Goal: Task Accomplishment & Management: Complete application form

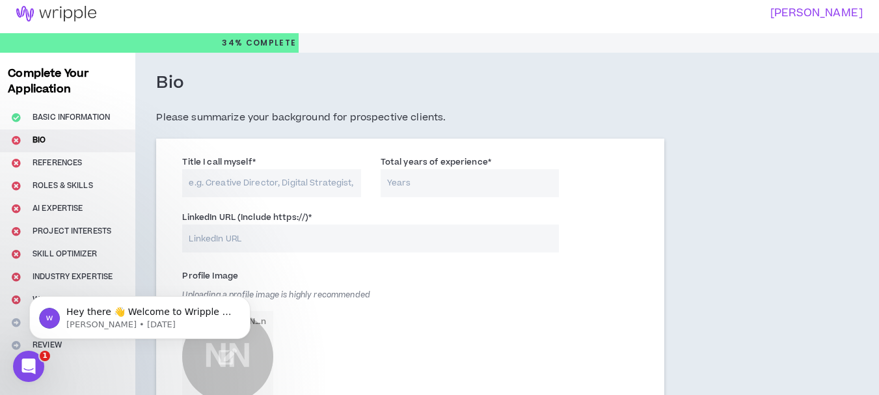
scroll to position [4, 0]
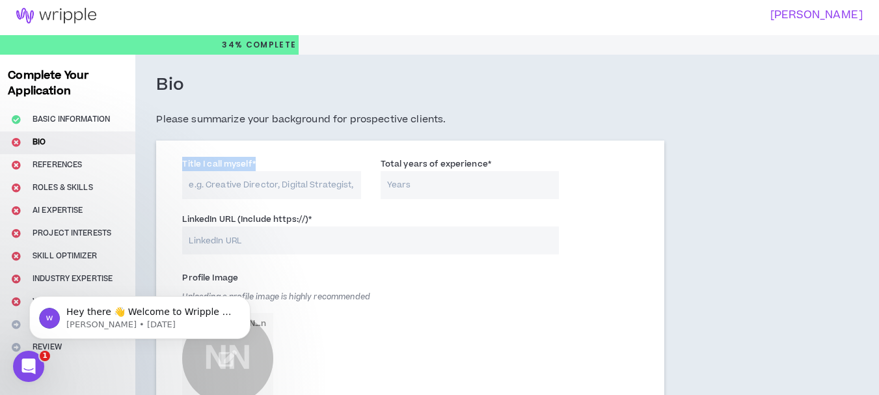
drag, startPoint x: 254, startPoint y: 164, endPoint x: 176, endPoint y: 158, distance: 78.3
click at [176, 158] on div "Title I call myself *" at bounding box center [271, 178] width 198 height 42
drag, startPoint x: 354, startPoint y: 189, endPoint x: 191, endPoint y: 167, distance: 164.8
click at [191, 167] on div "Title I call myself *" at bounding box center [271, 178] width 178 height 42
drag, startPoint x: 264, startPoint y: 161, endPoint x: 182, endPoint y: 165, distance: 82.0
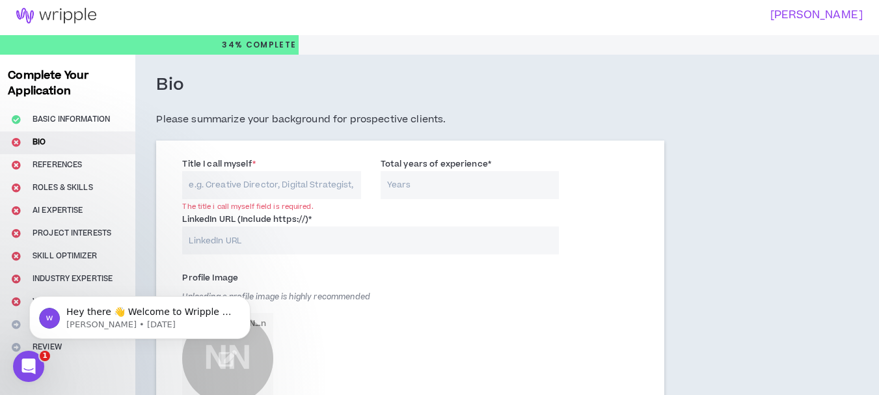
click at [182, 165] on div "Title I call myself * The title i call myself field is required." at bounding box center [271, 178] width 178 height 42
copy label "Title I call myself *"
click at [219, 183] on input "Title I call myself *" at bounding box center [271, 185] width 178 height 28
paste input "Market Research & Insights Specialist"
type input "Market Research & Insights Specialist"
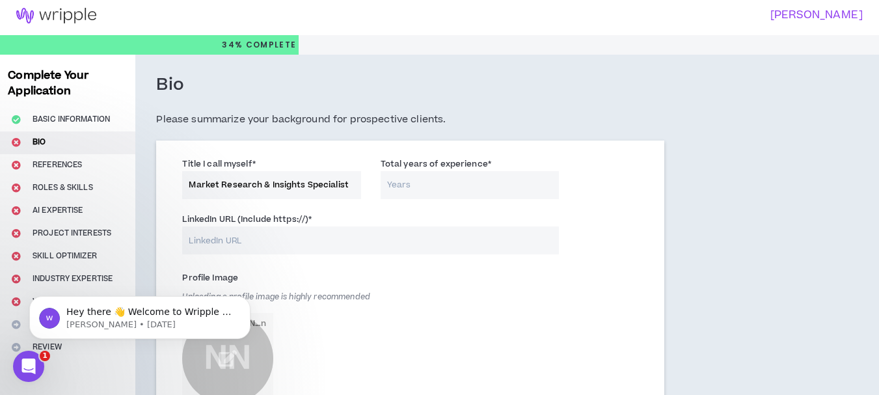
click at [418, 188] on input "Total years of experience *" at bounding box center [469, 185] width 178 height 28
type input "1"
type input "8"
click at [241, 243] on input "LinkedIn URL (Include https://) *" at bounding box center [370, 240] width 377 height 28
paste input "[URL][DOMAIN_NAME][PERSON_NAME]"
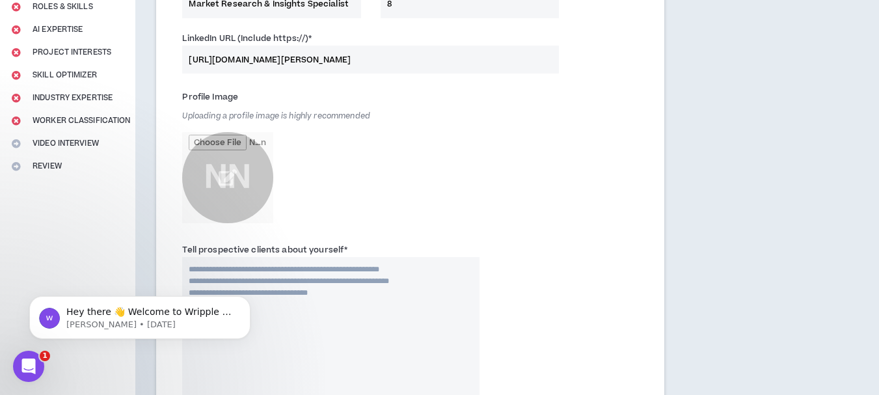
scroll to position [187, 0]
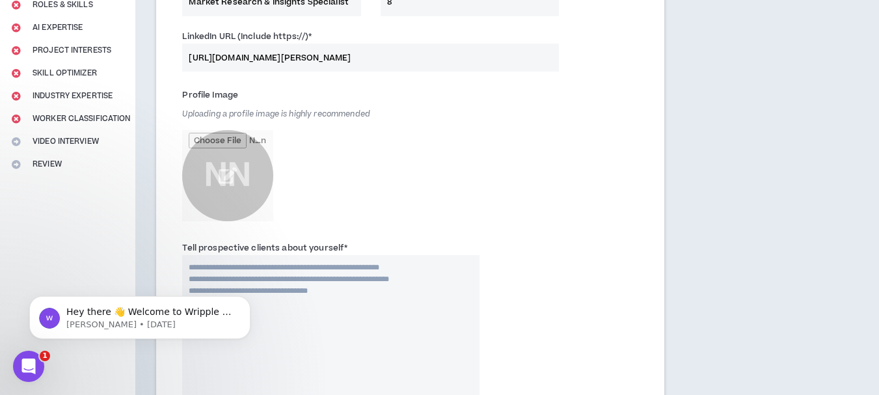
type input "[URL][DOMAIN_NAME][PERSON_NAME]"
click at [315, 112] on span "Uploading a profile image is highly recommended" at bounding box center [276, 114] width 188 height 11
click at [223, 174] on input "file" at bounding box center [227, 175] width 91 height 91
type input "**********"
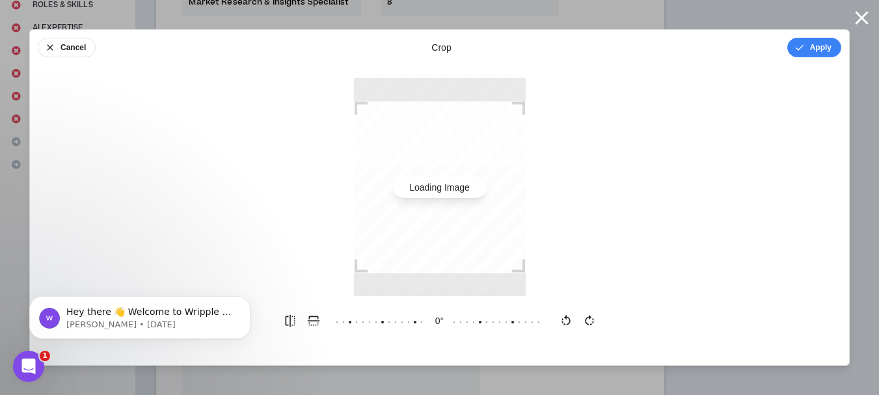
scroll to position [0, 0]
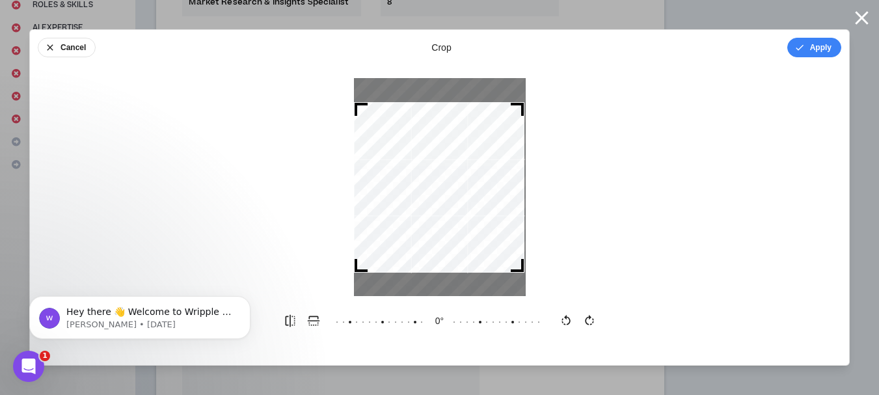
drag, startPoint x: 520, startPoint y: 104, endPoint x: 519, endPoint y: 75, distance: 28.6
click at [519, 75] on div "Cancel crop Apply 0 °" at bounding box center [439, 197] width 820 height 336
click at [813, 49] on button "Apply" at bounding box center [814, 48] width 54 height 20
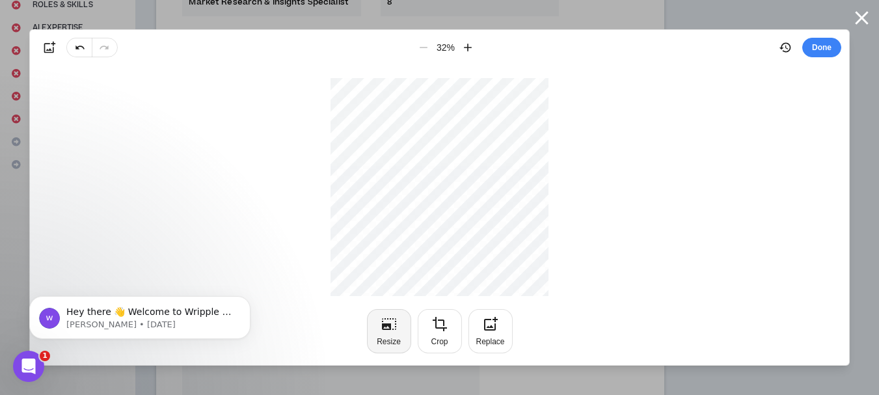
click at [392, 326] on icon "button" at bounding box center [389, 324] width 16 height 16
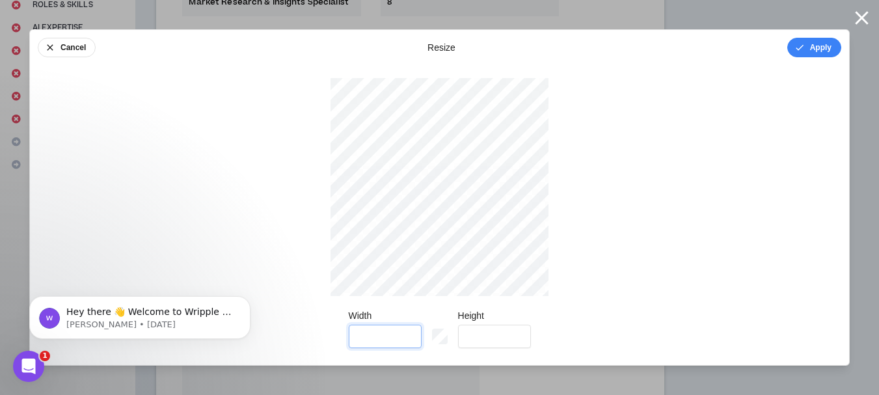
type input "****"
click at [407, 340] on input "****" at bounding box center [385, 336] width 73 height 23
type input "****"
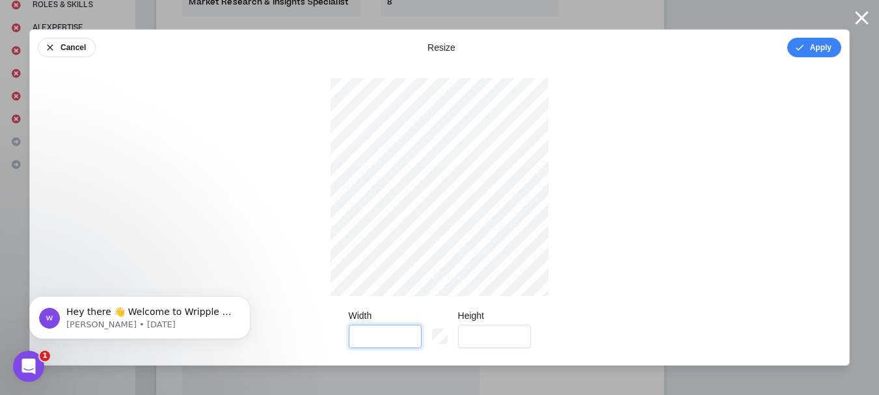
click at [407, 340] on input "****" at bounding box center [385, 336] width 73 height 23
type input "****"
click at [407, 341] on input "****" at bounding box center [385, 336] width 73 height 23
type input "****"
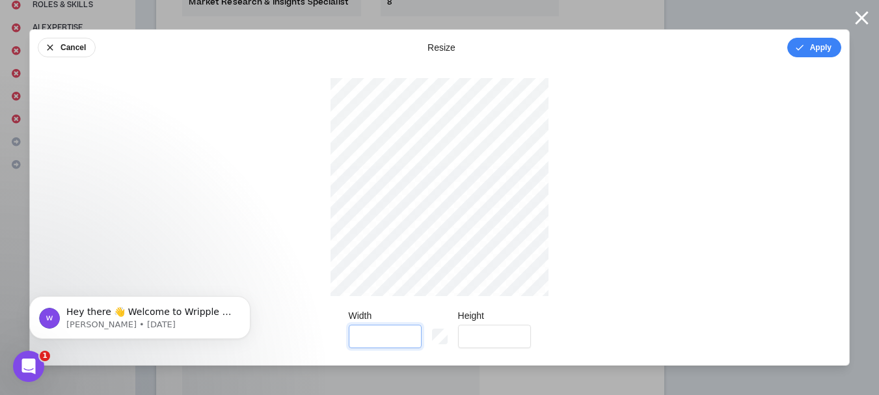
type input "****"
click at [407, 341] on input "****" at bounding box center [385, 336] width 73 height 23
type input "****"
click at [407, 341] on input "****" at bounding box center [385, 336] width 73 height 23
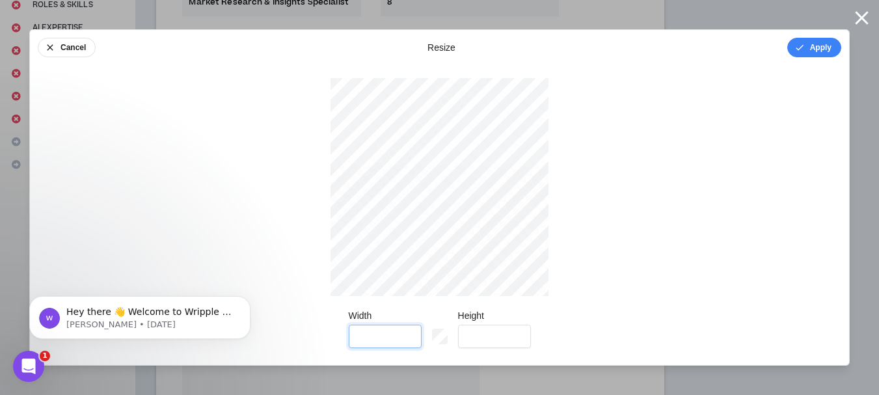
type input "****"
click at [407, 341] on input "****" at bounding box center [385, 336] width 73 height 23
type input "****"
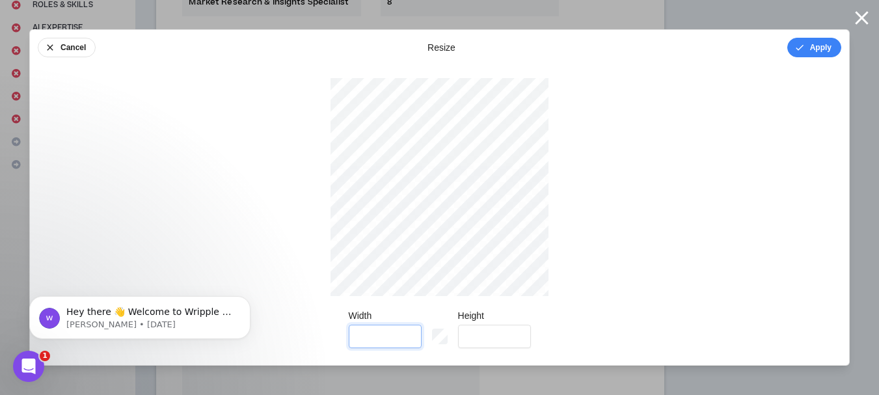
click at [407, 341] on input "****" at bounding box center [385, 336] width 73 height 23
type input "****"
click at [408, 341] on input "****" at bounding box center [385, 336] width 73 height 23
type input "****"
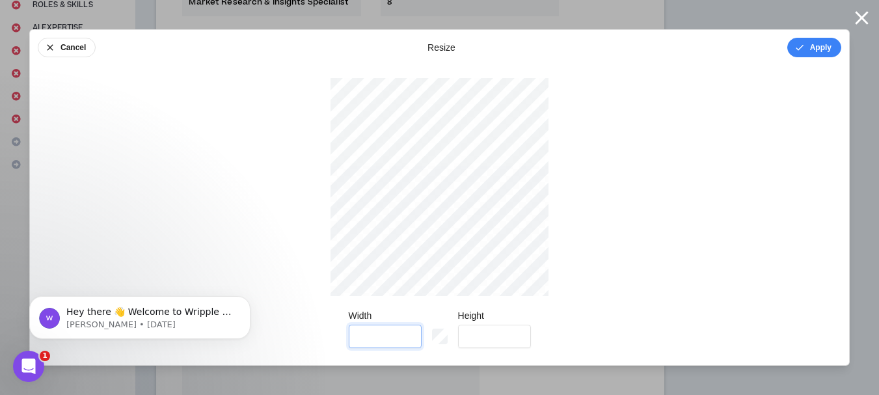
type input "****"
click at [408, 341] on input "****" at bounding box center [385, 336] width 73 height 23
type input "****"
click at [408, 341] on input "****" at bounding box center [385, 336] width 73 height 23
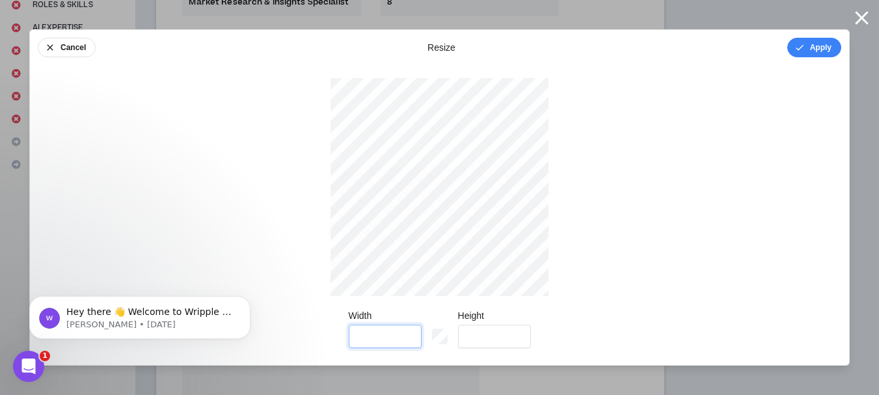
type input "****"
click at [408, 341] on input "****" at bounding box center [385, 336] width 73 height 23
type input "****"
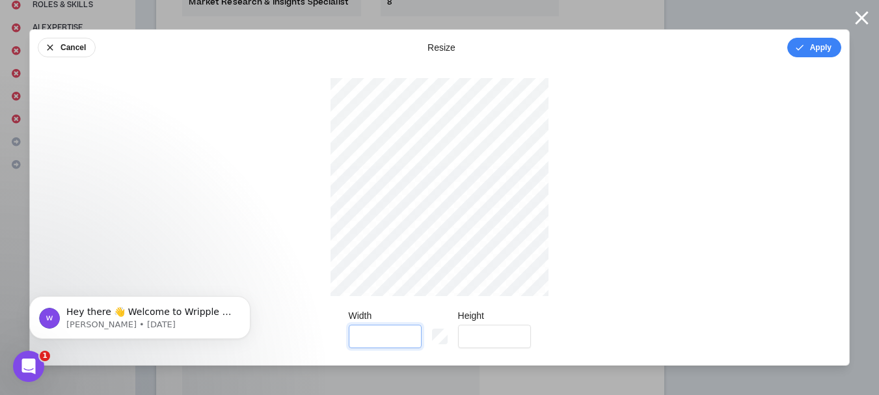
click at [408, 341] on input "****" at bounding box center [385, 336] width 73 height 23
click at [66, 49] on button "Cancel" at bounding box center [67, 48] width 58 height 20
type input "*"
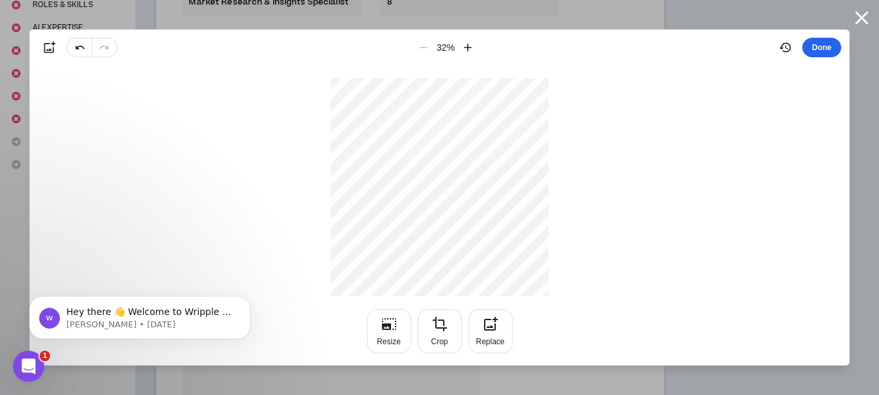
click at [818, 43] on button "Done" at bounding box center [821, 48] width 39 height 20
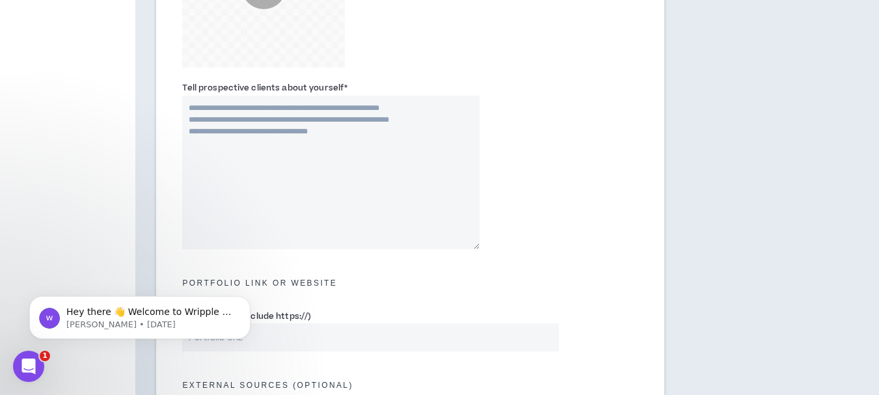
scroll to position [395, 0]
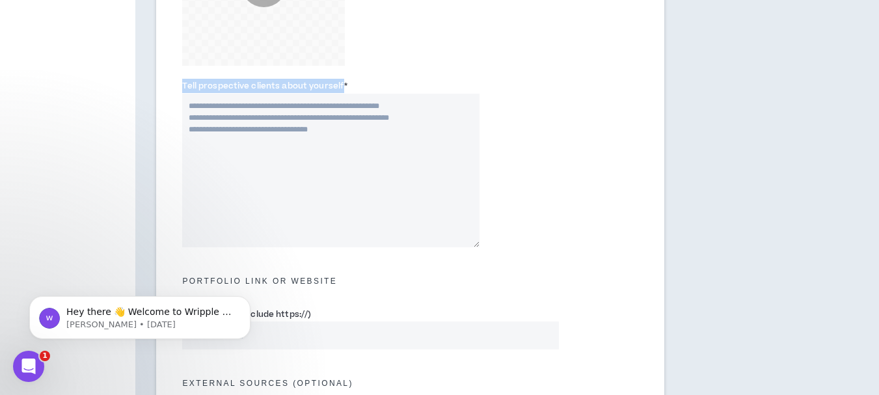
drag, startPoint x: 181, startPoint y: 82, endPoint x: 340, endPoint y: 90, distance: 159.6
click at [340, 90] on div "Tell prospective clients about yourself *" at bounding box center [330, 163] width 317 height 168
copy label "Tell prospective clients about yourself"
click at [354, 129] on textarea "Tell prospective clients about yourself *" at bounding box center [330, 170] width 297 height 153
click at [266, 148] on textarea "Tell prospective clients about yourself *" at bounding box center [330, 170] width 297 height 153
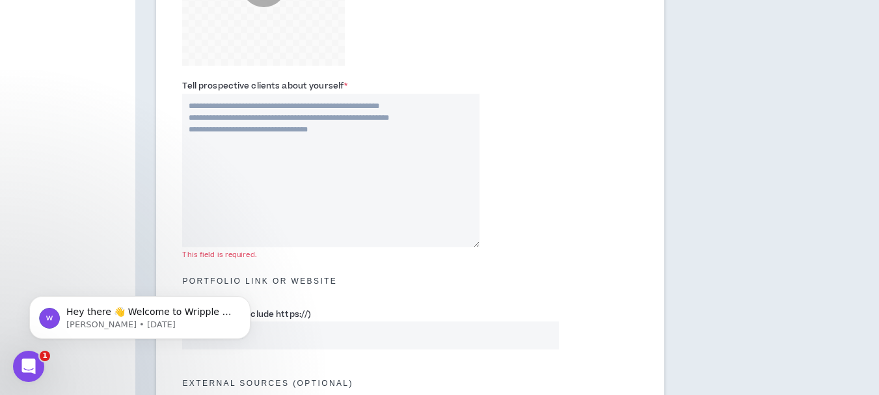
paste textarea "**********"
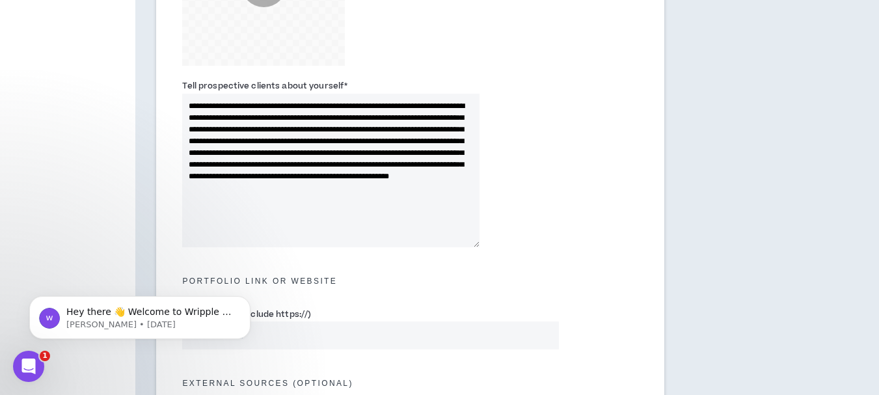
click at [362, 107] on textarea "**********" at bounding box center [330, 170] width 297 height 153
drag, startPoint x: 317, startPoint y: 132, endPoint x: 230, endPoint y: 131, distance: 86.5
click at [230, 131] on textarea "**********" at bounding box center [330, 170] width 297 height 153
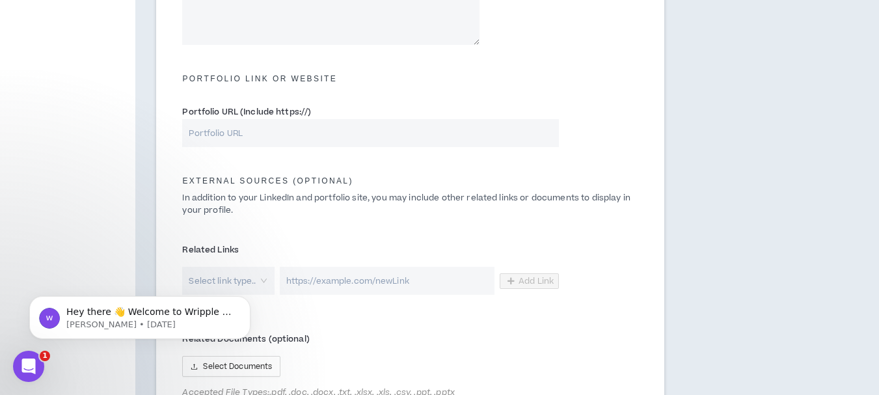
scroll to position [600, 0]
type textarea "**********"
click at [232, 135] on input "Portfolio URL (Include https://)" at bounding box center [370, 131] width 377 height 28
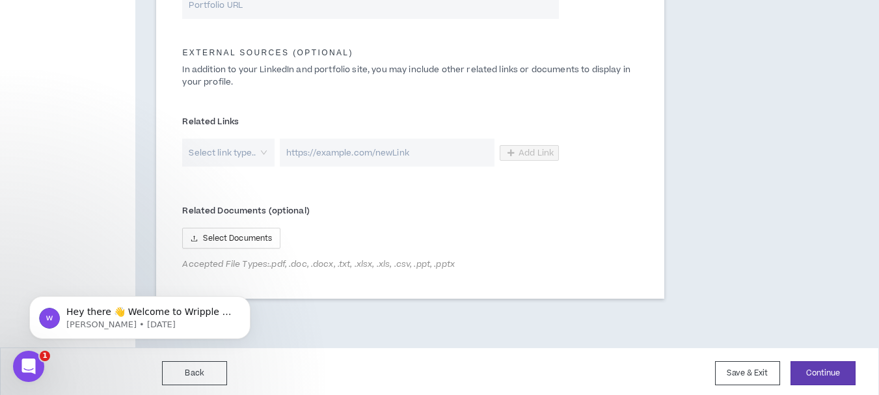
scroll to position [722, 0]
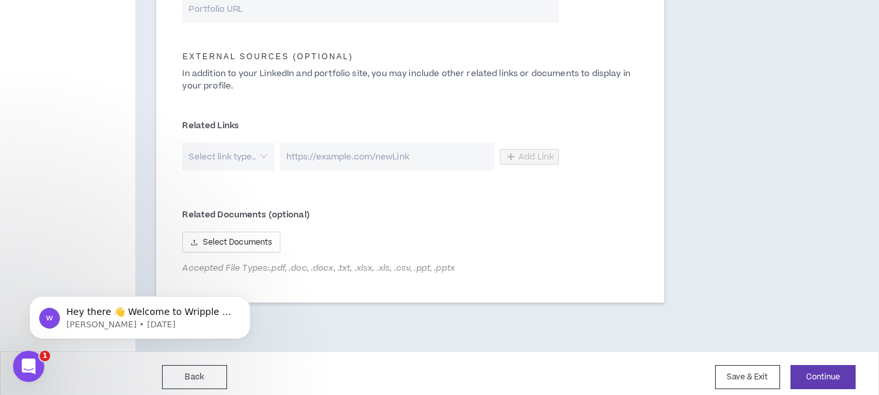
click at [266, 155] on div "Select link type.." at bounding box center [228, 156] width 92 height 28
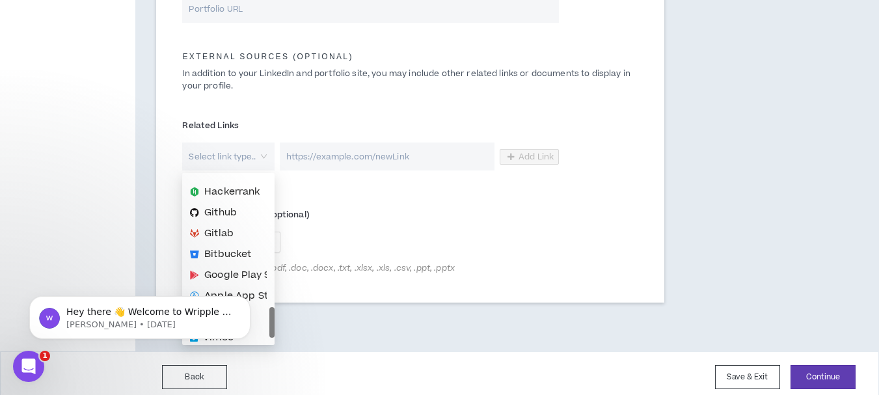
scroll to position [187, 0]
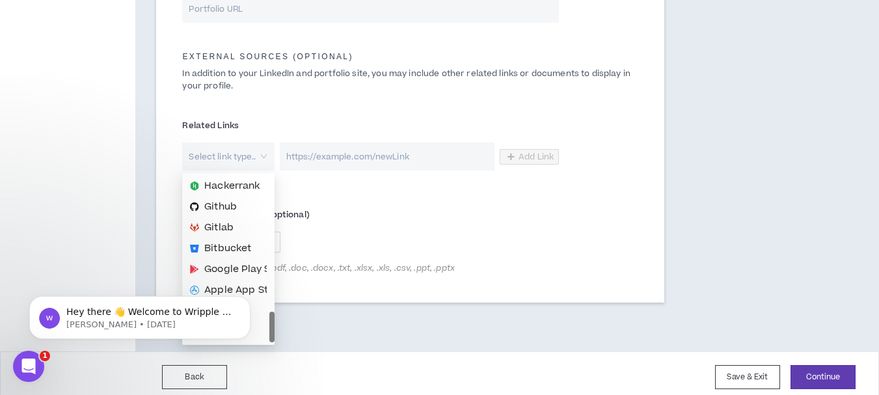
drag, startPoint x: 271, startPoint y: 181, endPoint x: 284, endPoint y: 336, distance: 154.7
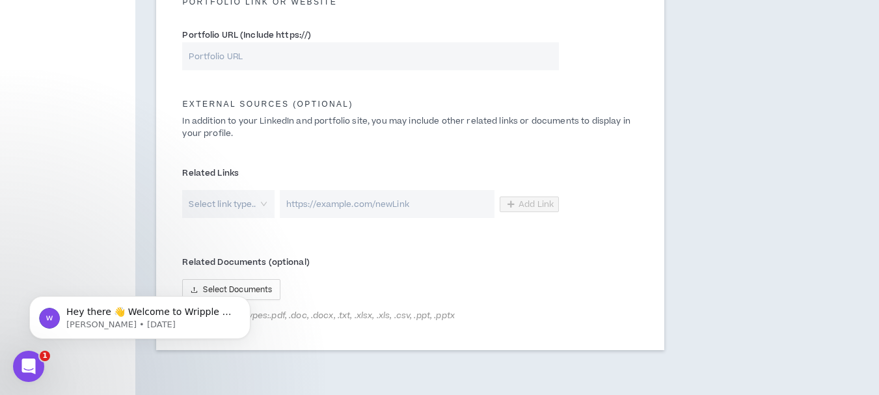
scroll to position [673, 0]
click at [262, 204] on div "Select link type.." at bounding box center [228, 206] width 92 height 28
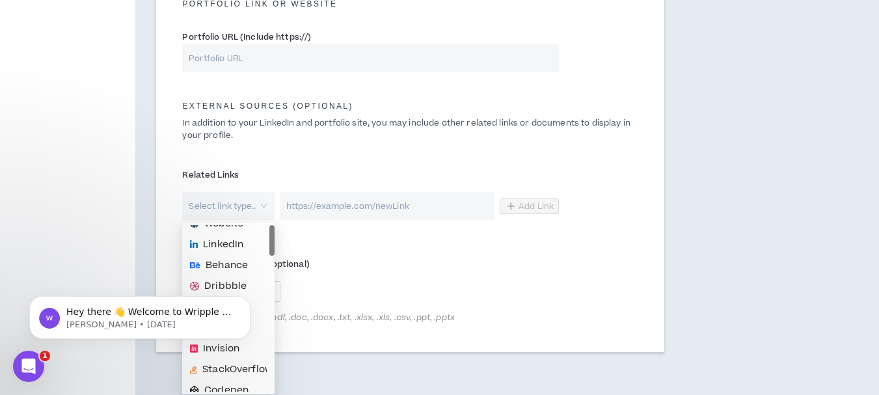
scroll to position [0, 0]
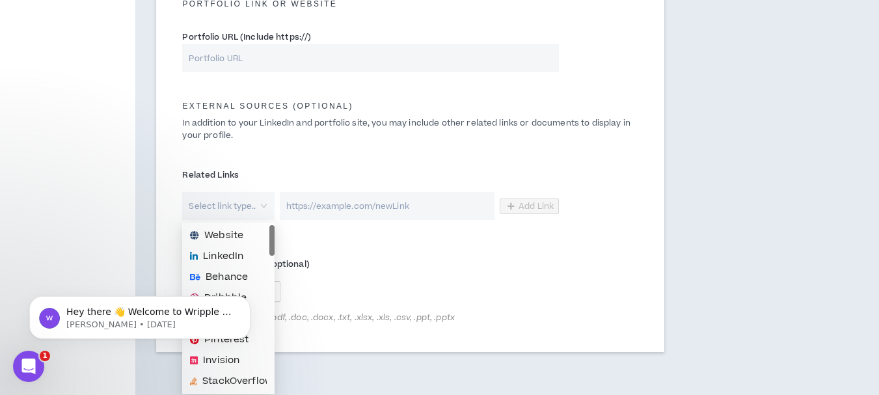
drag, startPoint x: 272, startPoint y: 381, endPoint x: 275, endPoint y: 234, distance: 147.0
click at [472, 147] on div "External Sources (optional) In addition to your LinkedIn and portfolio site, yo…" at bounding box center [409, 116] width 475 height 63
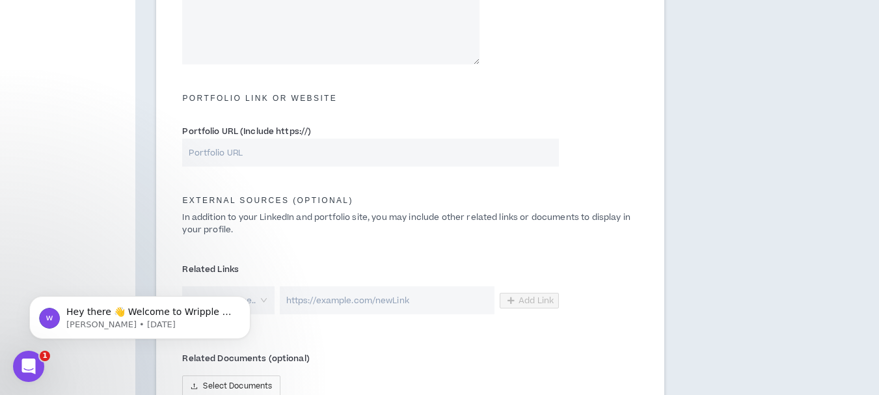
scroll to position [580, 0]
click at [488, 167] on div "Portfolio URL (Include https://)" at bounding box center [409, 146] width 475 height 55
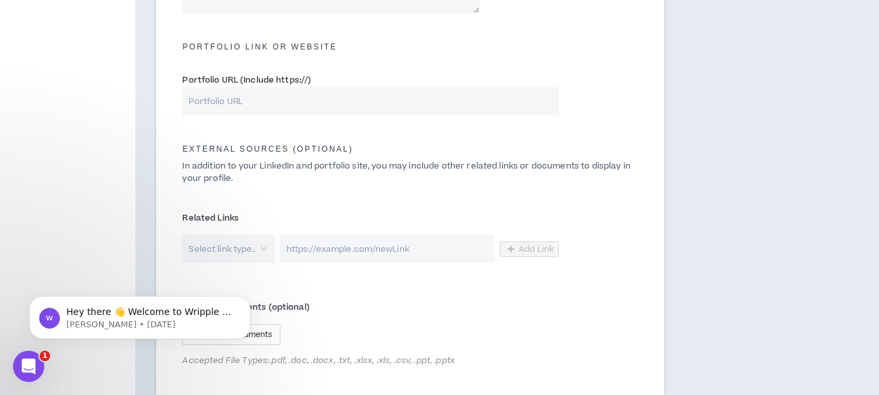
scroll to position [730, 0]
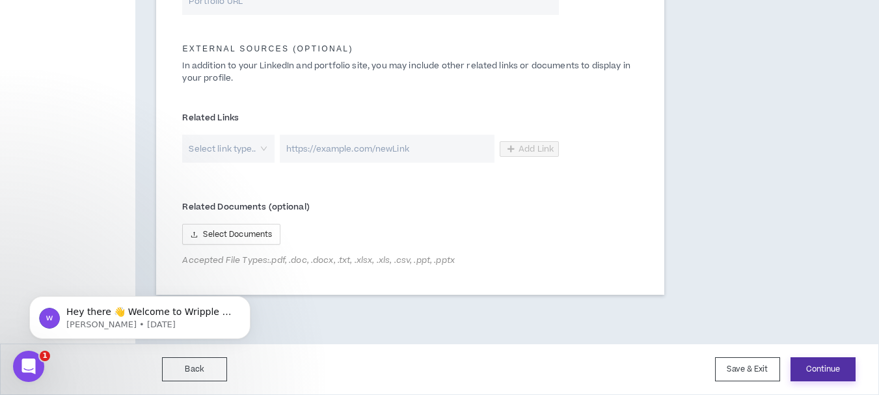
click at [822, 368] on button "Continue" at bounding box center [822, 369] width 65 height 24
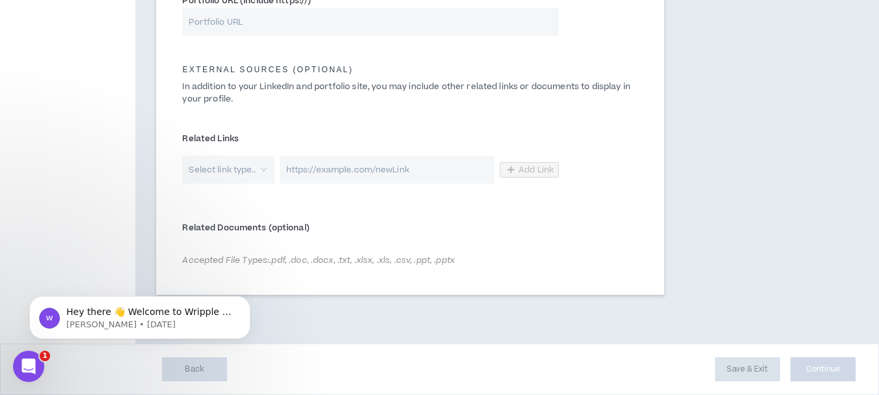
scroll to position [709, 0]
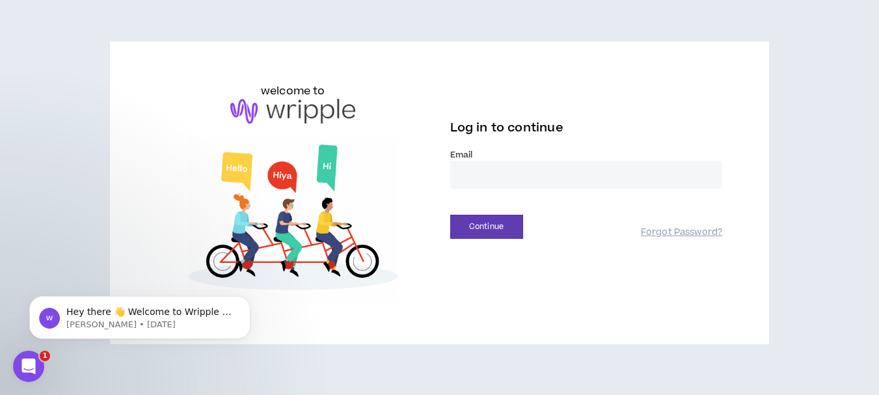
click at [562, 169] on input "email" at bounding box center [586, 175] width 273 height 28
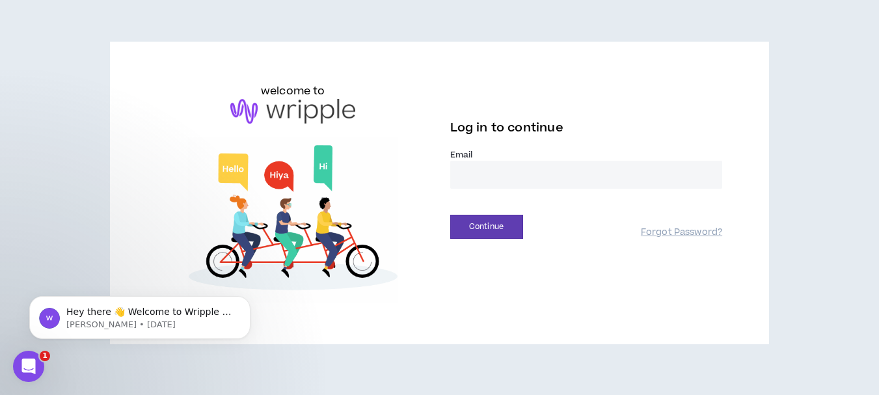
type input "**********"
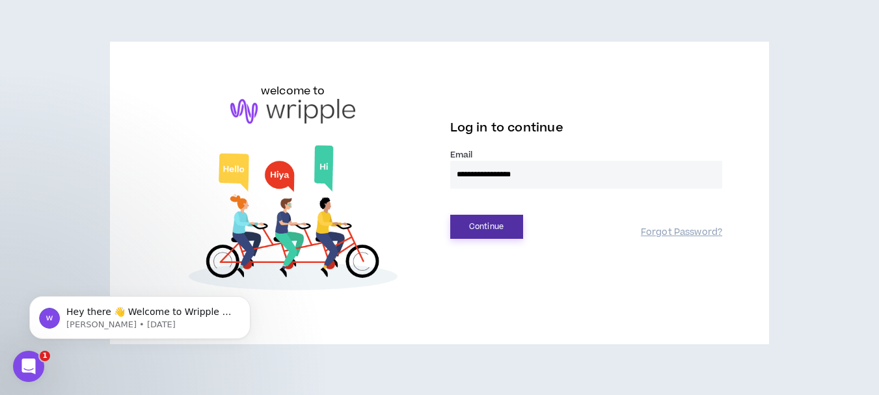
click at [494, 225] on button "Continue" at bounding box center [486, 227] width 73 height 24
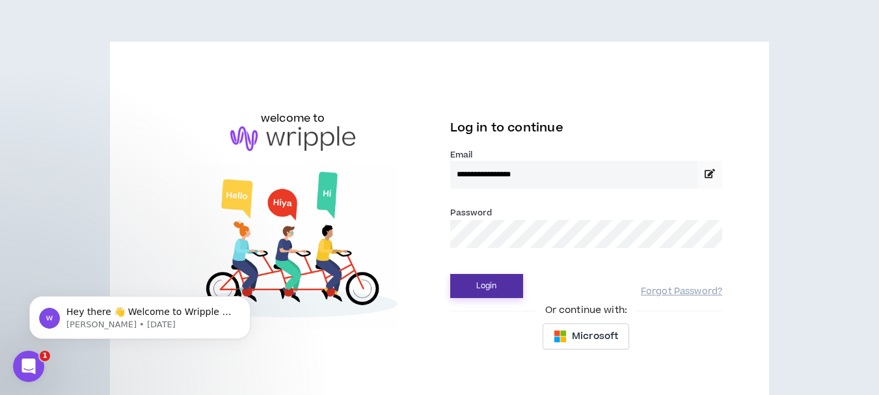
click at [498, 286] on button "Login" at bounding box center [486, 286] width 73 height 24
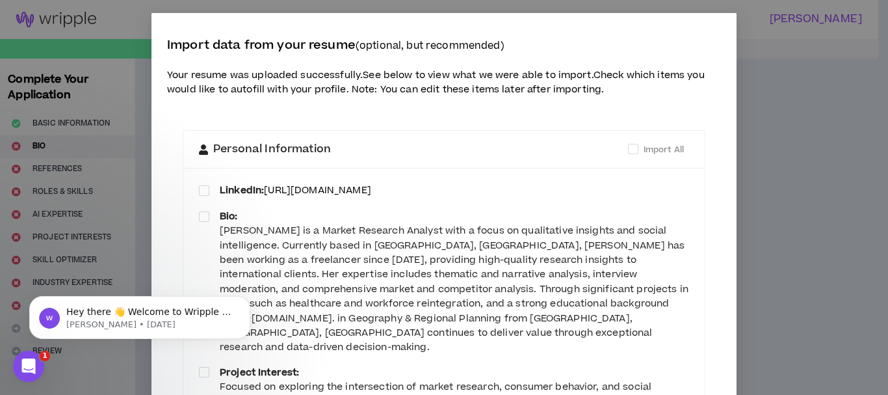
click at [72, 148] on div "Import data from your resume (optional, but recommended) Your resume was upload…" at bounding box center [444, 197] width 888 height 395
click at [808, 167] on div "Import data from your resume (optional, but recommended) Your resume was upload…" at bounding box center [444, 197] width 888 height 395
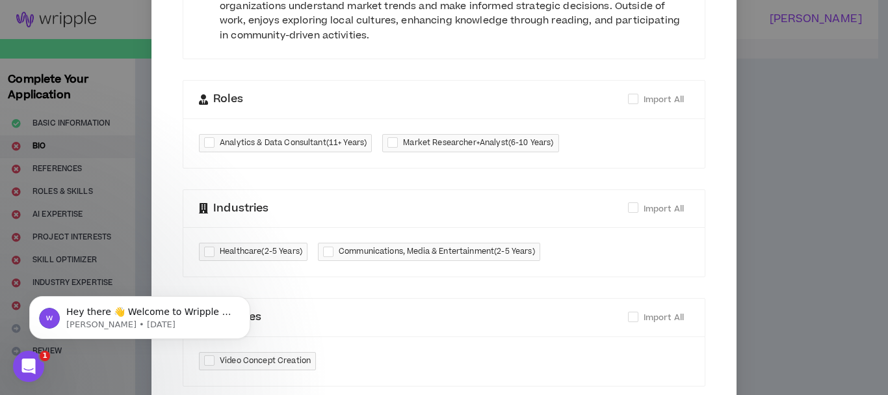
scroll to position [475, 0]
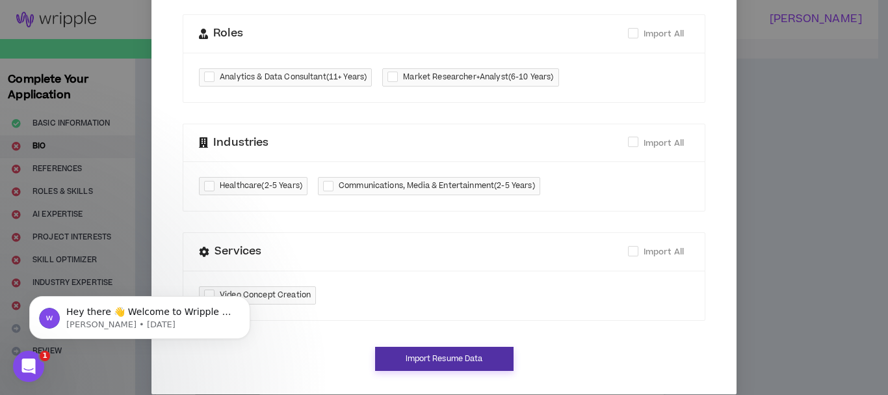
click at [423, 347] on button "Import Resume Data" at bounding box center [444, 359] width 139 height 24
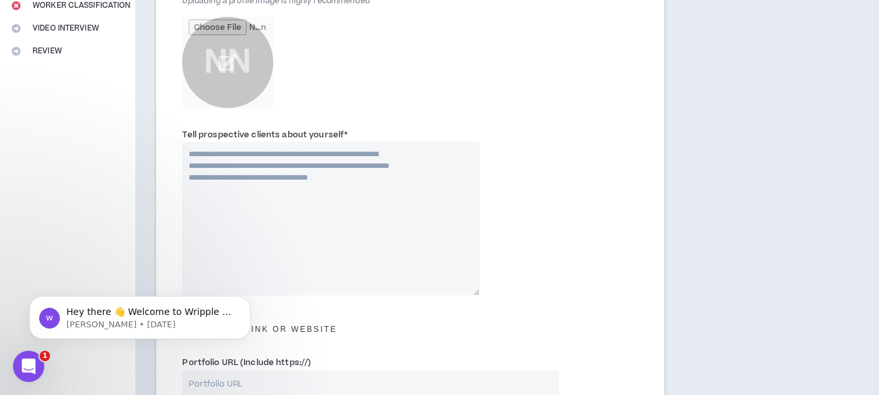
scroll to position [298, 0]
click at [292, 183] on textarea "Tell prospective clients about yourself *" at bounding box center [330, 220] width 297 height 153
paste textarea "**********"
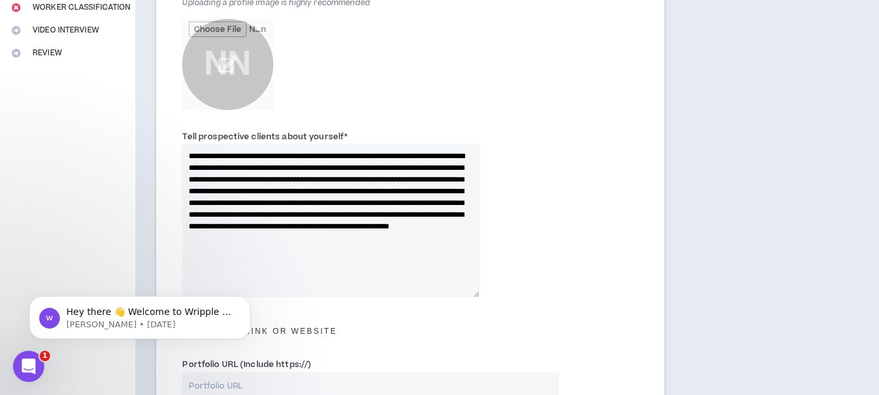
type textarea "**********"
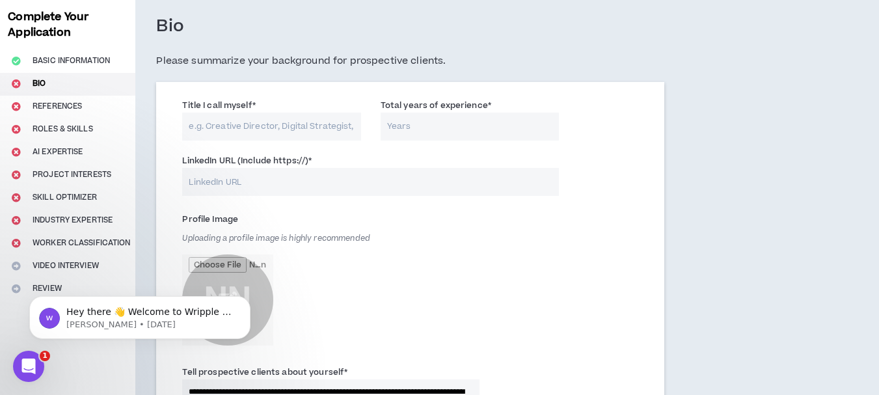
scroll to position [55, 0]
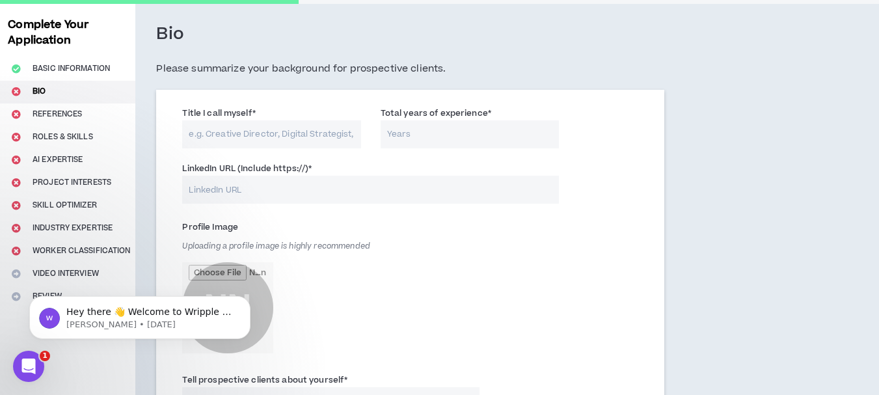
click at [265, 135] on input "Title I call myself *" at bounding box center [271, 134] width 178 height 28
paste input "Market Research Analyst"
type input "Market Research Analyst"
click at [413, 133] on input "Total years of experience *" at bounding box center [469, 134] width 178 height 28
type input "8"
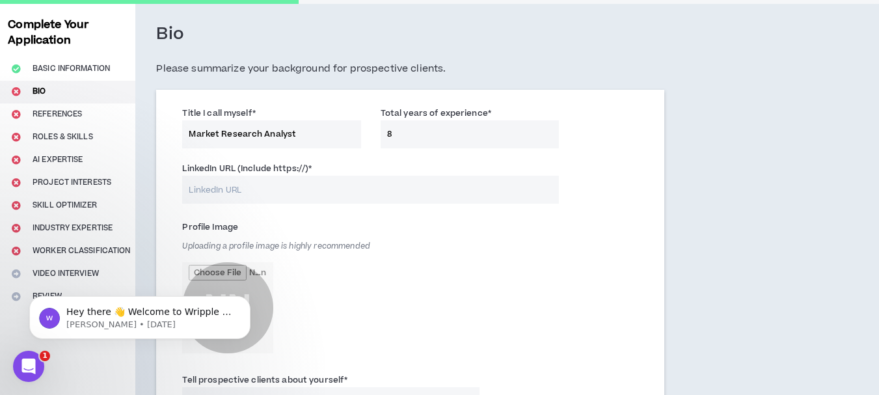
click at [314, 185] on input "LinkedIn URL (Include https://) *" at bounding box center [370, 190] width 377 height 28
type input "[URL][DOMAIN_NAME][PERSON_NAME]"
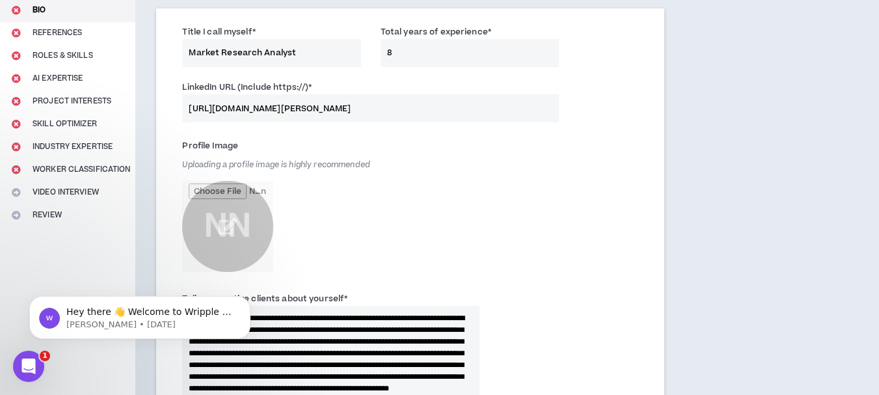
scroll to position [134, 0]
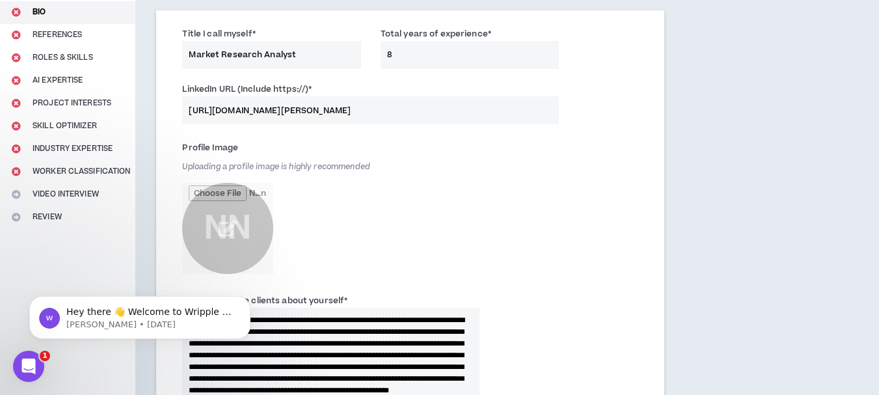
click at [529, 153] on div "Profile Image Uploading a profile image is highly recommended NN" at bounding box center [409, 212] width 475 height 156
click at [226, 222] on input "file" at bounding box center [227, 228] width 91 height 91
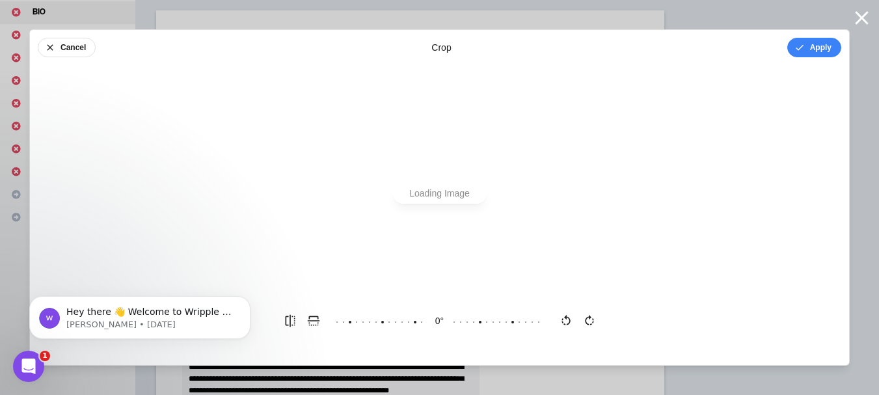
scroll to position [0, 0]
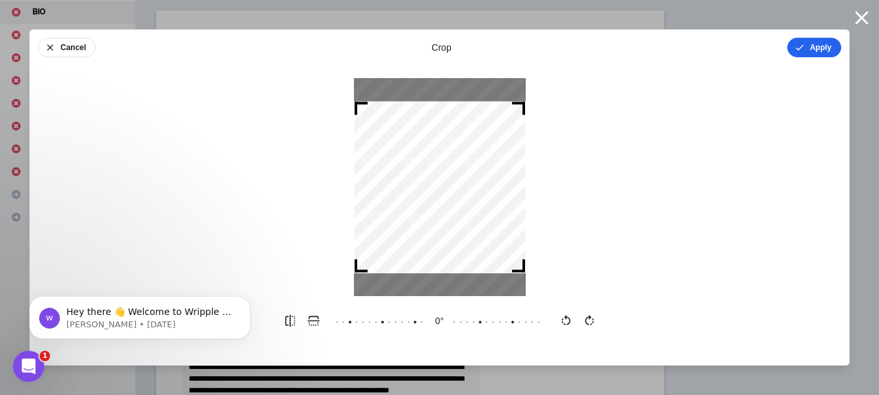
click at [809, 51] on button "Apply" at bounding box center [814, 48] width 54 height 20
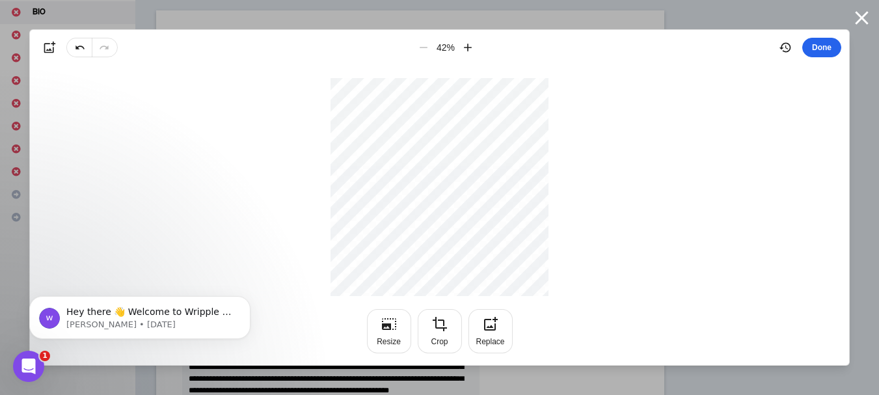
click at [825, 44] on button "Done" at bounding box center [821, 48] width 39 height 20
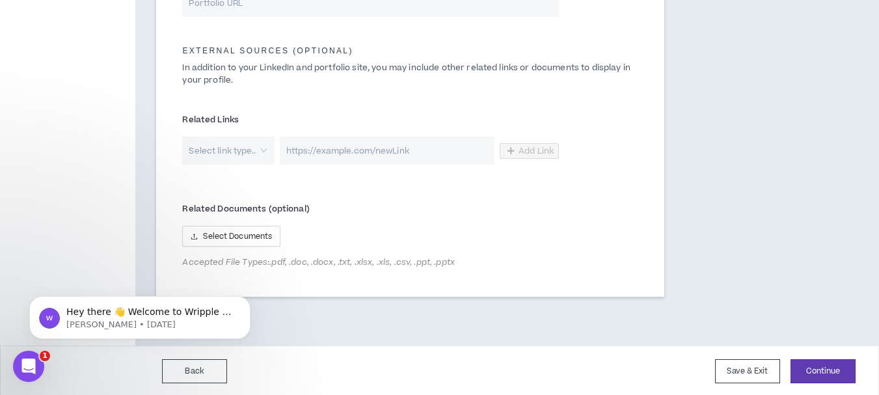
scroll to position [730, 0]
click at [833, 371] on button "Continue" at bounding box center [822, 369] width 65 height 24
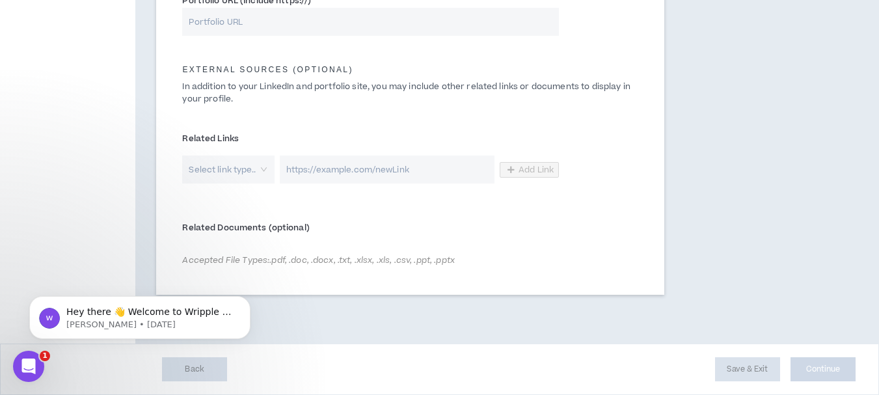
scroll to position [709, 0]
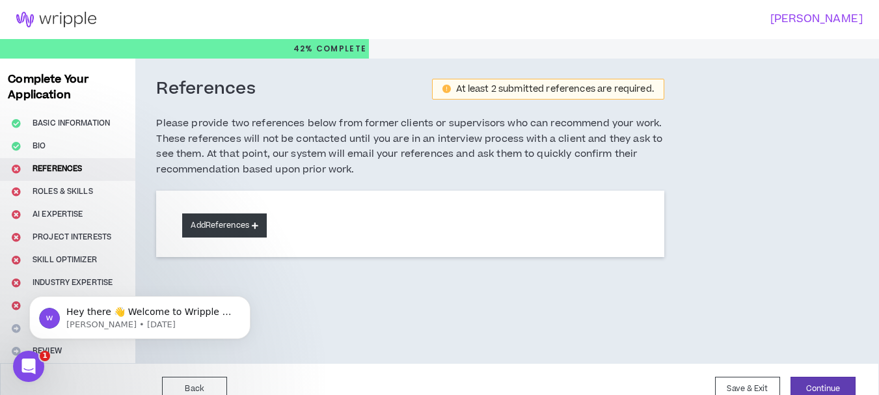
click at [256, 228] on icon at bounding box center [255, 225] width 7 height 7
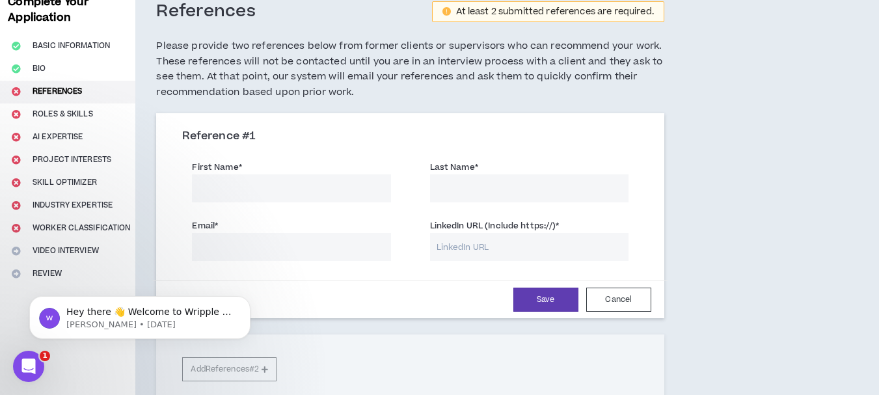
scroll to position [88, 0]
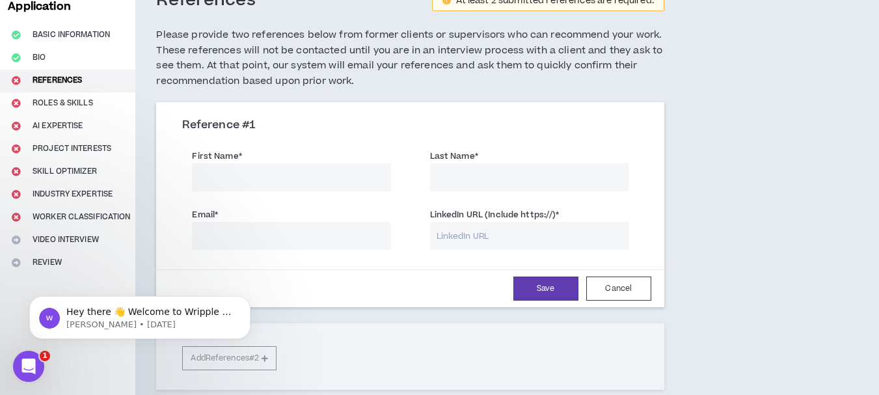
click at [280, 172] on input "First Name *" at bounding box center [291, 177] width 198 height 28
type input "Jeheen"
click at [442, 173] on input "Last Name *" at bounding box center [529, 177] width 198 height 28
type input "Z"
type input "Zaman"
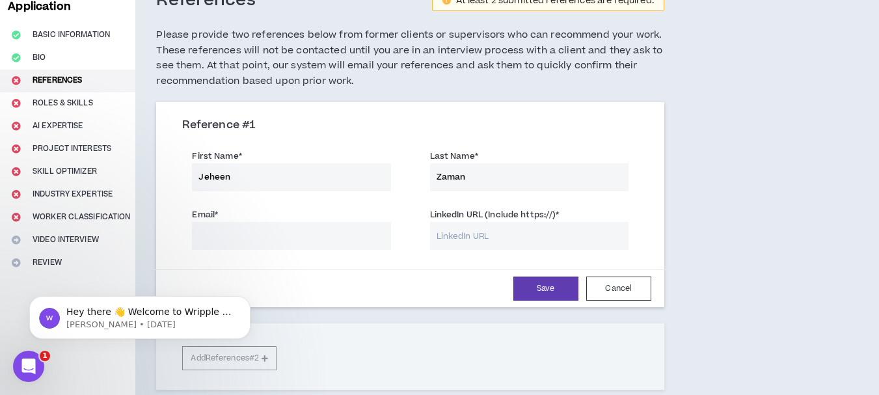
click at [282, 239] on input "Email *" at bounding box center [291, 236] width 198 height 28
paste input "[EMAIL_ADDRESS][DOMAIN_NAME]"
type input "[EMAIL_ADDRESS][DOMAIN_NAME]"
click at [467, 237] on input "LinkedIn URL (Include https://) *" at bounding box center [529, 236] width 198 height 28
paste input "[DOMAIN_NAME][URL]"
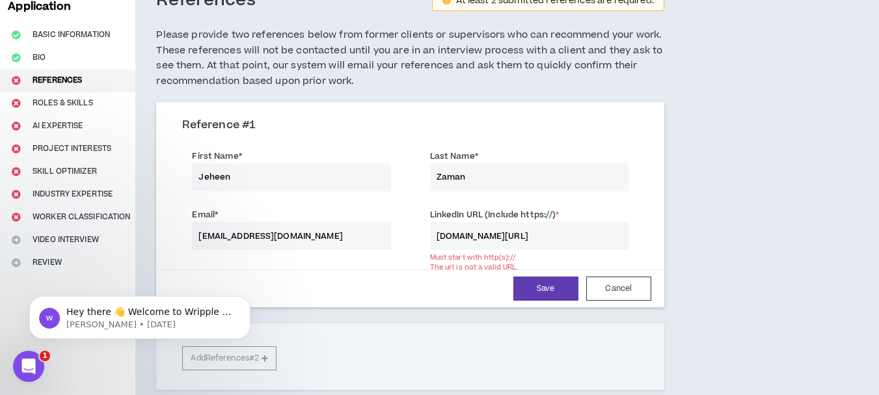
click at [433, 237] on input "[DOMAIN_NAME][URL]" at bounding box center [529, 236] width 198 height 28
drag, startPoint x: 464, startPoint y: 236, endPoint x: 429, endPoint y: 237, distance: 34.5
click at [429, 237] on div "LinkedIn URL (Include https://) * https//[DOMAIN_NAME][URL] Must start with htt…" at bounding box center [529, 228] width 218 height 42
paste input "://www."
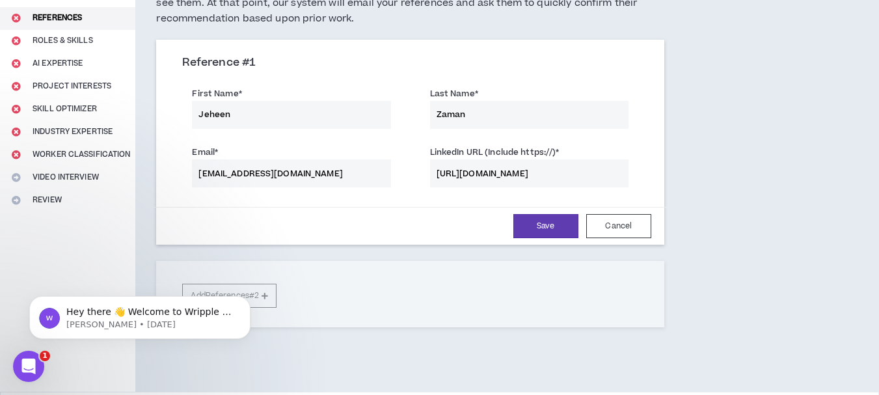
scroll to position [199, 0]
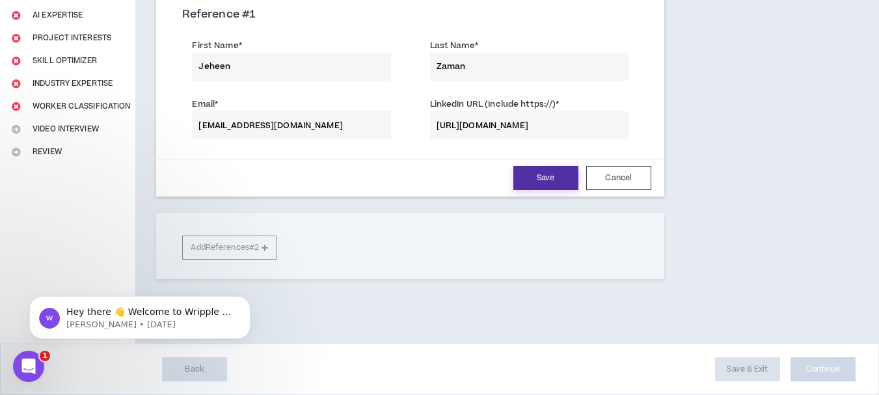
type input "[URL][DOMAIN_NAME]"
click at [541, 176] on button "Save" at bounding box center [545, 178] width 65 height 24
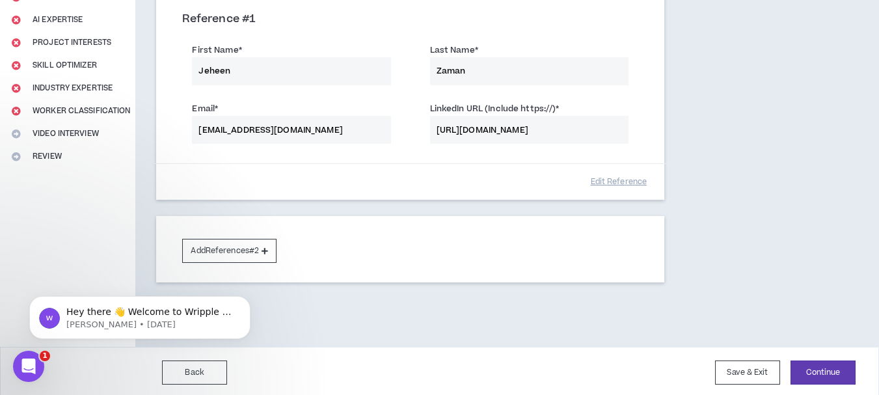
scroll to position [198, 0]
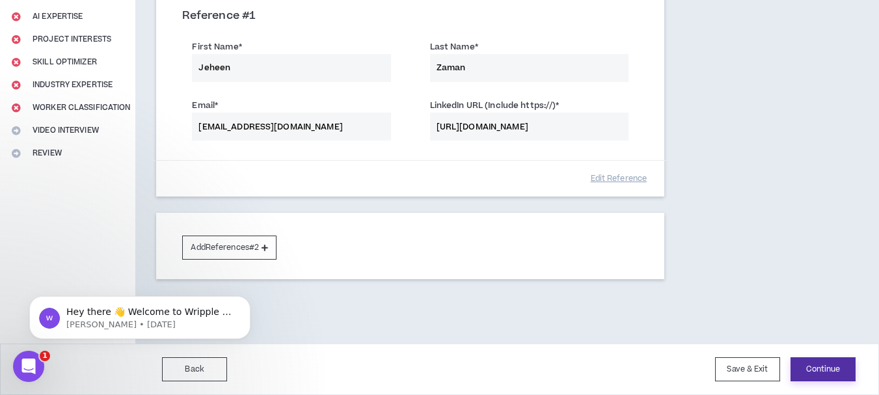
click at [823, 368] on button "Continue" at bounding box center [822, 369] width 65 height 24
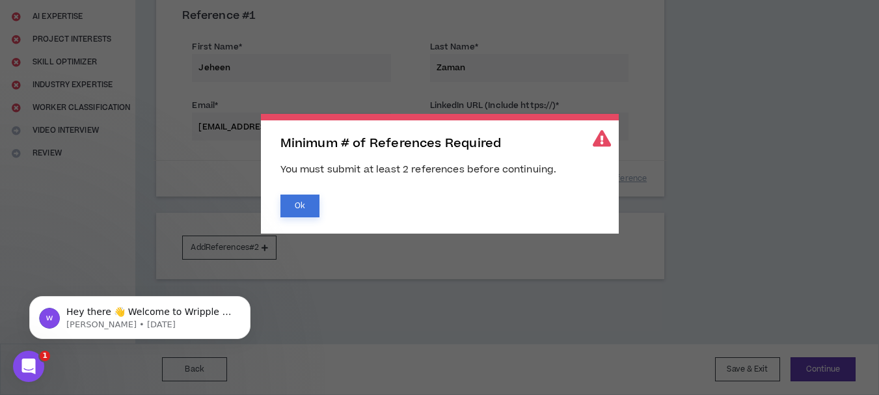
drag, startPoint x: 304, startPoint y: 206, endPoint x: 317, endPoint y: 213, distance: 14.8
click at [308, 209] on button "Ok" at bounding box center [299, 205] width 39 height 23
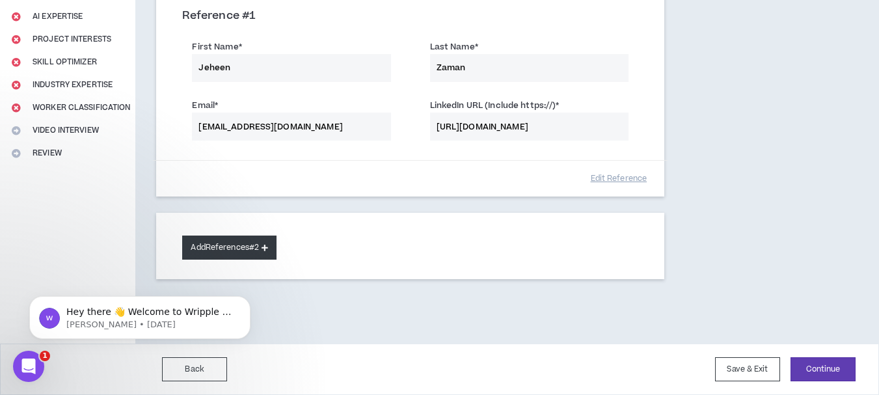
click at [261, 245] on button "Add References #2" at bounding box center [229, 247] width 94 height 24
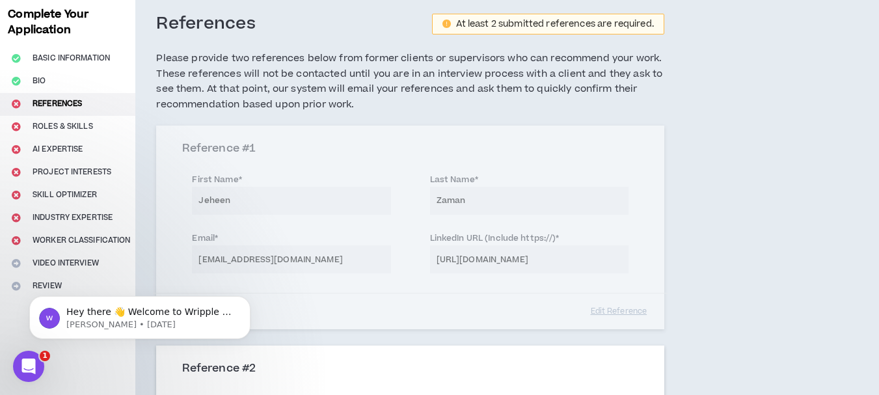
scroll to position [66, 0]
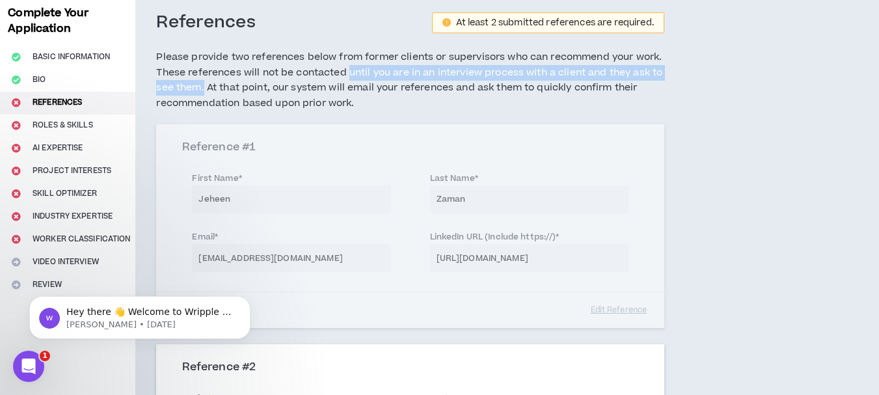
drag, startPoint x: 346, startPoint y: 72, endPoint x: 204, endPoint y: 88, distance: 142.6
click at [204, 88] on h5 "Please provide two references below from former clients or supervisors who can …" at bounding box center [409, 80] width 507 height 62
copy h5 "until you are in an interview process with a client and they ask to see them."
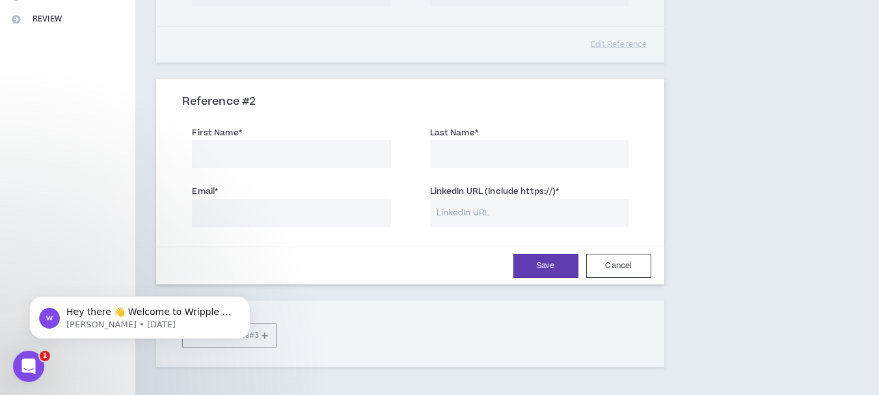
scroll to position [343, 0]
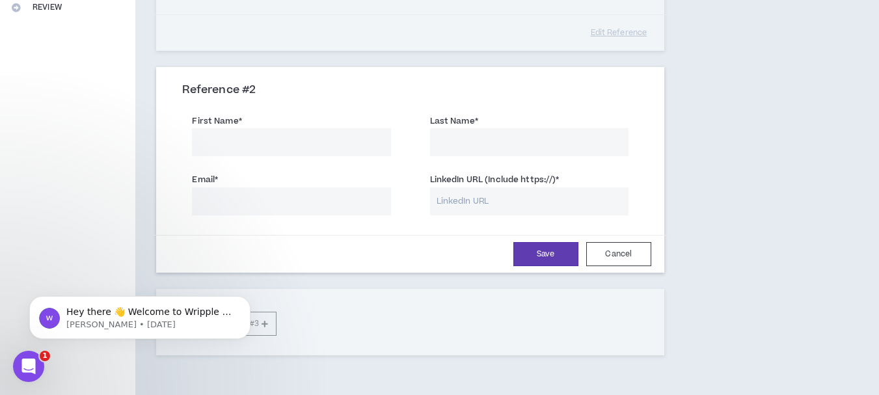
click at [315, 205] on input "Email *" at bounding box center [291, 201] width 198 height 28
paste input "[PERSON_NAME][EMAIL_ADDRESS][DOMAIN_NAME]"
type input "[PERSON_NAME][EMAIL_ADDRESS][DOMAIN_NAME]"
click at [466, 206] on input "LinkedIn URL (Include https://) *" at bounding box center [529, 201] width 198 height 28
paste input "[URL][DOMAIN_NAME]"
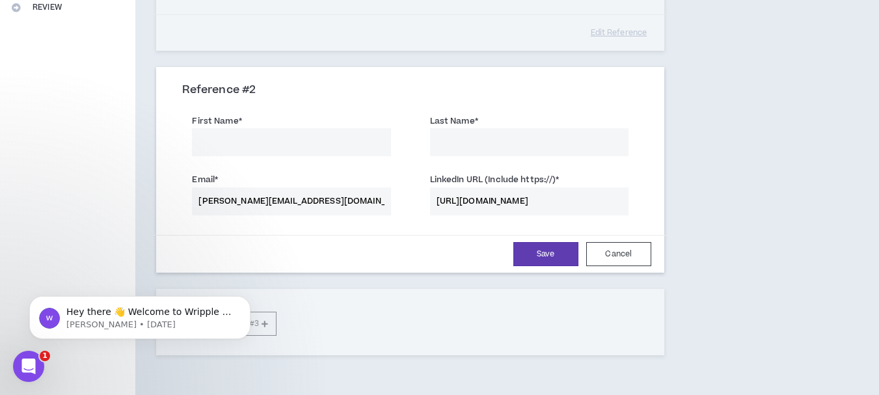
scroll to position [0, 659]
type input "[URL][DOMAIN_NAME]"
click at [245, 150] on input "First Name *" at bounding box center [291, 142] width 198 height 28
paste input "[PERSON_NAME]"
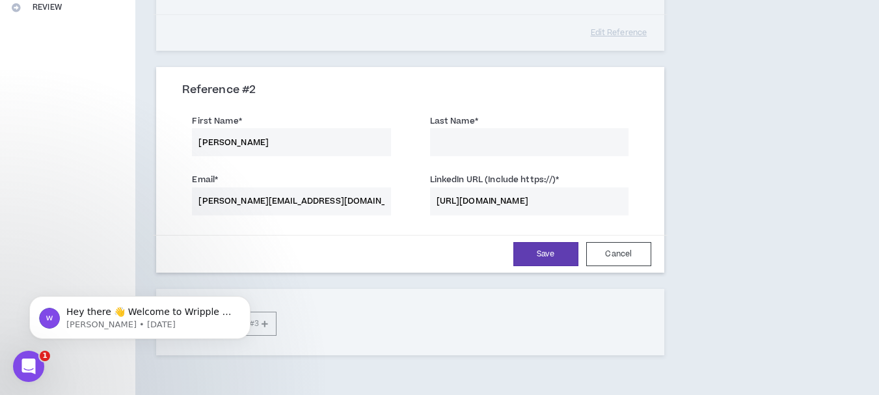
click at [270, 143] on input "[PERSON_NAME]" at bounding box center [291, 142] width 198 height 28
type input "[PERSON_NAME]"
click at [537, 145] on input "Last Name *" at bounding box center [529, 142] width 198 height 28
paste input "Anigbata"
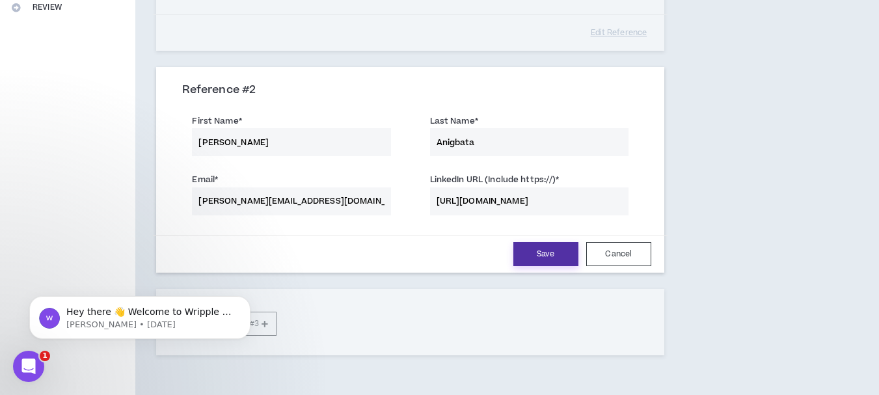
type input "Anigbata"
click at [547, 254] on button "Save" at bounding box center [545, 254] width 65 height 24
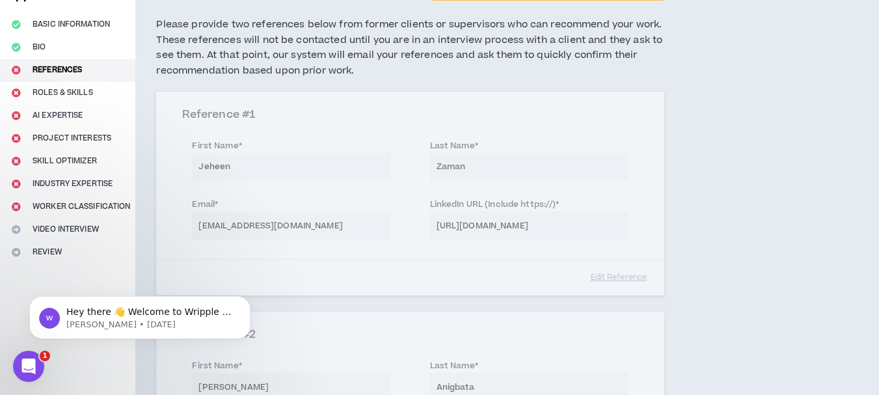
scroll to position [418, 0]
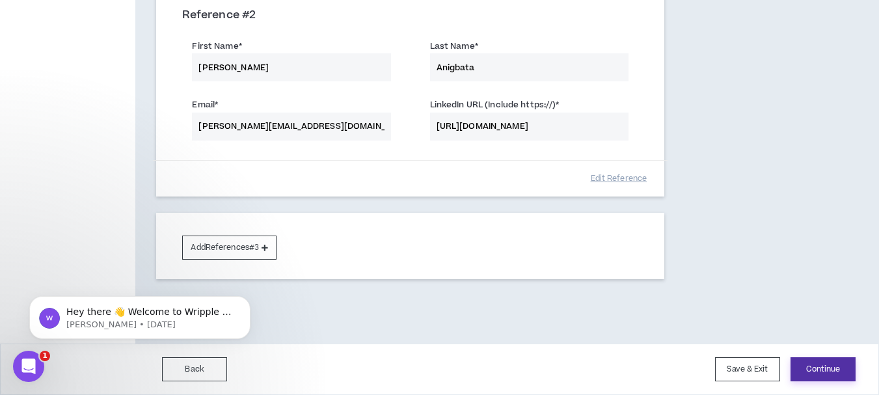
click at [820, 369] on button "Continue" at bounding box center [822, 369] width 65 height 24
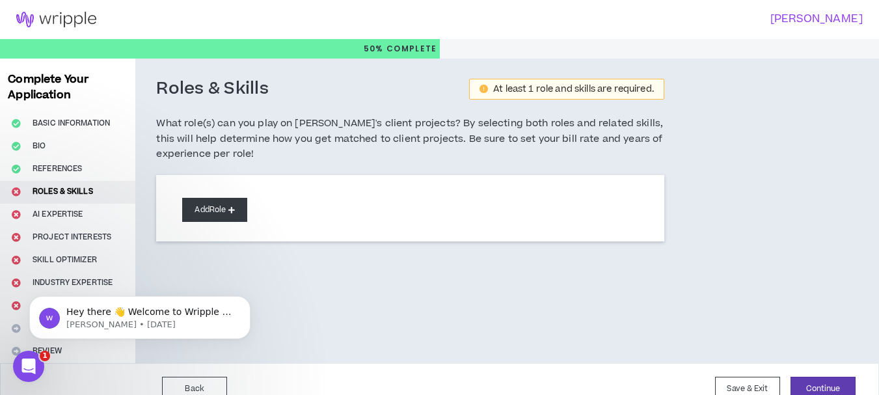
click at [234, 209] on icon at bounding box center [231, 209] width 7 height 7
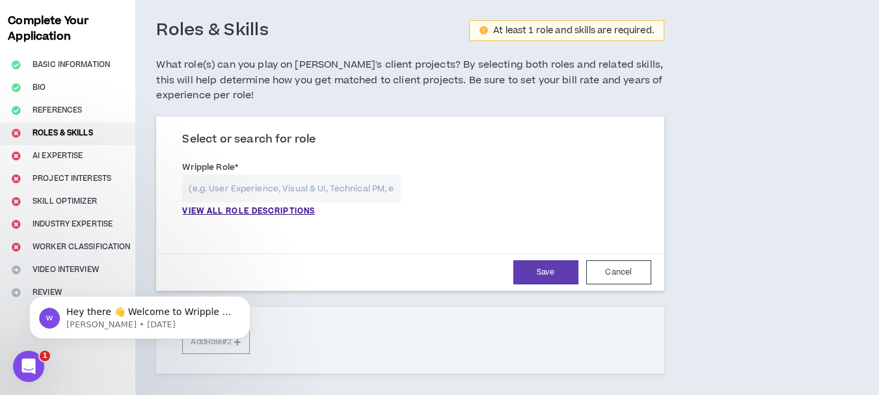
scroll to position [66, 0]
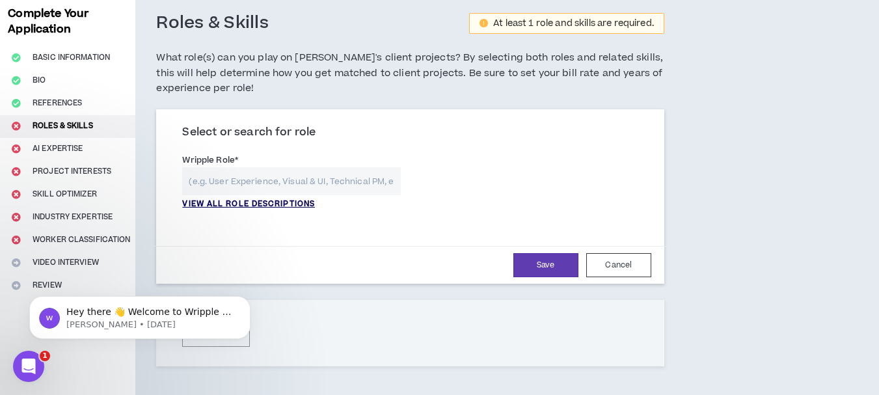
click at [258, 199] on p "VIEW ALL ROLE DESCRIPTIONS" at bounding box center [248, 204] width 133 height 12
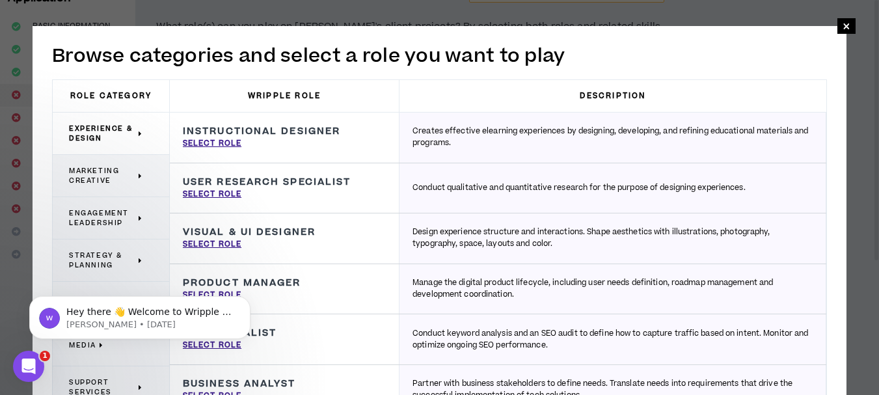
scroll to position [98, 0]
click at [765, 64] on h2 "Browse categories and select a role you want to play" at bounding box center [439, 55] width 775 height 27
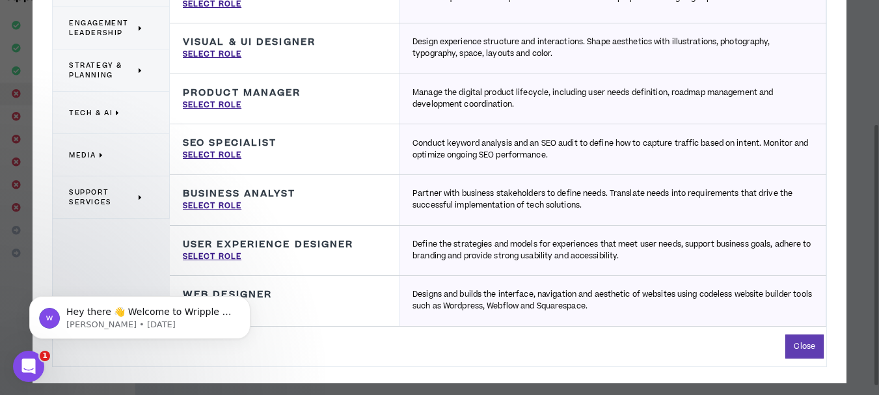
click at [139, 197] on icon at bounding box center [141, 198] width 5 height 10
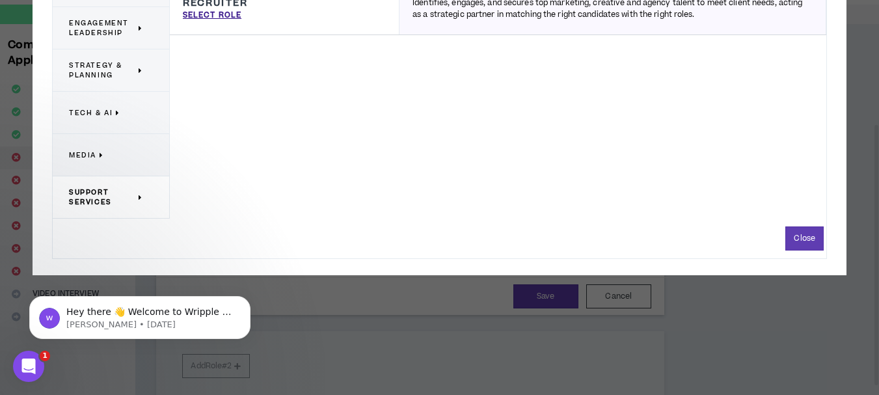
scroll to position [38, 0]
click at [796, 94] on div "HR Consultant Partners with organizations to develop and implement people-focus…" at bounding box center [498, 71] width 656 height 296
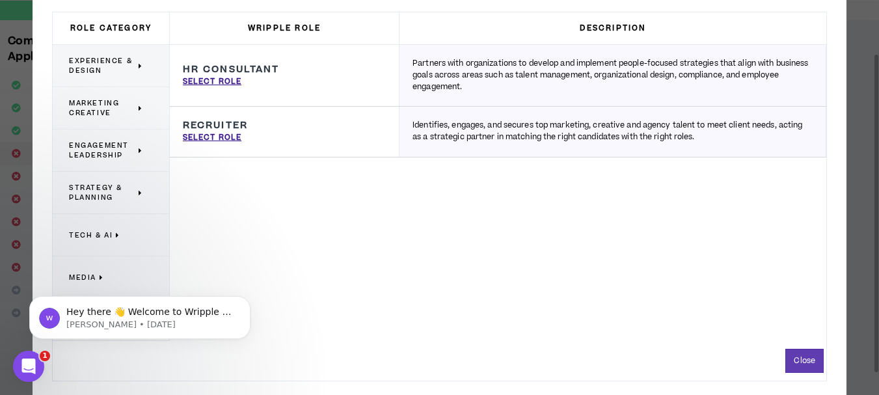
click at [138, 107] on p "Marketing Creative" at bounding box center [106, 108] width 74 height 29
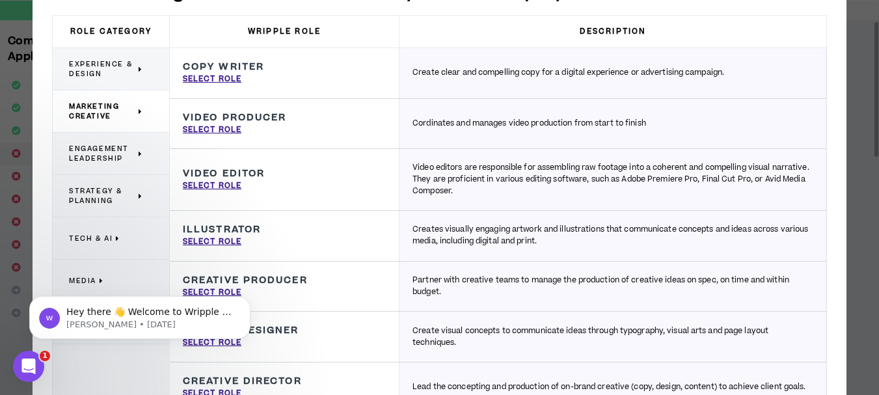
click at [139, 153] on icon at bounding box center [141, 154] width 5 height 10
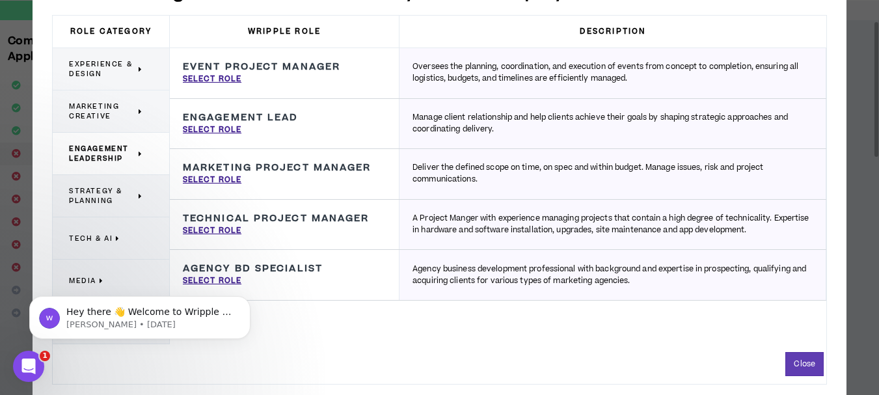
click at [140, 198] on icon at bounding box center [141, 196] width 5 height 10
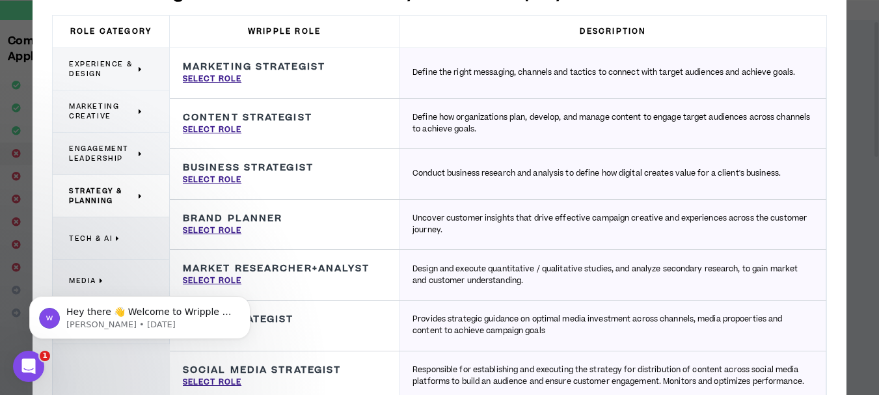
click at [217, 280] on body "Hey there 👋 Welcome to Wripple 🙌 Take a look around! If you have any questions,…" at bounding box center [140, 314] width 250 height 81
click at [833, 251] on div "**********" at bounding box center [440, 297] width 814 height 671
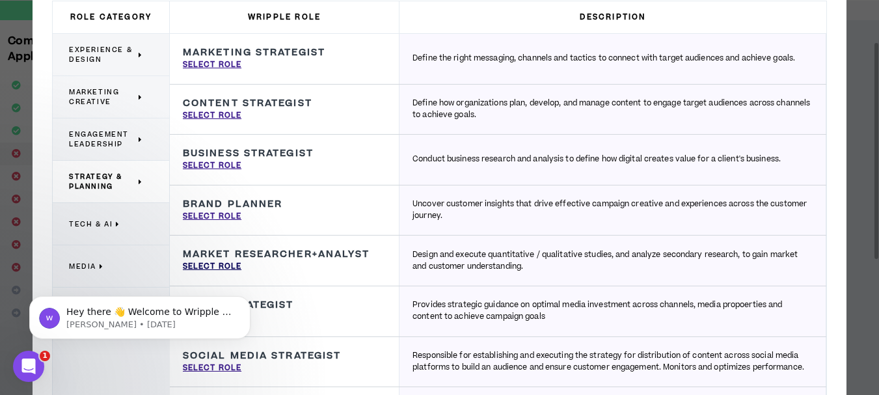
click at [222, 263] on p "Select Role" at bounding box center [212, 267] width 59 height 12
type input "Market Researcher+Analyst"
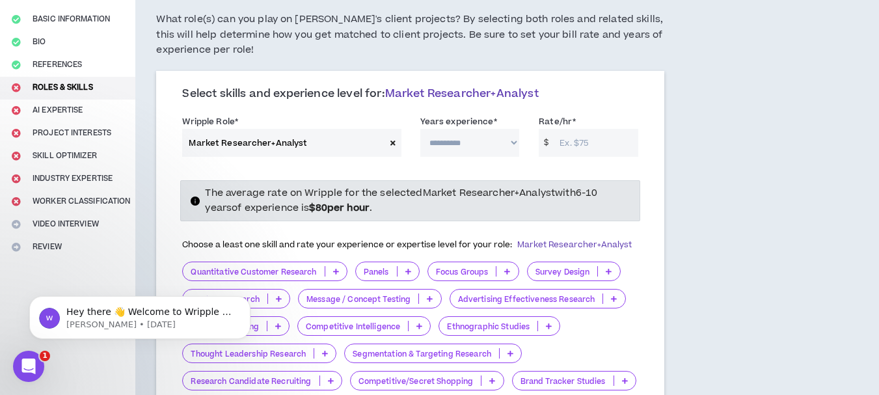
scroll to position [106, 0]
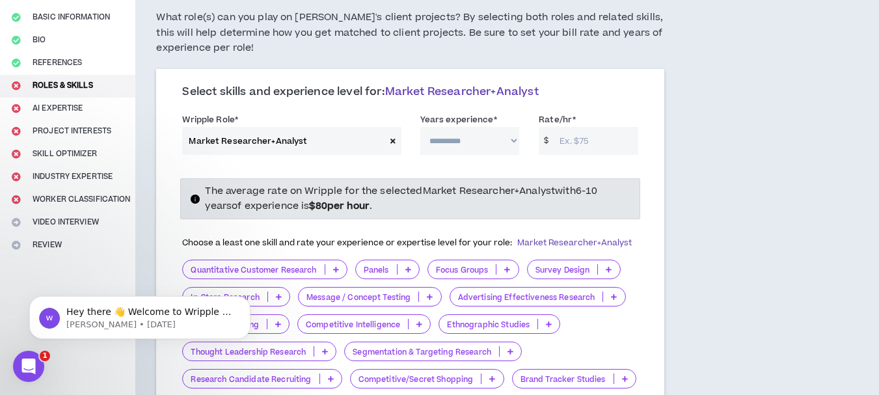
click at [513, 142] on select "**********" at bounding box center [470, 141] width 100 height 28
select select "**"
click at [420, 127] on select "**********" at bounding box center [470, 141] width 100 height 28
click at [567, 142] on input "Rate/hr *" at bounding box center [595, 141] width 85 height 28
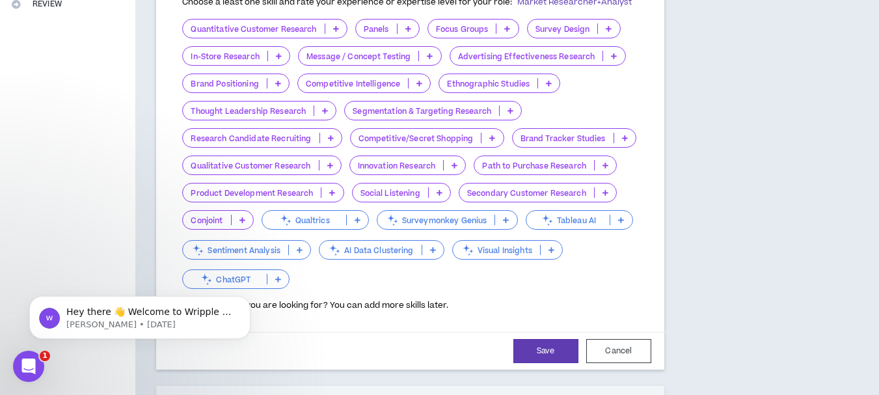
scroll to position [345, 0]
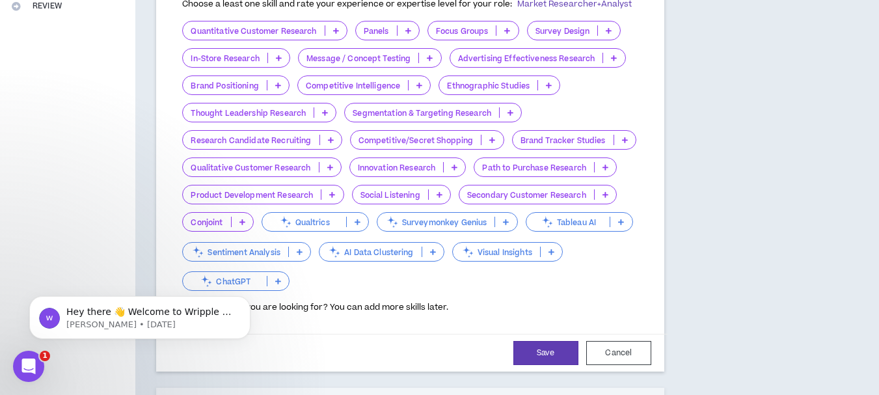
type input "50"
click at [328, 167] on icon at bounding box center [330, 167] width 6 height 7
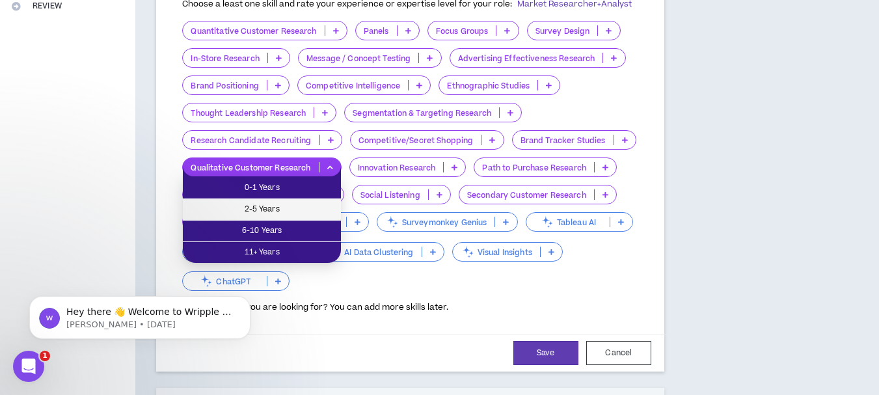
click at [282, 209] on span "2-5 Years" at bounding box center [262, 209] width 142 height 14
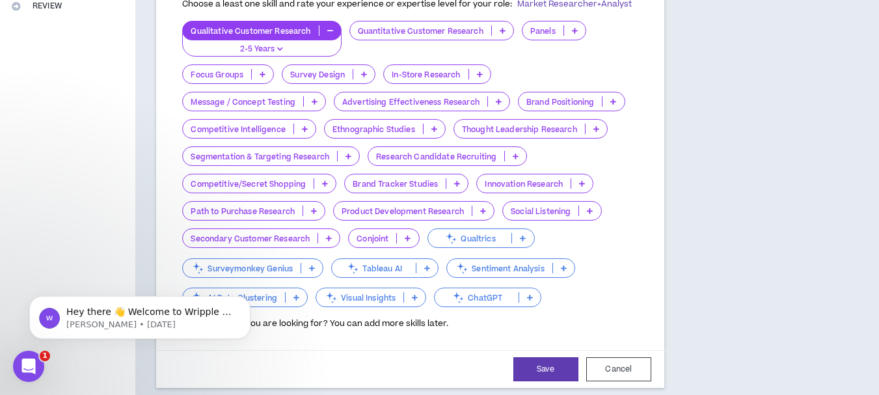
click at [589, 211] on icon at bounding box center [590, 210] width 6 height 7
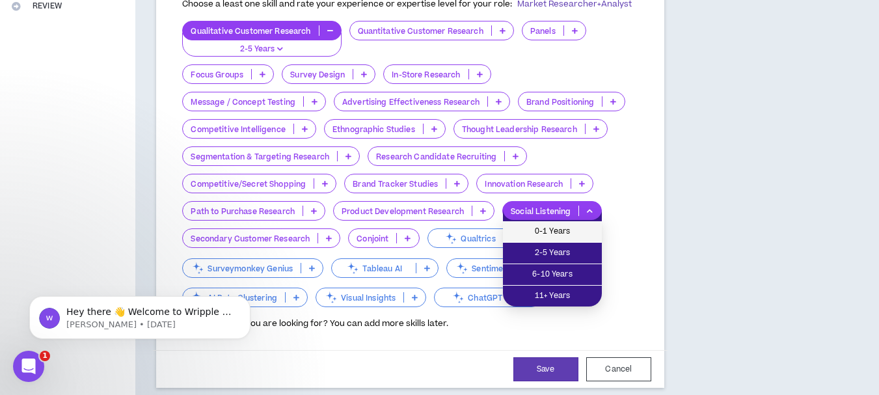
click at [572, 232] on span "0-1 Years" at bounding box center [552, 231] width 83 height 14
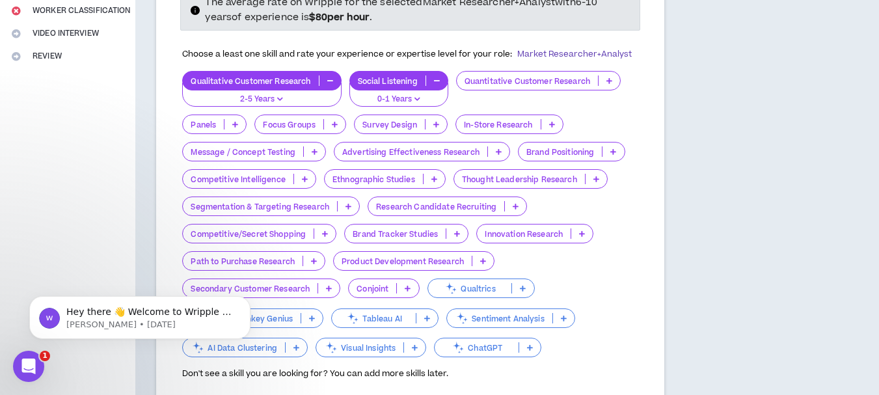
scroll to position [293, 0]
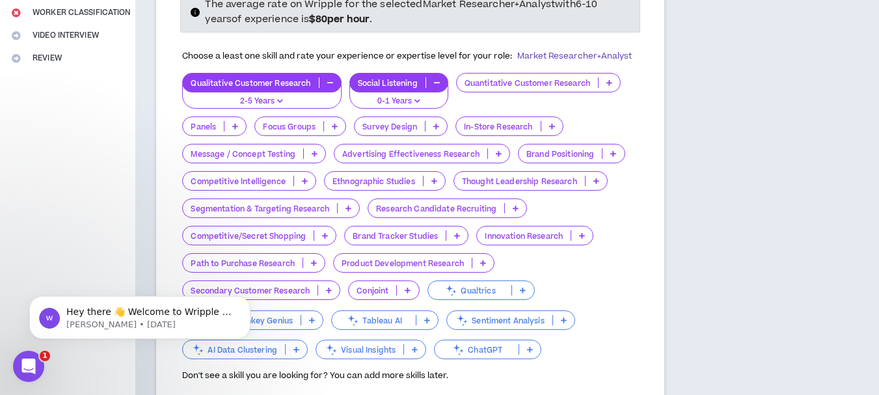
click at [436, 127] on icon at bounding box center [436, 126] width 6 height 7
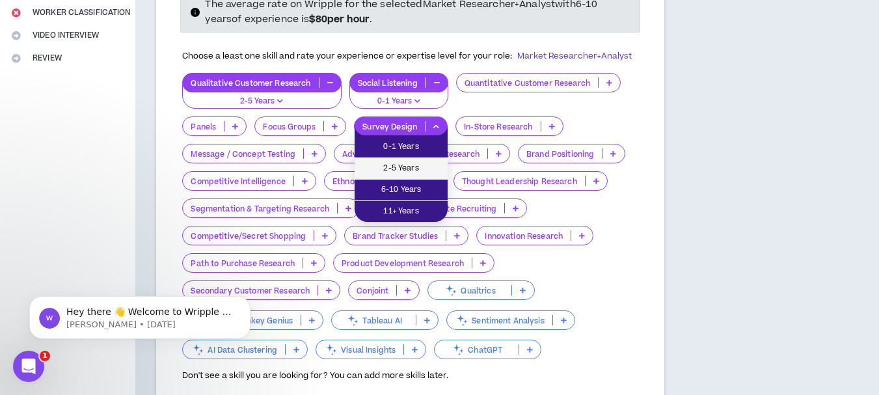
click at [409, 165] on span "2-5 Years" at bounding box center [400, 168] width 77 height 14
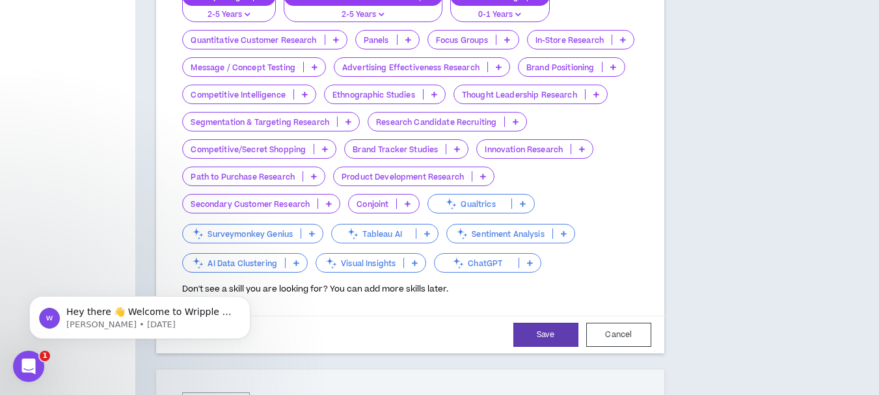
scroll to position [381, 0]
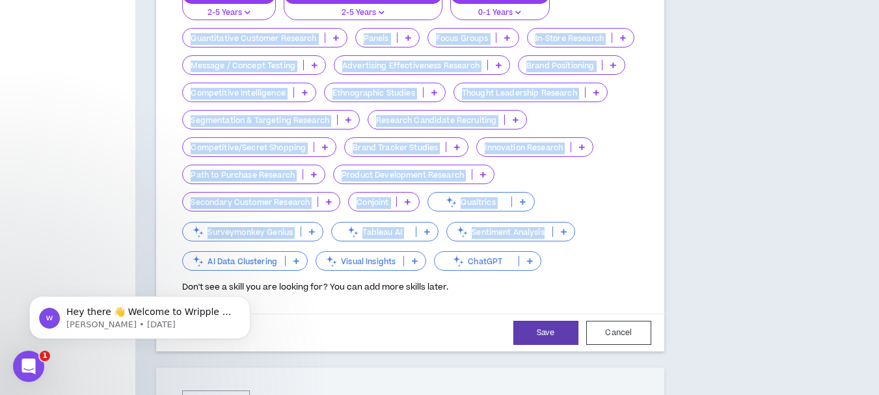
drag, startPoint x: 572, startPoint y: 261, endPoint x: 137, endPoint y: 49, distance: 484.9
click at [137, 49] on div "**********" at bounding box center [409, 194] width 549 height 1035
copy div "Quantitative Customer Research Panels Focus Groups In-Store Research Message / …"
click at [330, 202] on icon at bounding box center [329, 201] width 6 height 7
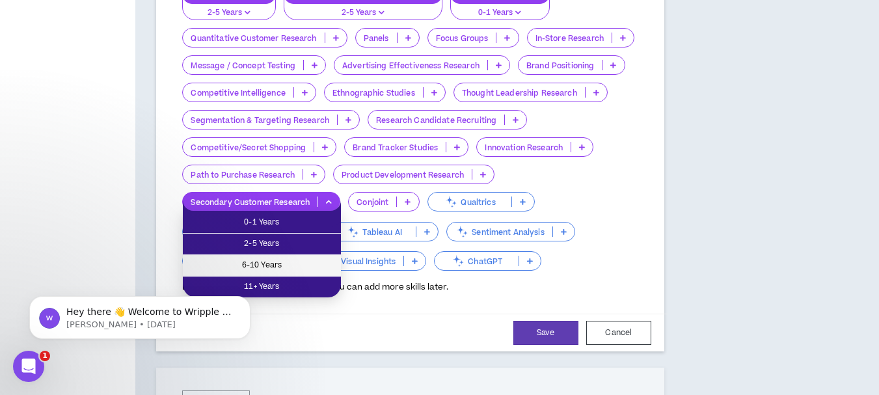
click at [289, 263] on span "6-10 Years" at bounding box center [262, 265] width 142 height 14
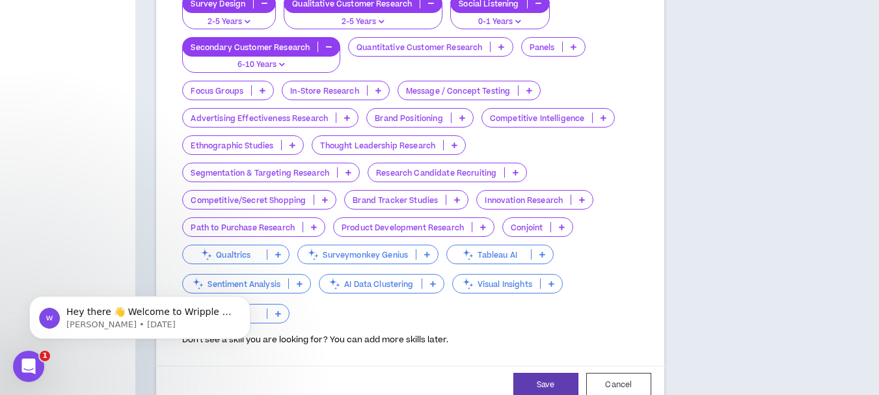
scroll to position [379, 0]
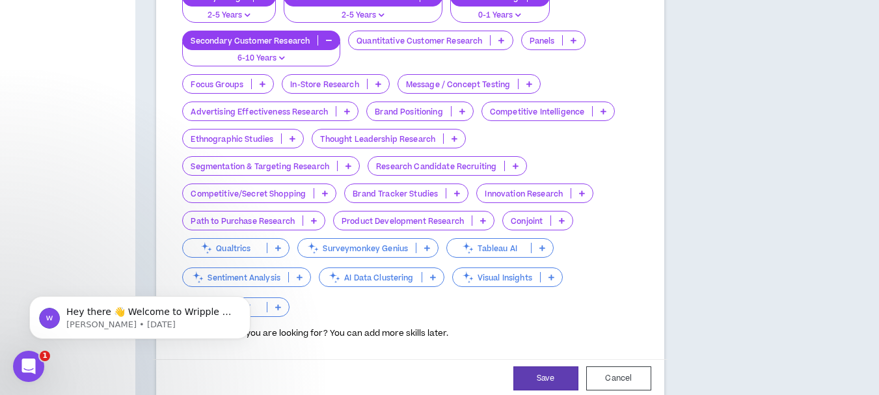
click at [302, 274] on icon at bounding box center [300, 277] width 6 height 7
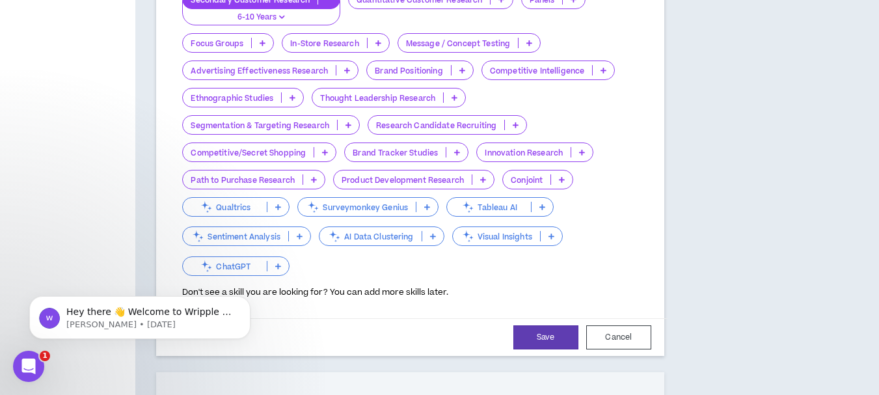
scroll to position [422, 0]
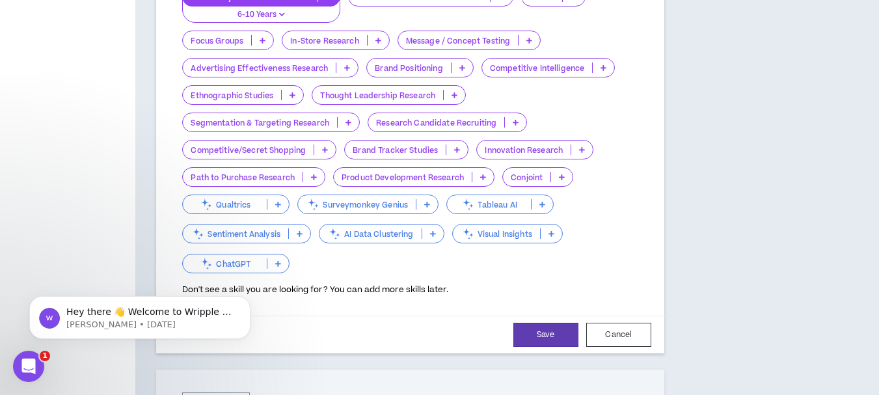
click at [302, 231] on icon at bounding box center [300, 233] width 6 height 7
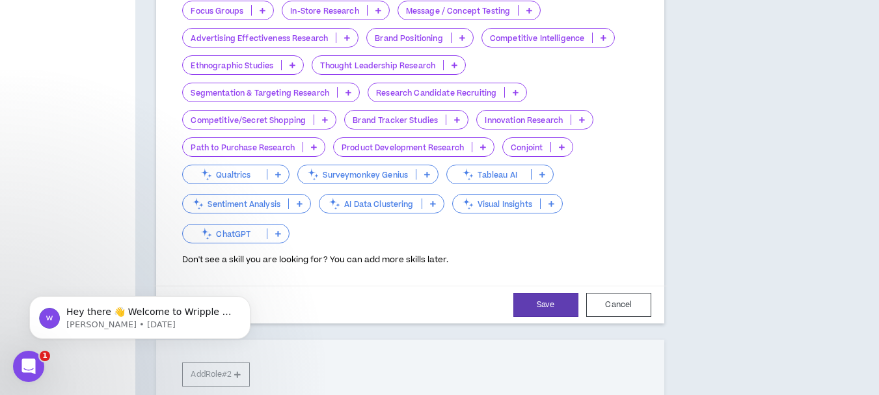
scroll to position [450, 0]
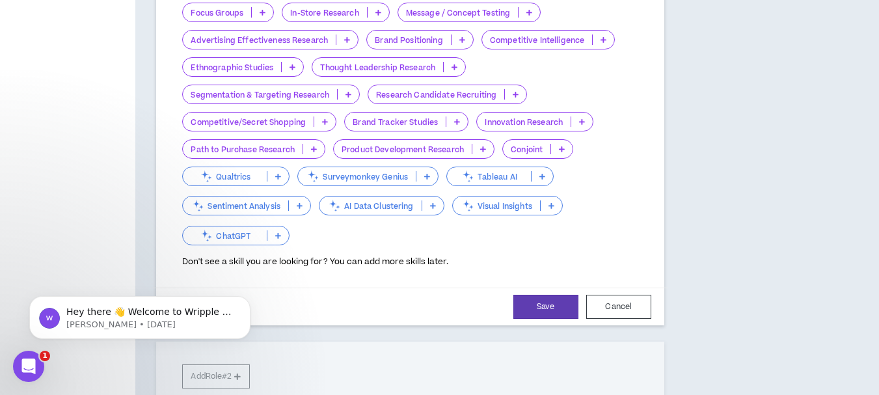
click at [299, 207] on icon at bounding box center [300, 205] width 6 height 7
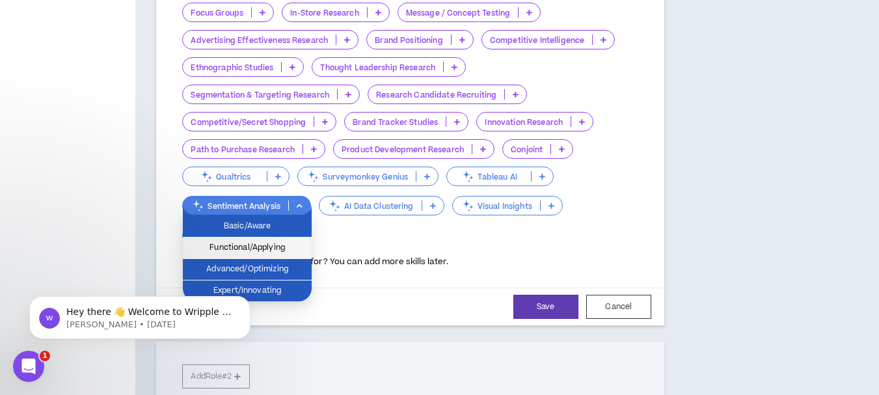
click at [288, 249] on span "Functional/Applying" at bounding box center [247, 248] width 113 height 14
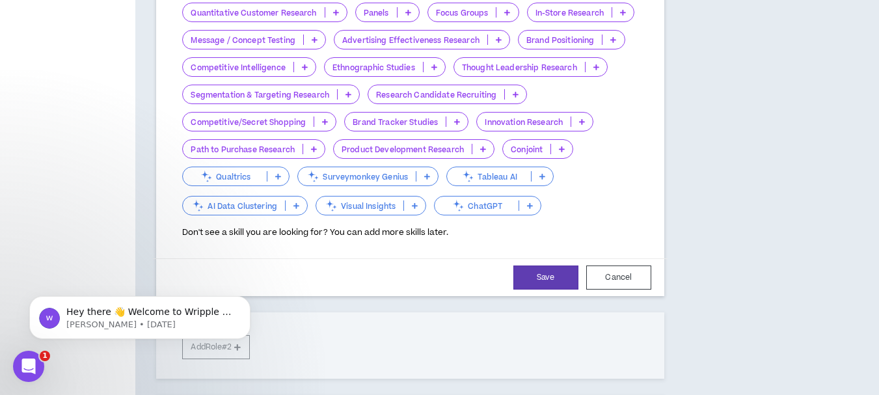
click at [515, 94] on icon at bounding box center [516, 94] width 6 height 7
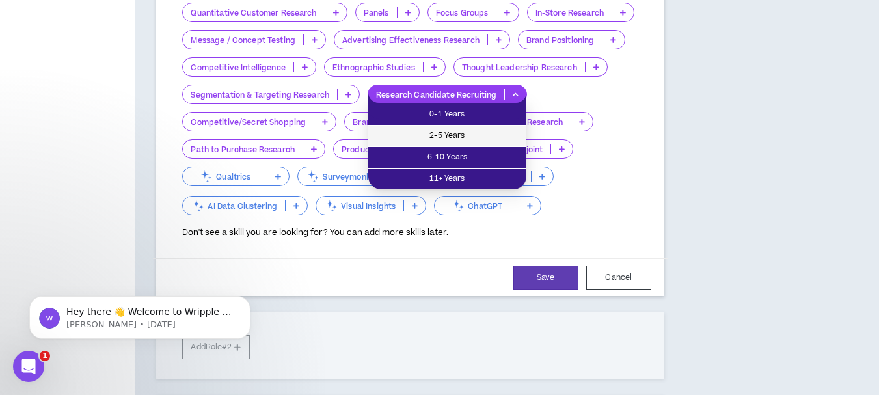
click at [484, 132] on span "2-5 Years" at bounding box center [447, 136] width 142 height 14
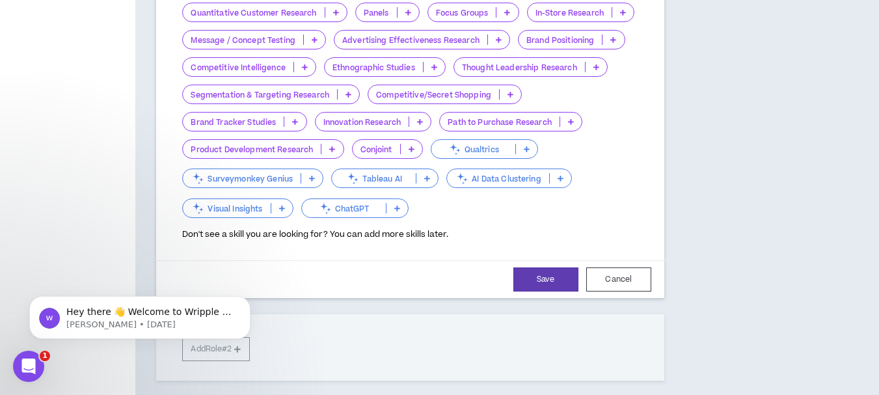
click at [313, 38] on icon at bounding box center [315, 39] width 6 height 7
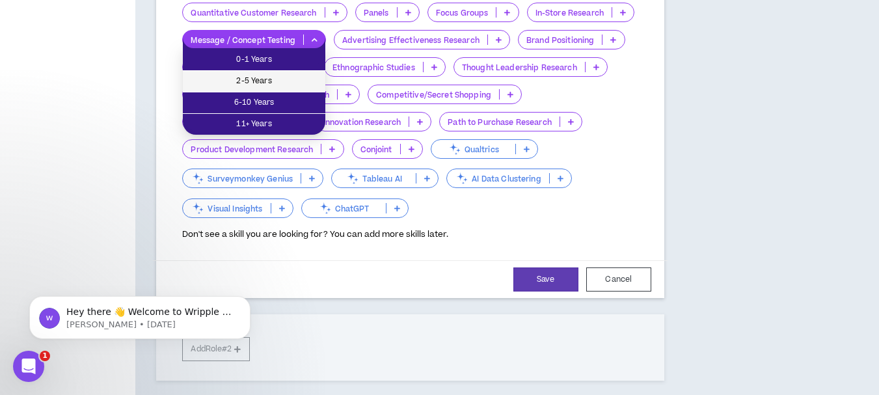
click at [282, 83] on span "2-5 Years" at bounding box center [254, 81] width 127 height 14
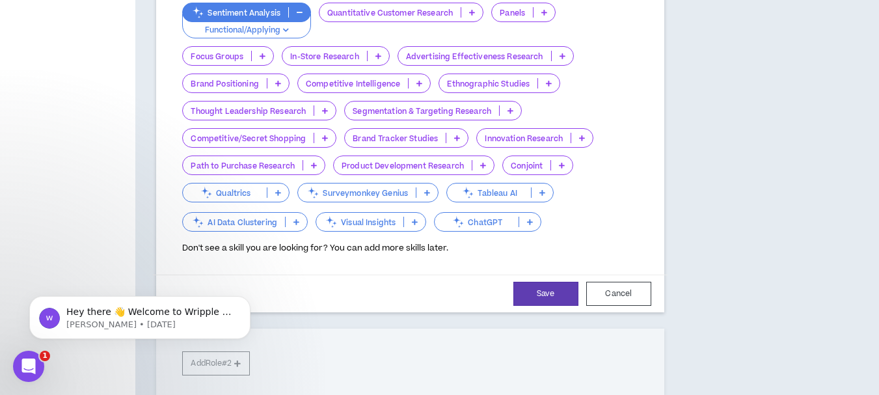
click at [418, 81] on icon at bounding box center [419, 83] width 6 height 7
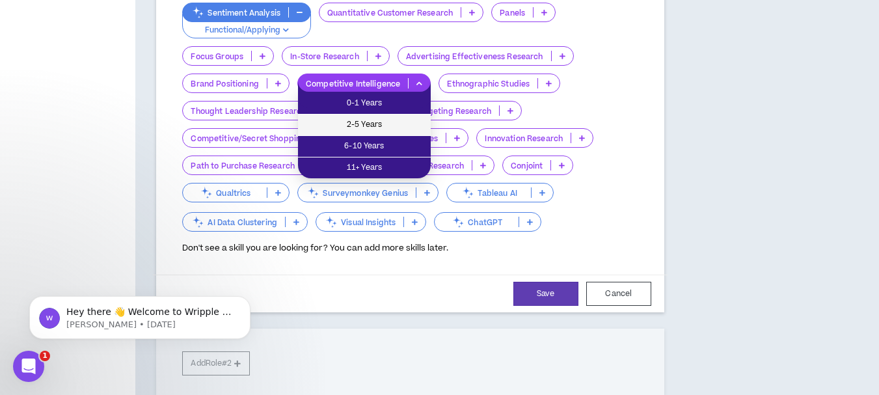
click at [403, 124] on span "2-5 Years" at bounding box center [364, 125] width 117 height 14
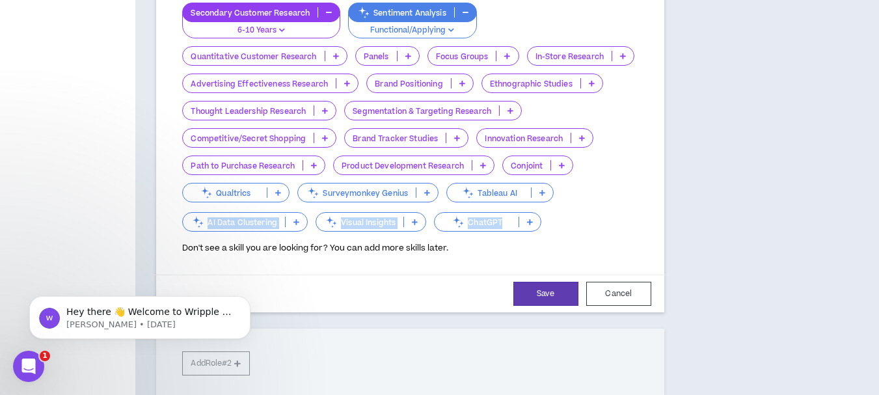
drag, startPoint x: 563, startPoint y: 227, endPoint x: 206, endPoint y: 230, distance: 357.7
click at [206, 230] on div "Survey Design 2-5 Years Message / Concept Testing 2-5 Years Competitive Intelli…" at bounding box center [409, 74] width 455 height 318
copy div "AI Data Clustering Visual Insights ChatGPT"
click at [416, 222] on icon at bounding box center [415, 222] width 6 height 7
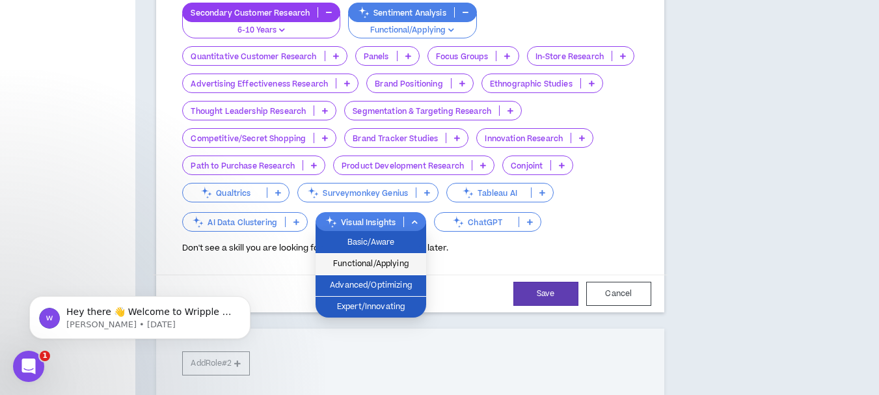
click at [396, 265] on span "Functional/Applying" at bounding box center [370, 264] width 95 height 14
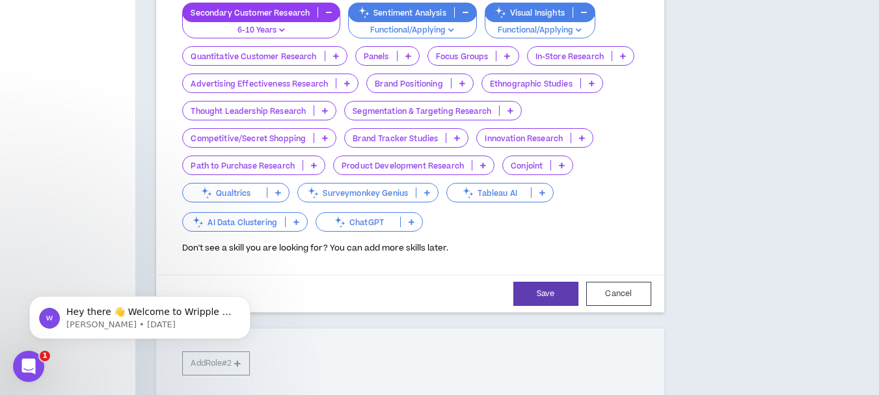
click at [409, 222] on icon at bounding box center [411, 222] width 6 height 7
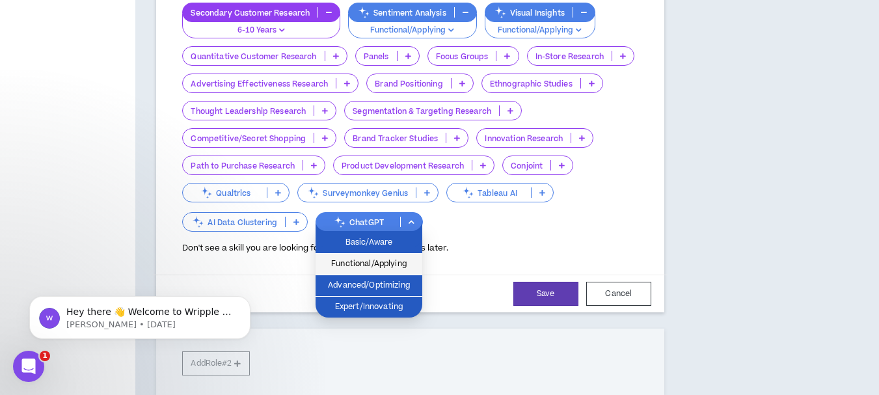
click at [401, 264] on span "Functional/Applying" at bounding box center [368, 264] width 91 height 14
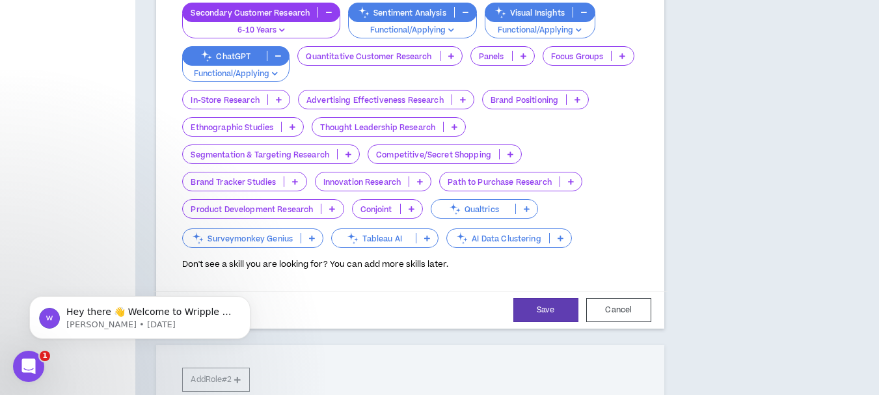
click at [557, 237] on icon at bounding box center [560, 238] width 6 height 7
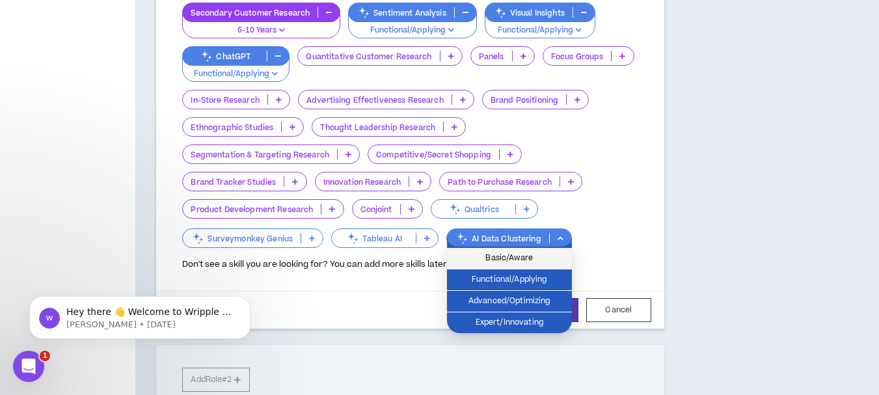
click at [535, 259] on span "Basic/Aware" at bounding box center [509, 258] width 109 height 14
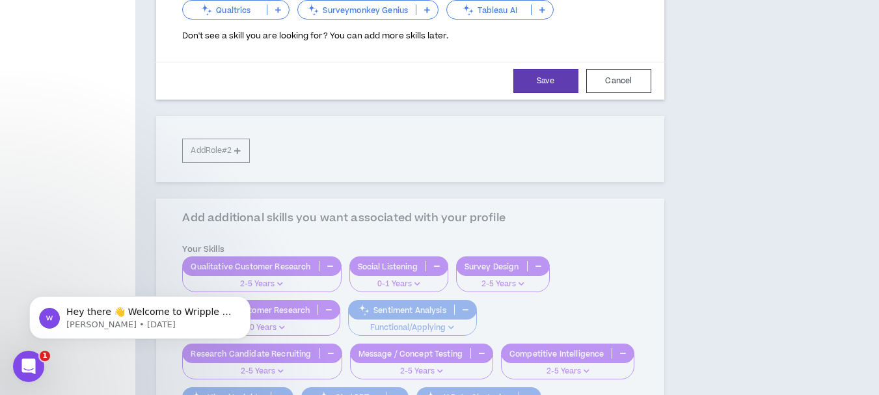
scroll to position [648, 0]
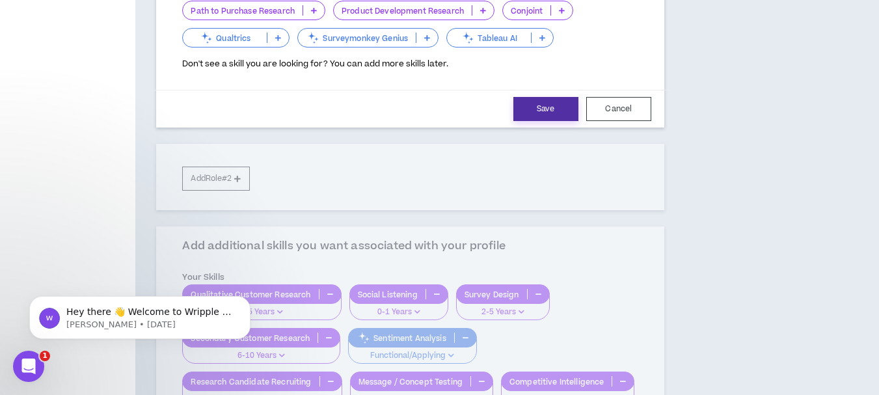
click at [534, 107] on button "Save" at bounding box center [545, 109] width 65 height 24
select select "**"
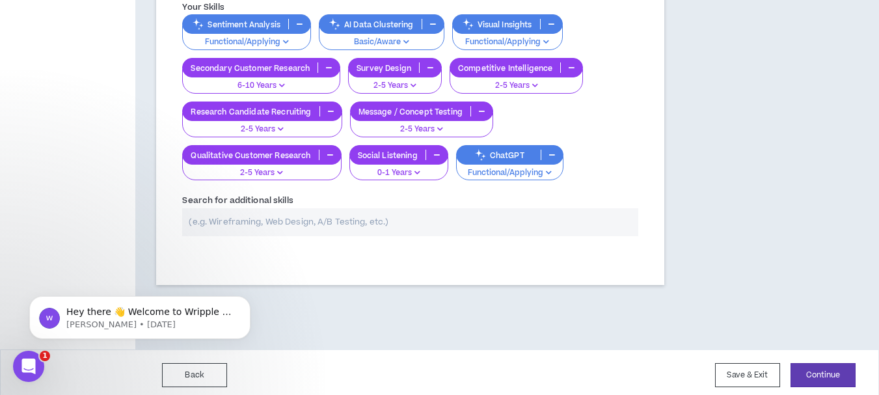
scroll to position [466, 0]
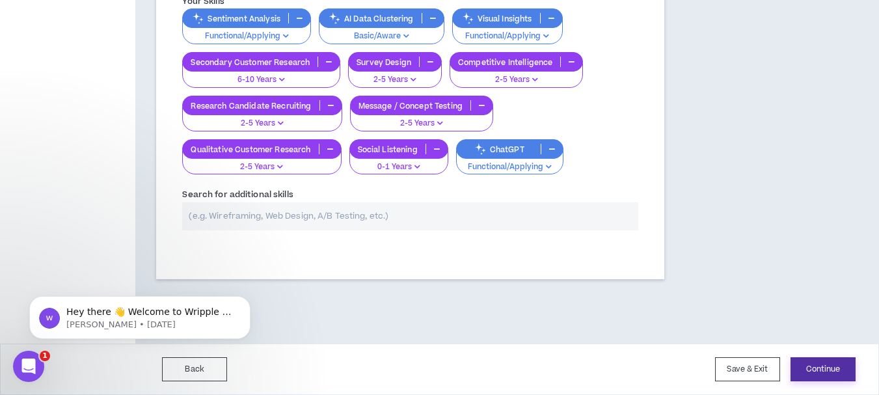
click at [827, 371] on button "Continue" at bounding box center [822, 369] width 65 height 24
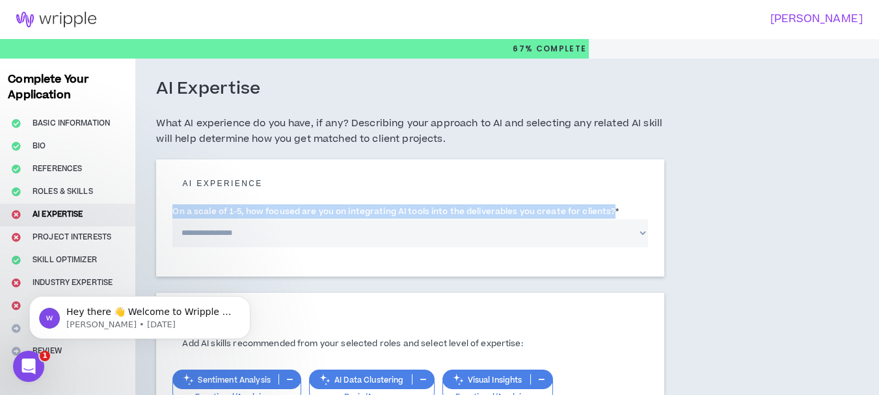
drag, startPoint x: 610, startPoint y: 211, endPoint x: 161, endPoint y: 206, distance: 449.5
click at [161, 206] on div "**********" at bounding box center [409, 217] width 507 height 116
copy label "On a scale of 1-5, how focused are you on integrating AI tools into the deliver…"
click at [227, 232] on select "**********" at bounding box center [409, 233] width 475 height 28
select select "*"
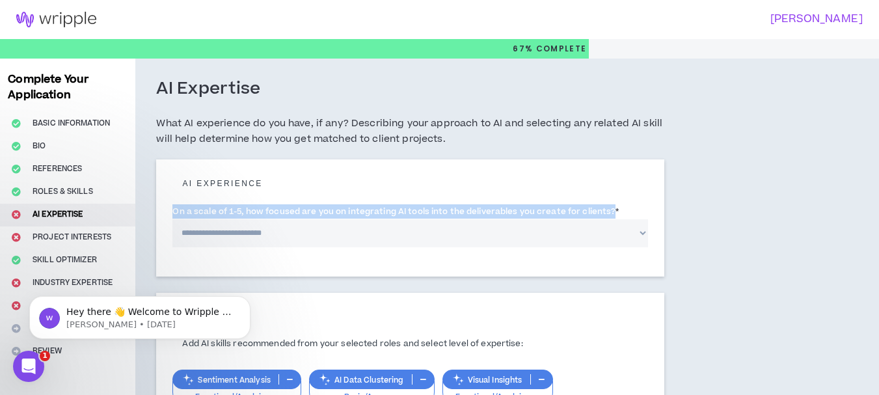
click at [172, 219] on select "**********" at bounding box center [409, 233] width 475 height 28
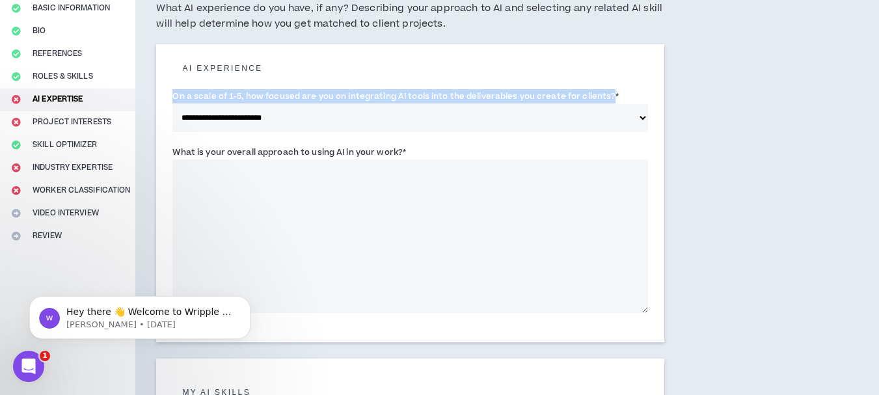
scroll to position [114, 0]
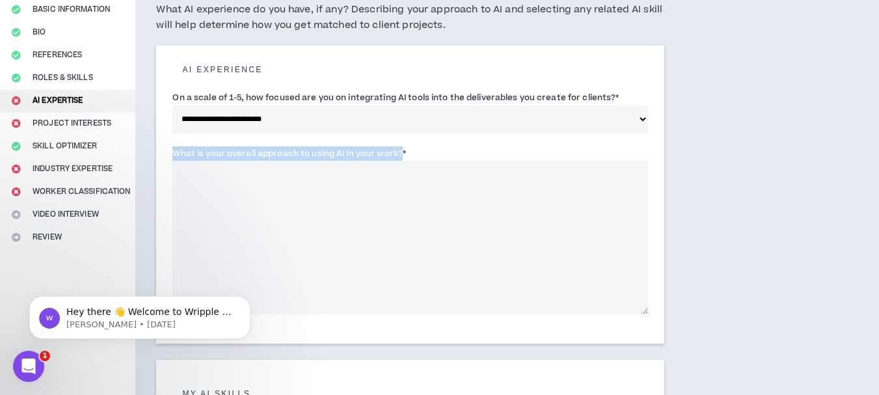
drag, startPoint x: 172, startPoint y: 152, endPoint x: 399, endPoint y: 158, distance: 227.1
click at [399, 158] on label "What is your overall approach to using AI in your work? *" at bounding box center [288, 153] width 233 height 21
copy label "What is your overall approach to using AI in your work?"
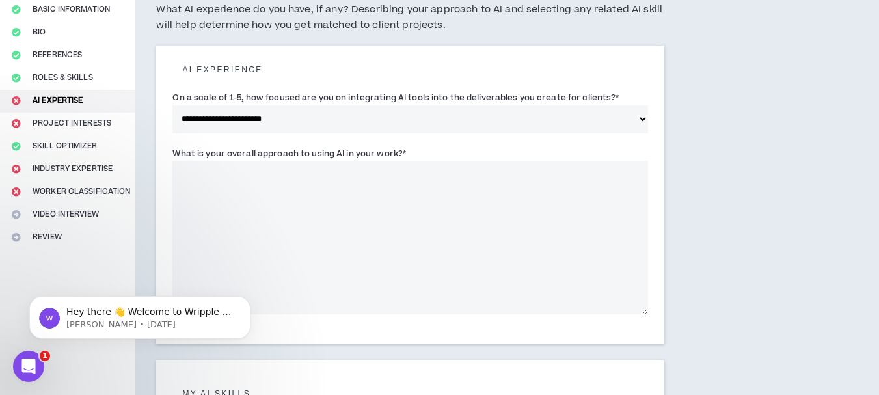
click at [258, 228] on textarea "What is your overall approach to using AI in your work? *" at bounding box center [409, 237] width 475 height 153
paste textarea "**********"
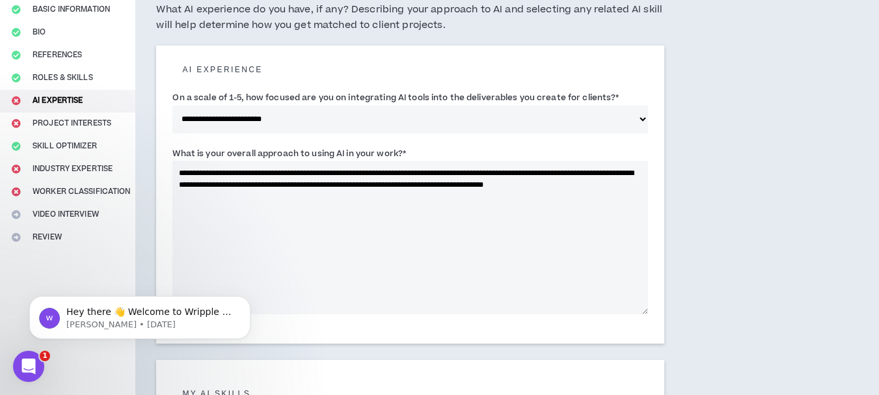
click at [182, 174] on textarea "**********" at bounding box center [409, 237] width 475 height 153
drag, startPoint x: 182, startPoint y: 172, endPoint x: 168, endPoint y: 170, distance: 13.9
click at [168, 170] on div "**********" at bounding box center [409, 195] width 507 height 298
paste textarea "**********"
drag, startPoint x: 442, startPoint y: 173, endPoint x: 425, endPoint y: 172, distance: 17.0
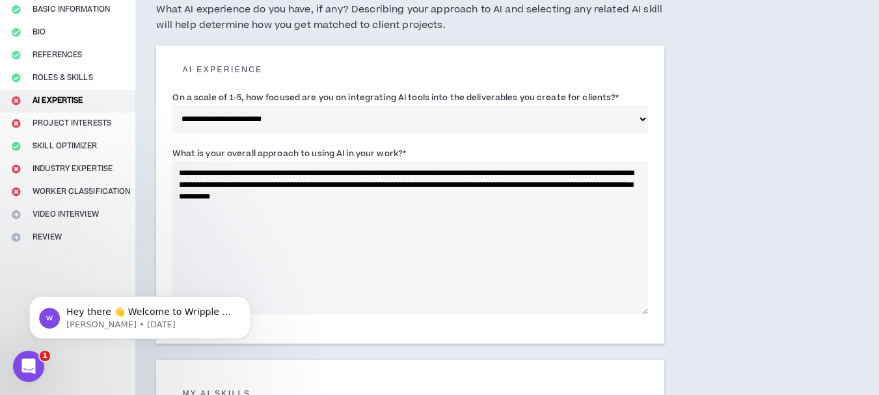
click at [425, 172] on textarea "**********" at bounding box center [409, 237] width 475 height 153
click at [446, 200] on textarea "**********" at bounding box center [409, 237] width 475 height 153
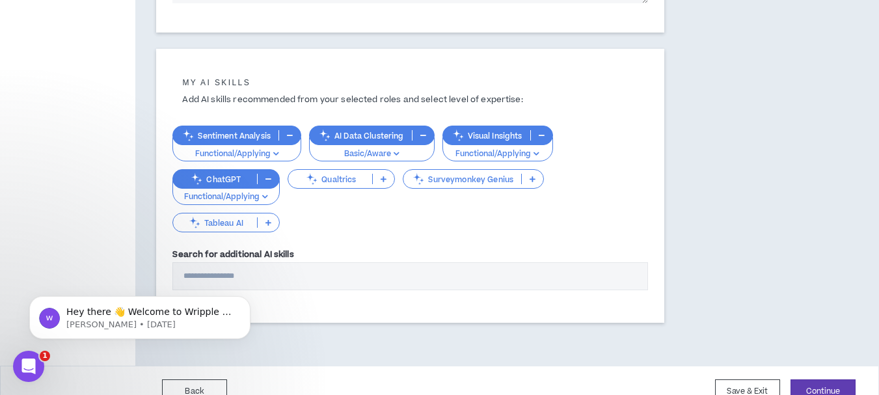
scroll to position [447, 0]
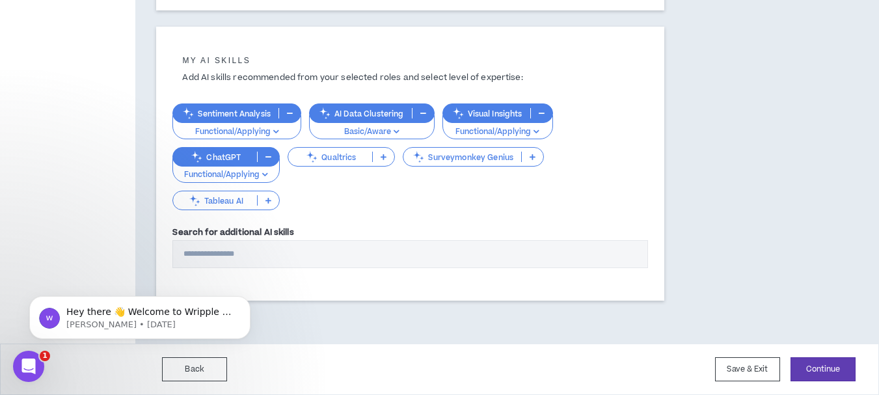
type textarea "**********"
click at [267, 200] on icon at bounding box center [268, 200] width 6 height 7
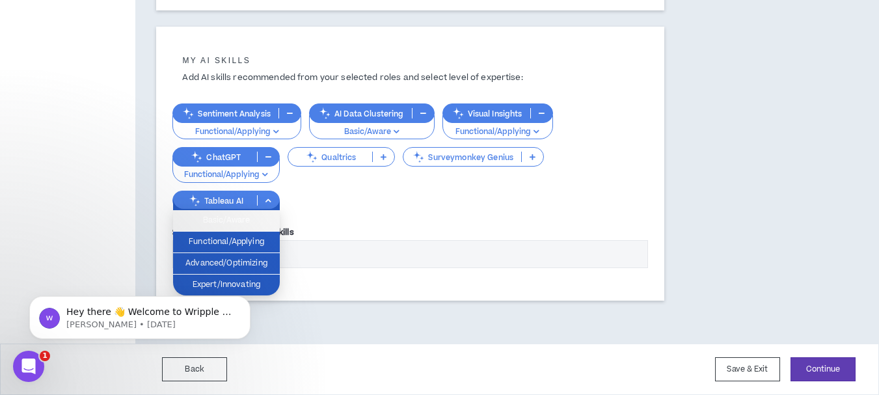
drag, startPoint x: 258, startPoint y: 221, endPoint x: 274, endPoint y: 215, distance: 17.3
click at [258, 220] on span "Basic/Aware" at bounding box center [226, 220] width 91 height 14
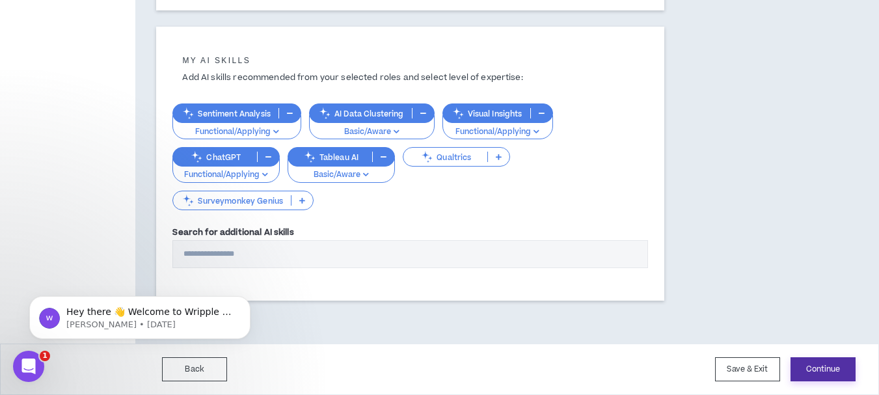
click at [815, 369] on button "Continue" at bounding box center [822, 369] width 65 height 24
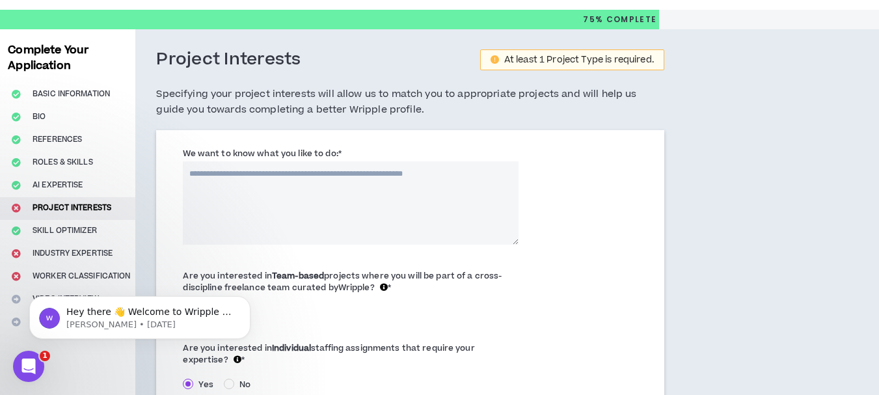
scroll to position [37, 0]
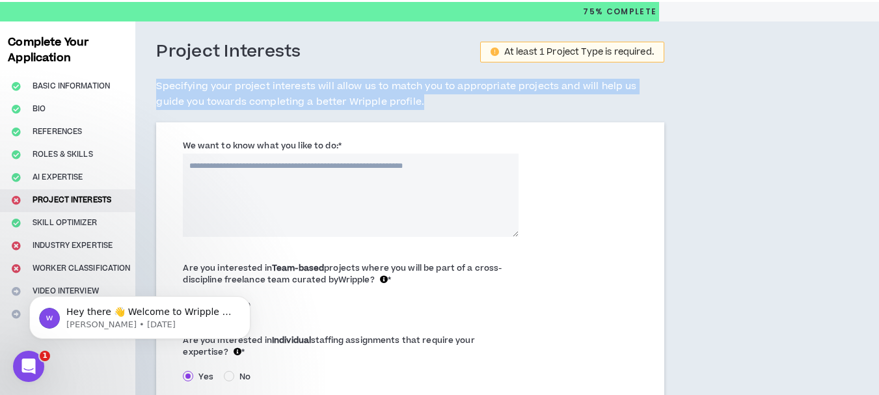
drag, startPoint x: 390, startPoint y: 105, endPoint x: 157, endPoint y: 79, distance: 233.7
click at [157, 79] on h5 "Specifying your project interests will allow us to match you to appropriate pro…" at bounding box center [409, 94] width 507 height 31
copy h5 "Specifying your project interests will allow us to match you to appropriate pro…"
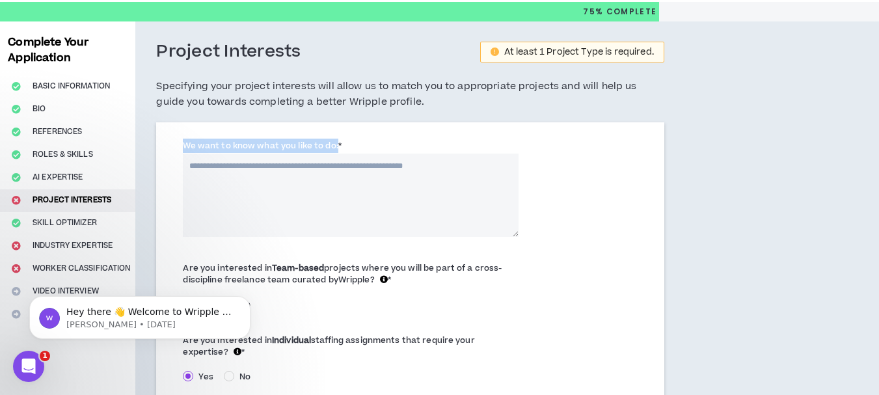
drag, startPoint x: 338, startPoint y: 146, endPoint x: 181, endPoint y: 149, distance: 156.1
click at [181, 149] on div "We want to know what you like to do: *" at bounding box center [350, 188] width 356 height 98
copy label "We want to know what you like to do:"
drag, startPoint x: 473, startPoint y: 169, endPoint x: 418, endPoint y: 163, distance: 55.0
click at [418, 163] on textarea "We want to know what you like to do: *" at bounding box center [351, 194] width 336 height 83
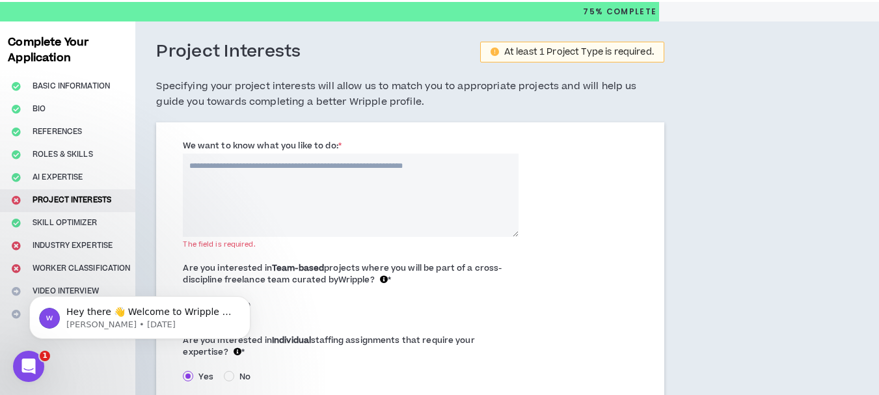
click at [222, 189] on textarea "We want to know what you like to do: *" at bounding box center [351, 194] width 336 height 83
paste textarea "**********"
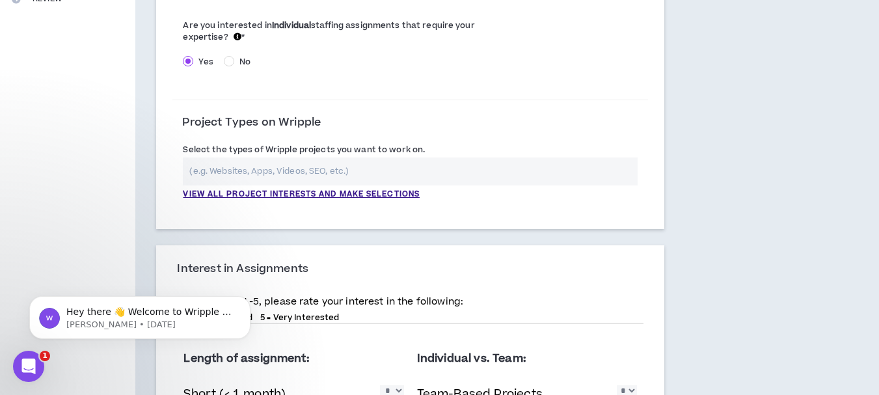
scroll to position [354, 0]
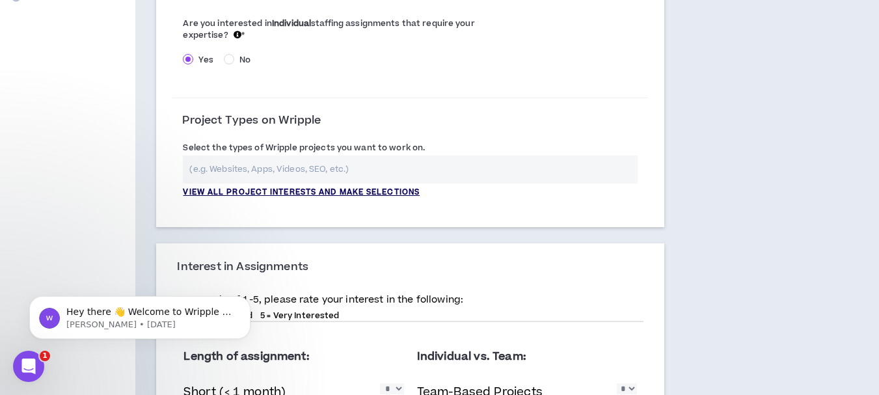
type textarea "**********"
click at [341, 191] on p "View all project interests and make selections" at bounding box center [301, 193] width 237 height 12
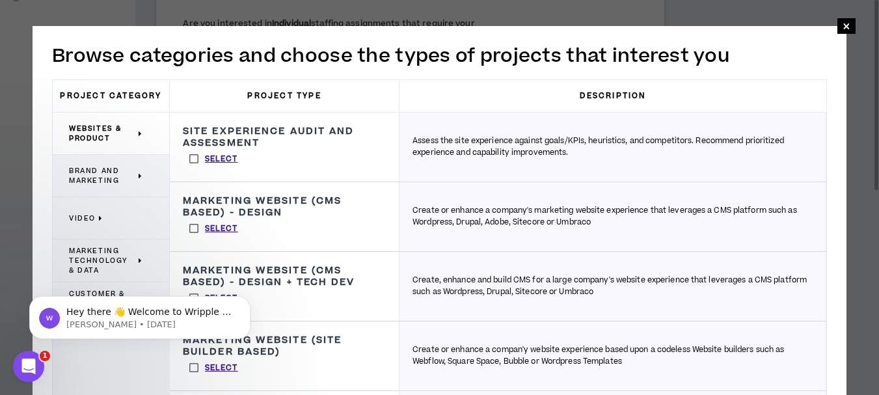
click at [760, 59] on h2 "Browse categories and choose the types of projects that interest you" at bounding box center [439, 55] width 775 height 27
click at [139, 176] on icon at bounding box center [141, 176] width 5 height 10
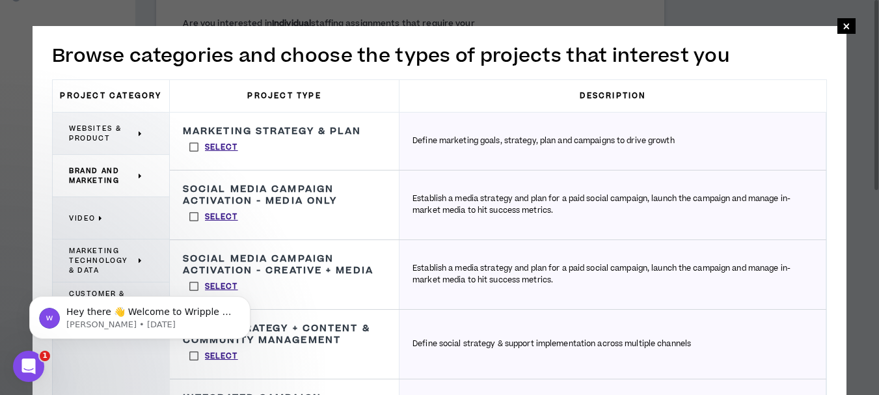
click at [99, 217] on icon at bounding box center [101, 218] width 5 height 10
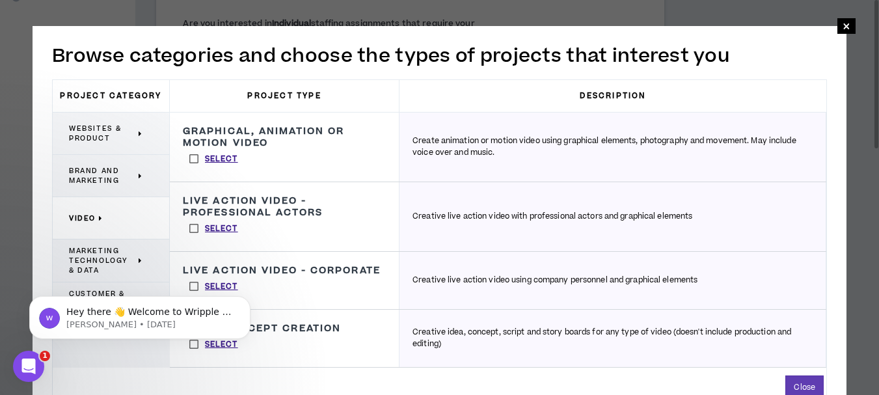
click at [139, 260] on icon at bounding box center [141, 261] width 5 height 10
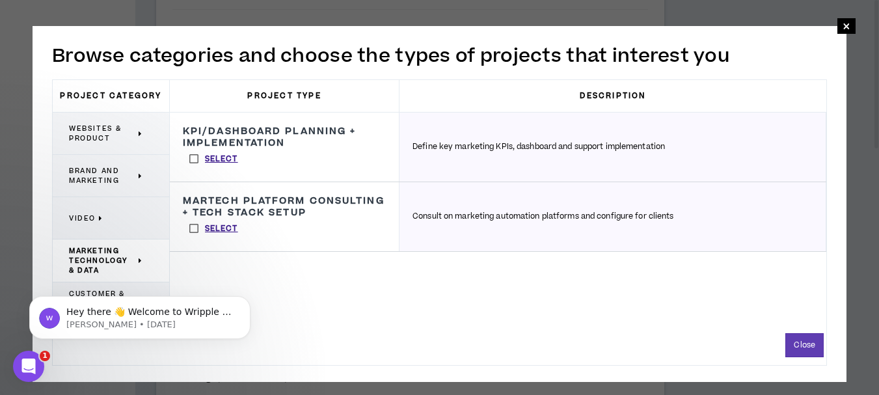
scroll to position [446, 0]
click at [472, 314] on div "KPI/Dashboard Planning + Implementation Define key marketing KPIs, dashboard an…" at bounding box center [498, 219] width 656 height 213
click at [111, 290] on div "Hey there 👋 Welcome to Wripple 🙌 Take a look around! If you have any questions,…" at bounding box center [139, 257] width 239 height 163
click at [416, 316] on div "KPI/Dashboard Planning + Implementation Define key marketing KPIs, dashboard an…" at bounding box center [498, 219] width 656 height 213
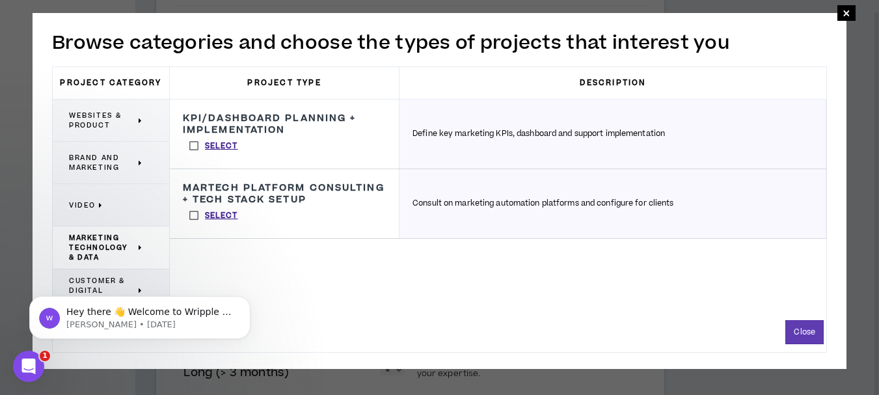
click at [139, 289] on div "Hey there 👋 Welcome to Wripple 🙌 Take a look around! If you have any questions,…" at bounding box center [139, 257] width 239 height 163
click at [102, 166] on span "Brand and Marketing" at bounding box center [102, 163] width 66 height 20
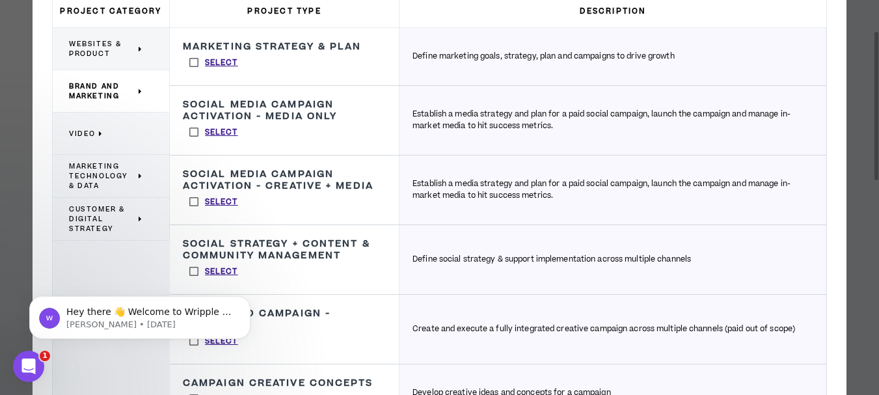
click at [139, 216] on icon at bounding box center [141, 219] width 5 height 10
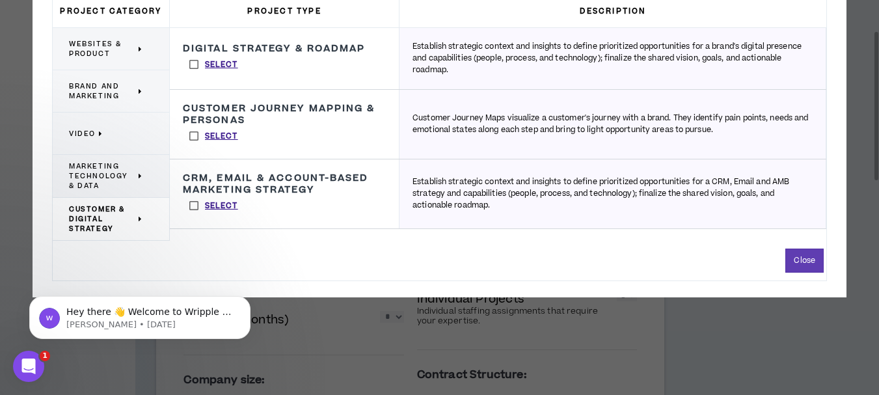
click at [286, 239] on div "Digital Strategy & Roadmap Establish strategic context and insights to define p…" at bounding box center [498, 134] width 656 height 213
click at [140, 217] on icon at bounding box center [141, 219] width 5 height 10
click at [139, 173] on icon at bounding box center [141, 176] width 5 height 10
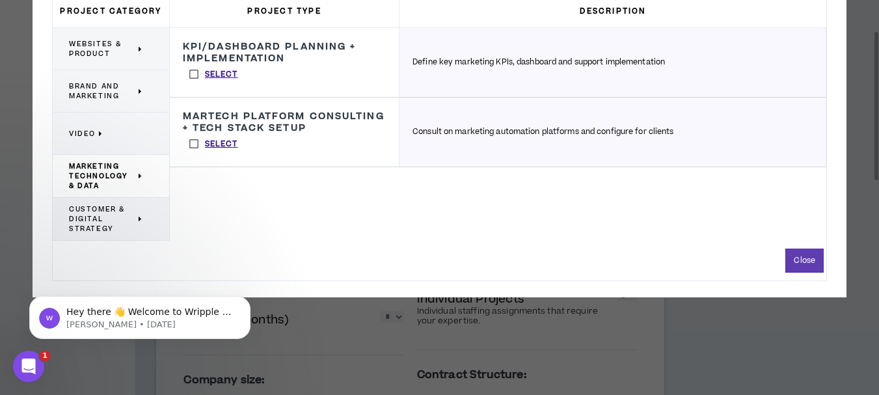
click at [138, 89] on p "Brand and Marketing" at bounding box center [106, 91] width 74 height 29
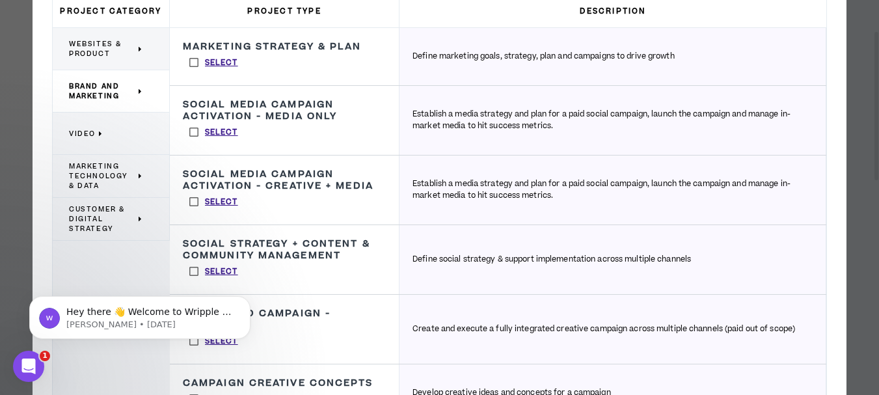
scroll to position [568, 0]
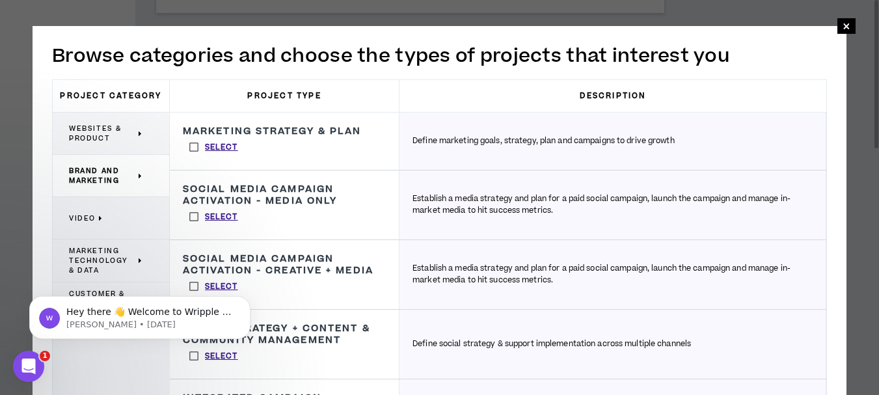
click at [138, 135] on p "Websites & Product" at bounding box center [106, 133] width 74 height 29
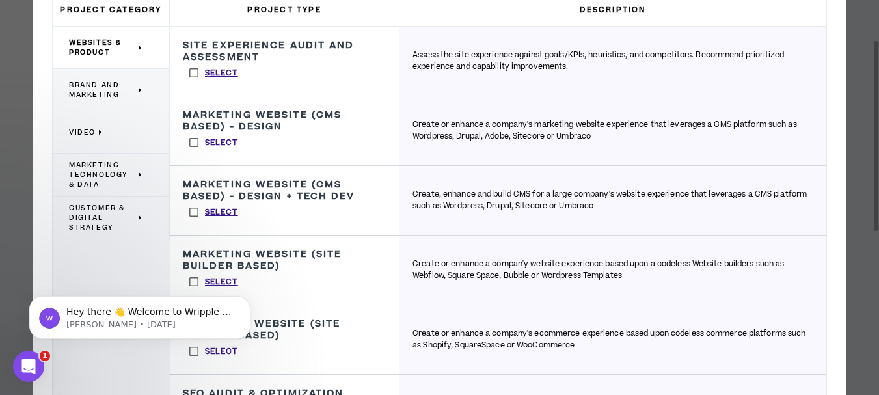
click at [140, 217] on icon at bounding box center [141, 218] width 5 height 10
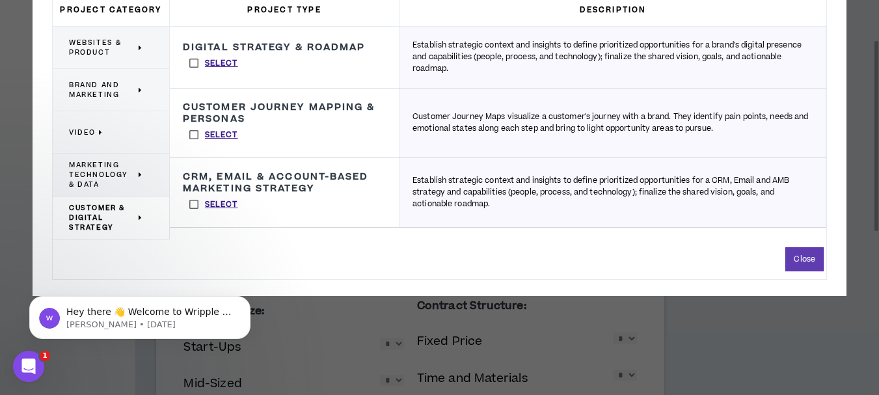
click at [191, 133] on label "Select" at bounding box center [214, 135] width 62 height 20
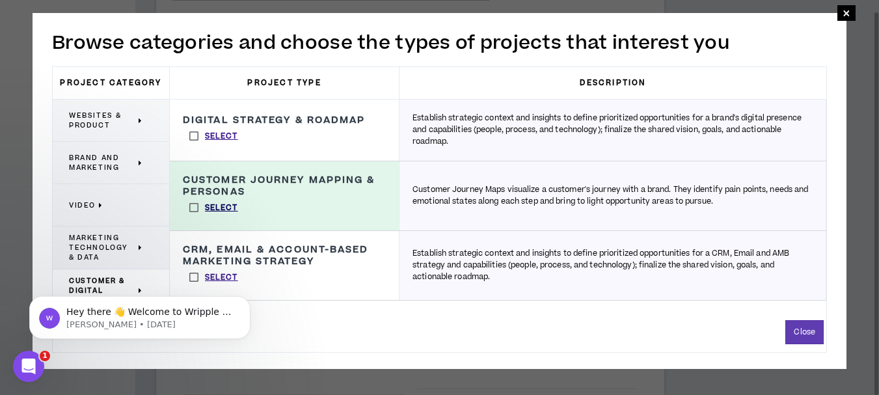
click at [221, 206] on p "Select" at bounding box center [221, 208] width 33 height 12
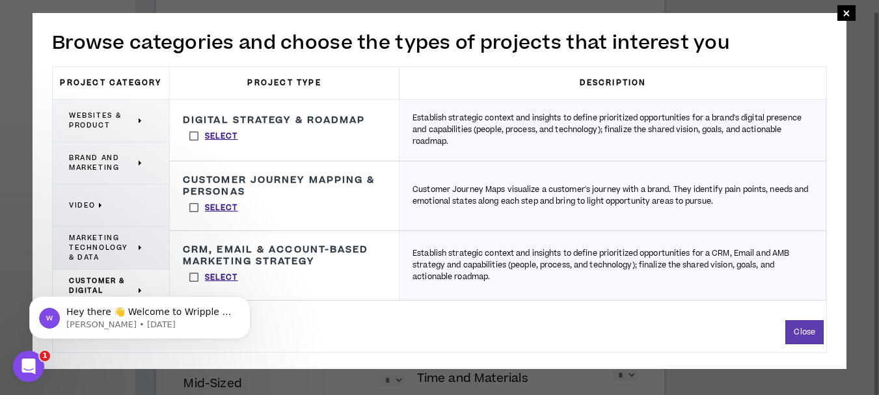
click at [224, 200] on label "Select" at bounding box center [214, 208] width 62 height 20
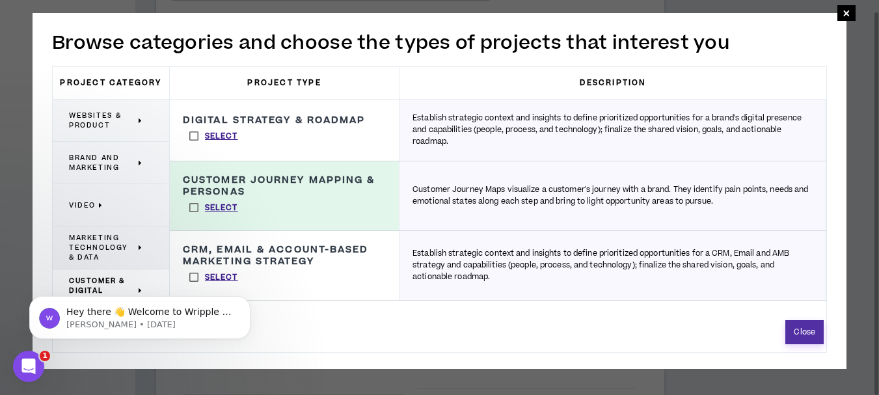
click at [812, 330] on button "Close" at bounding box center [804, 332] width 38 height 24
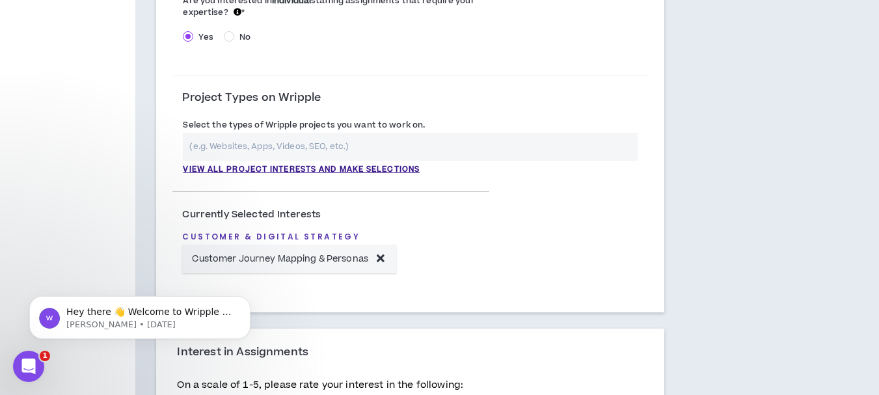
scroll to position [379, 0]
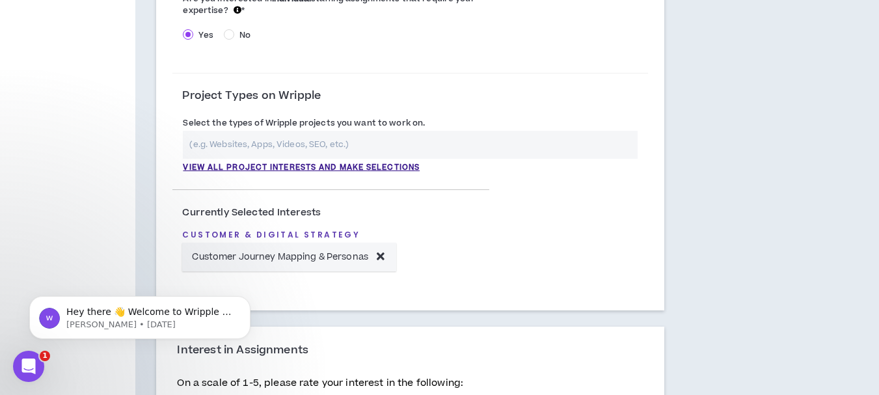
click at [419, 143] on input "text" at bounding box center [410, 145] width 454 height 28
click at [382, 254] on icon at bounding box center [381, 255] width 8 height 11
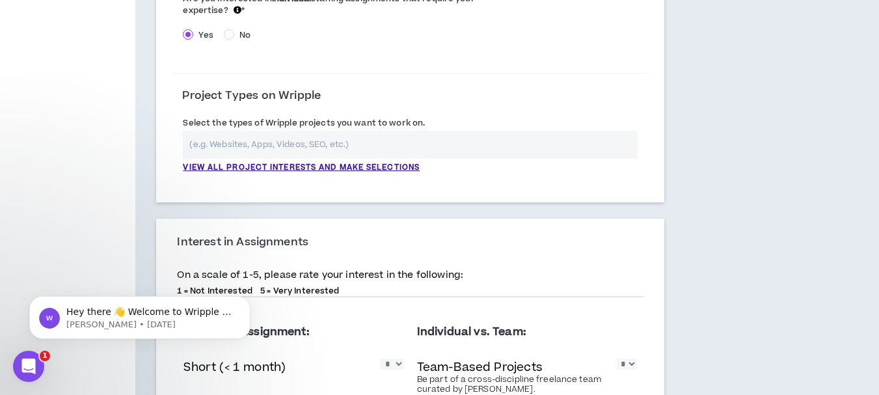
click at [403, 144] on input "text" at bounding box center [410, 145] width 454 height 28
type input "m"
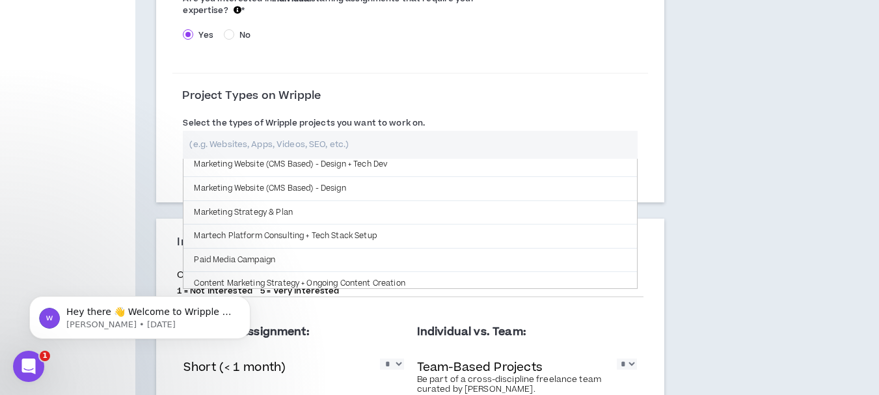
scroll to position [0, 0]
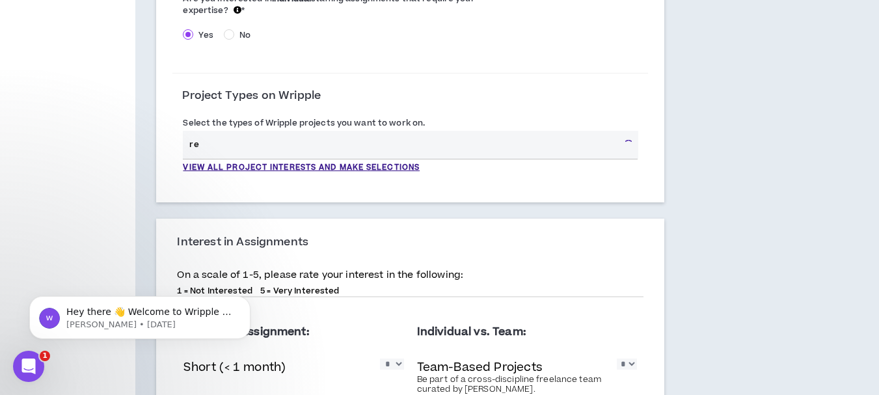
type input "r"
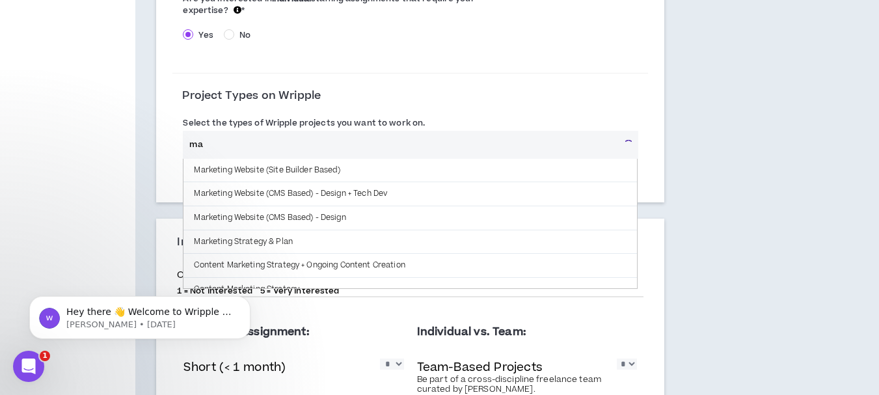
type input "m"
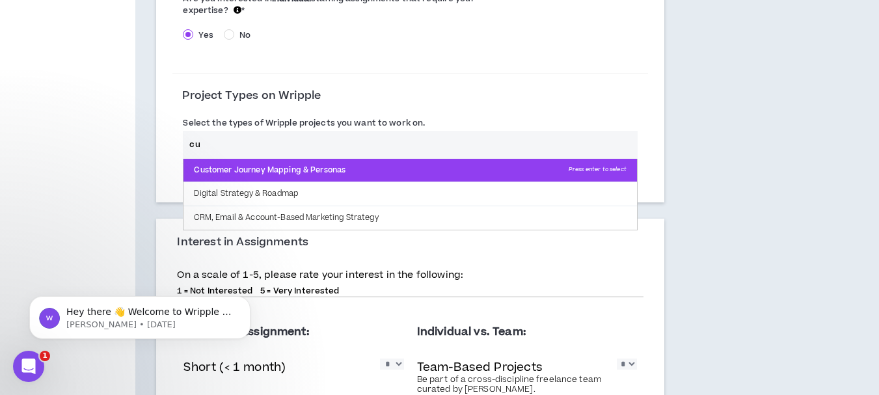
type input "cu"
click at [463, 172] on p "Customer Journey Mapping & Personas Press enter to select" at bounding box center [409, 170] width 453 height 23
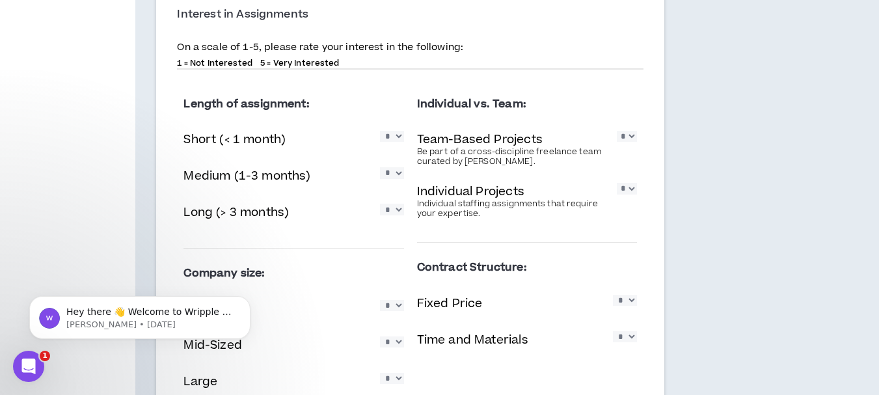
scroll to position [712, 0]
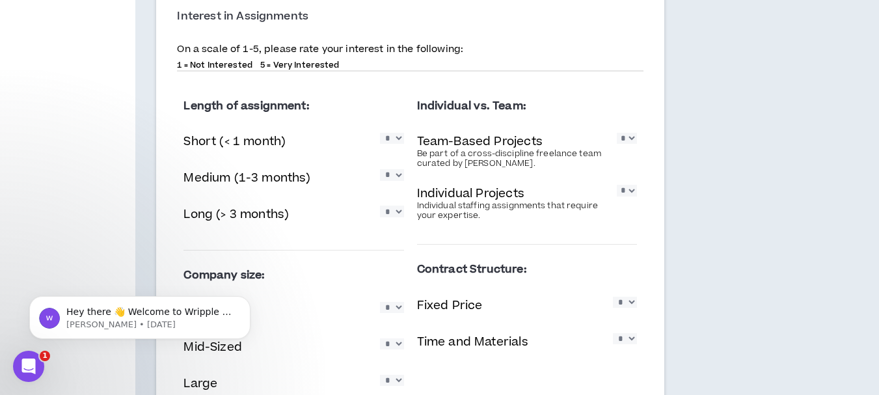
click at [629, 137] on select "* * * * *" at bounding box center [627, 138] width 20 height 11
select select "*"
click at [617, 133] on select "* * * * *" at bounding box center [627, 138] width 20 height 11
click at [633, 191] on select "* * * * *" at bounding box center [627, 190] width 20 height 11
select select "*"
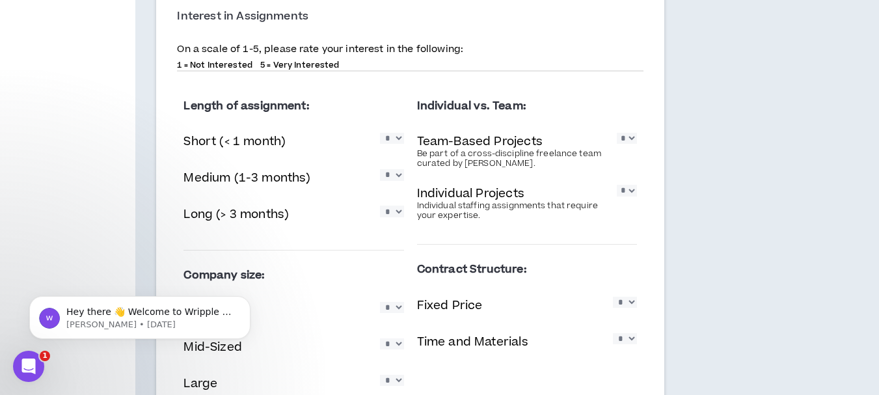
click at [617, 185] on select "* * * * *" at bounding box center [627, 190] width 20 height 11
click at [397, 214] on select "* * * * *" at bounding box center [392, 211] width 24 height 11
select select "*"
click at [380, 206] on select "* * * * *" at bounding box center [392, 211] width 24 height 11
click at [398, 175] on select "* * * * *" at bounding box center [392, 174] width 24 height 11
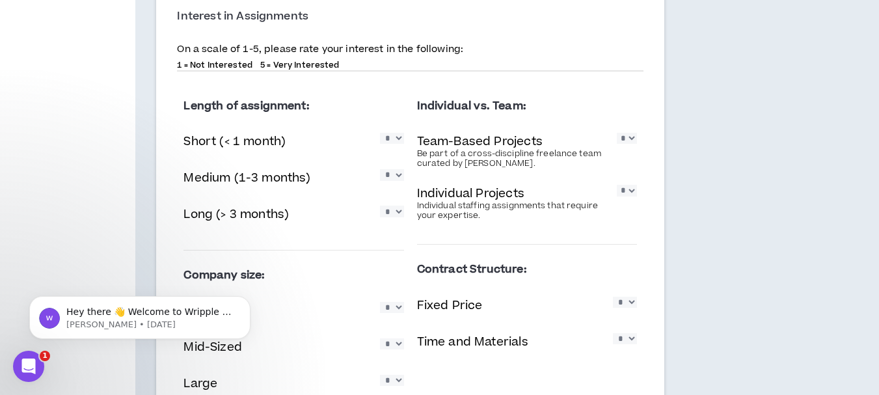
select select "*"
click at [380, 169] on select "* * * * *" at bounding box center [392, 174] width 24 height 11
click at [400, 139] on select "* * * * *" at bounding box center [392, 138] width 24 height 11
select select "*"
click at [380, 133] on select "* * * * *" at bounding box center [392, 138] width 24 height 11
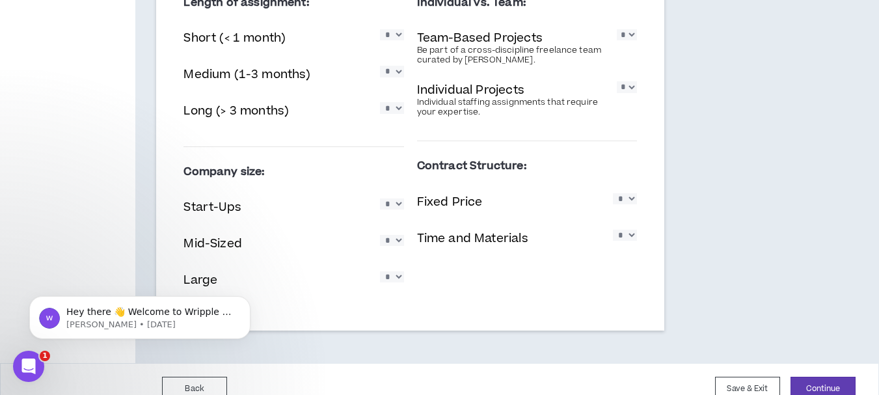
scroll to position [835, 0]
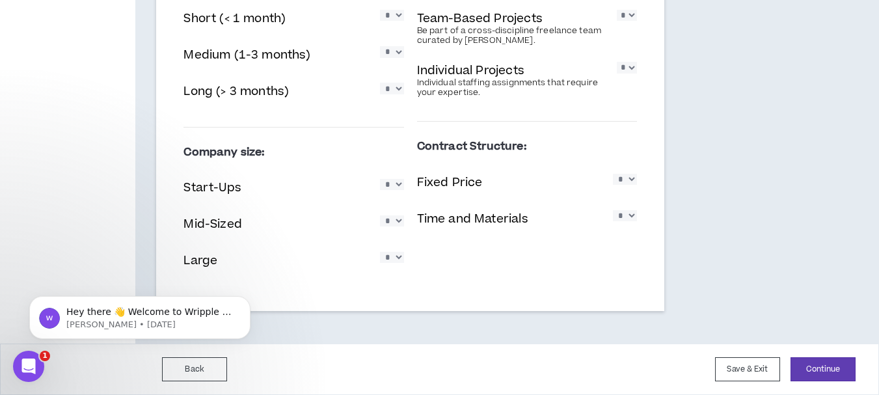
click at [632, 180] on select "* * * * *" at bounding box center [625, 179] width 24 height 11
select select "*"
click at [613, 174] on select "* * * * *" at bounding box center [625, 179] width 24 height 11
click at [632, 213] on select "* * * * *" at bounding box center [625, 215] width 24 height 11
select select "*"
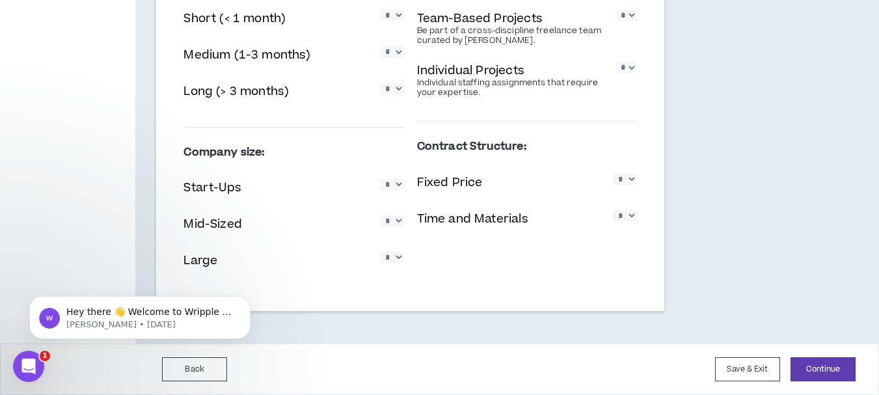
click at [613, 210] on select "* * * * *" at bounding box center [625, 215] width 24 height 11
click at [397, 187] on select "* * * * *" at bounding box center [392, 184] width 24 height 11
select select "*"
click at [380, 179] on select "* * * * *" at bounding box center [392, 184] width 24 height 11
click at [398, 221] on select "* * * * *" at bounding box center [392, 220] width 24 height 11
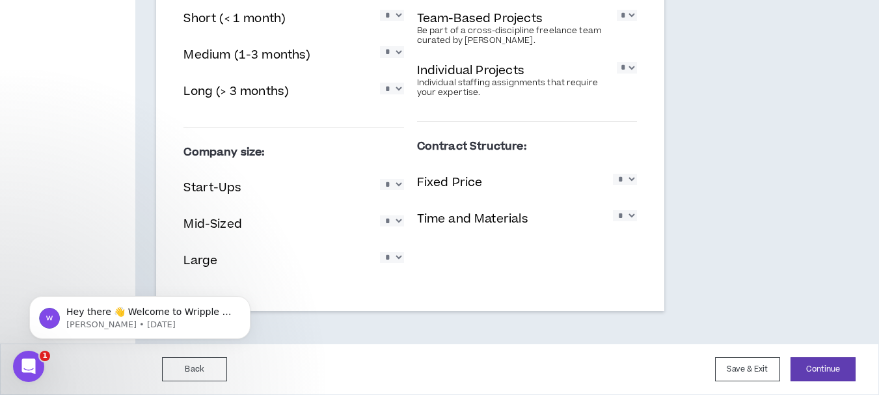
select select "*"
click at [380, 215] on select "* * * * *" at bounding box center [392, 220] width 24 height 11
click at [400, 257] on select "* * * * *" at bounding box center [392, 257] width 24 height 11
select select "*"
click at [380, 252] on select "* * * * *" at bounding box center [392, 257] width 24 height 11
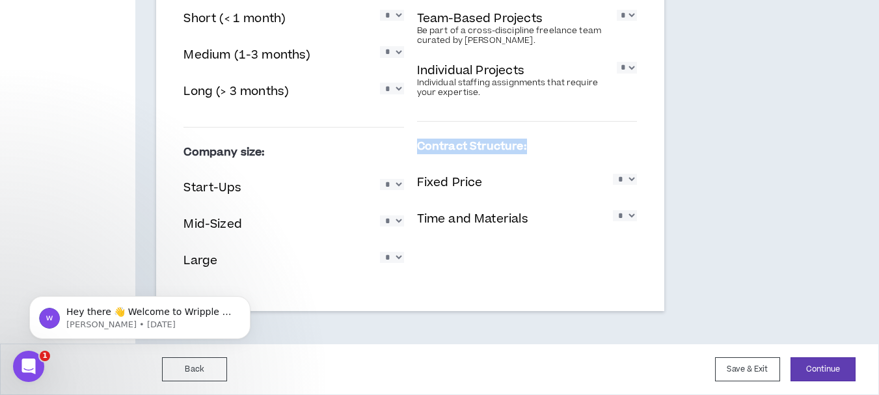
drag, startPoint x: 531, startPoint y: 144, endPoint x: 415, endPoint y: 137, distance: 116.0
click at [415, 137] on div "Individual vs. Team: Team-Based Projects Be part of a cross-discipline freelanc…" at bounding box center [526, 105] width 233 height 295
copy label "Contract Structure:"
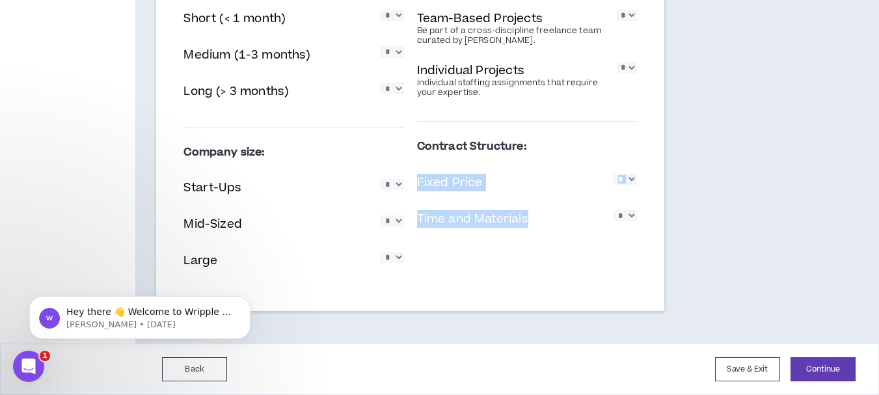
drag, startPoint x: 533, startPoint y: 218, endPoint x: 412, endPoint y: 183, distance: 126.6
click at [412, 183] on div "Individual vs. Team: Team-Based Projects Be part of a cross-discipline freelanc…" at bounding box center [526, 105] width 233 height 295
click at [500, 271] on div "Length of assignment: Short (< 1 month) * * * * * Medium (1-3 months) * * * * *…" at bounding box center [410, 127] width 466 height 338
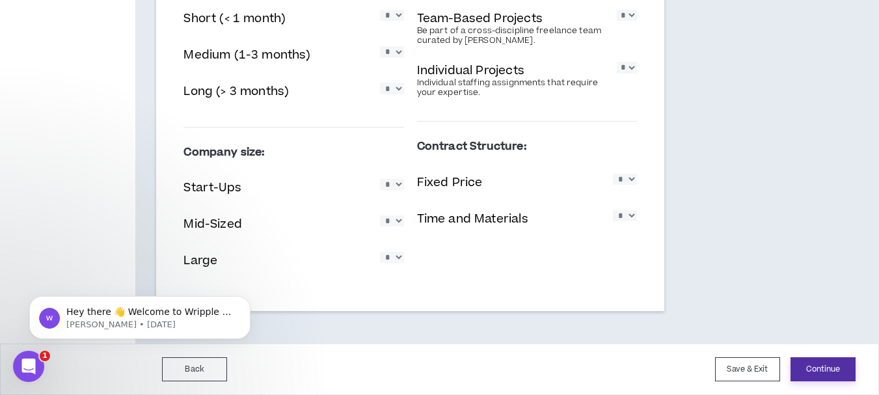
click at [822, 373] on button "Continue" at bounding box center [822, 369] width 65 height 24
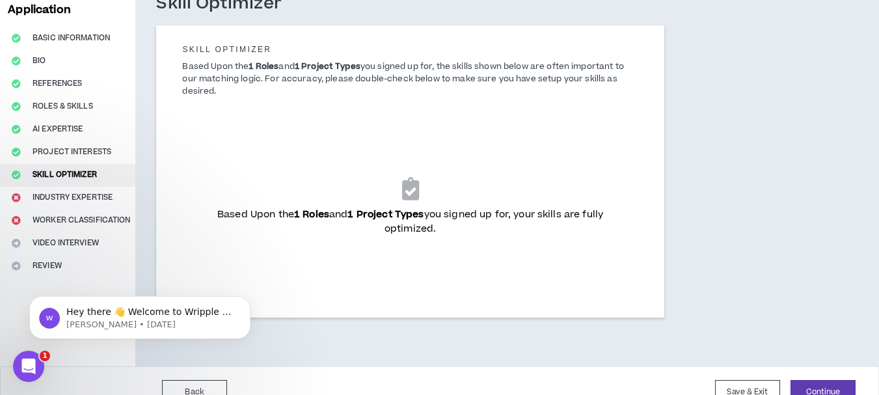
scroll to position [108, 0]
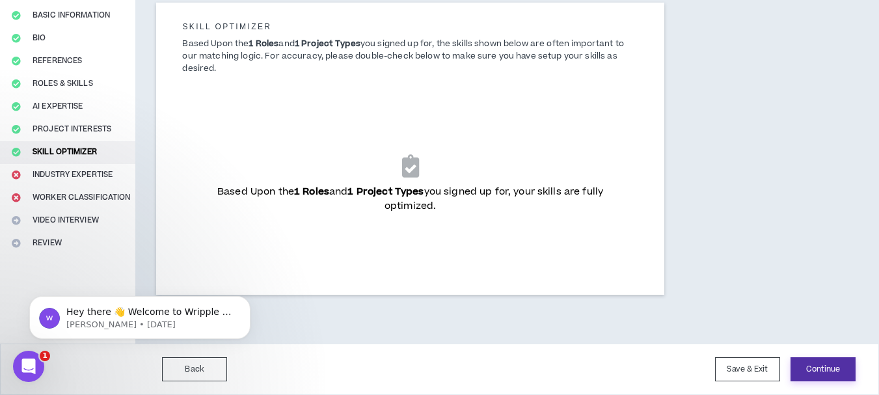
click at [827, 367] on button "Continue" at bounding box center [822, 369] width 65 height 24
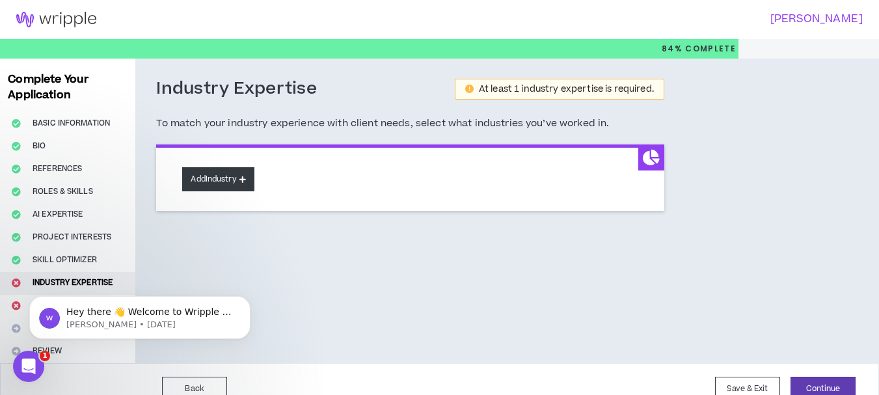
click at [246, 180] on icon at bounding box center [242, 179] width 7 height 7
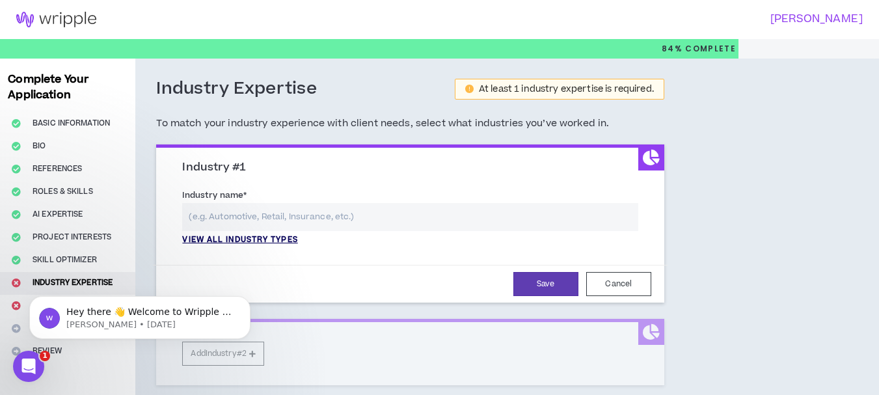
click at [282, 237] on p "View all industry types" at bounding box center [239, 240] width 115 height 12
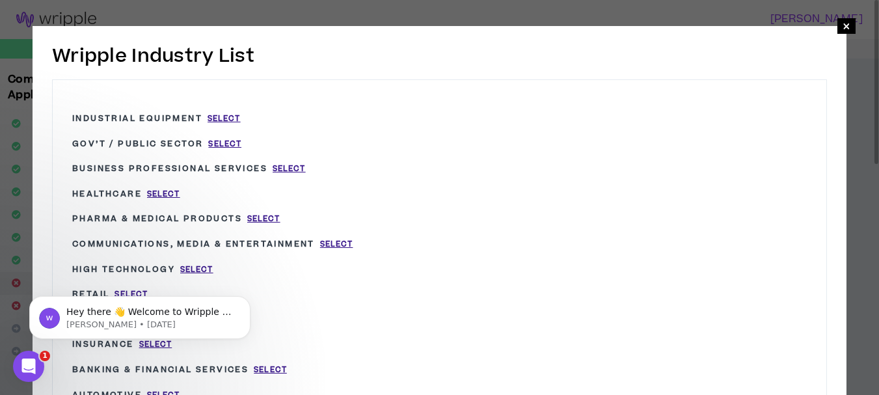
click at [554, 64] on h2 "Wripple Industry List" at bounding box center [439, 55] width 775 height 27
drag, startPoint x: 554, startPoint y: 62, endPoint x: 556, endPoint y: 38, distance: 24.1
drag, startPoint x: 555, startPoint y: 65, endPoint x: 555, endPoint y: 40, distance: 25.4
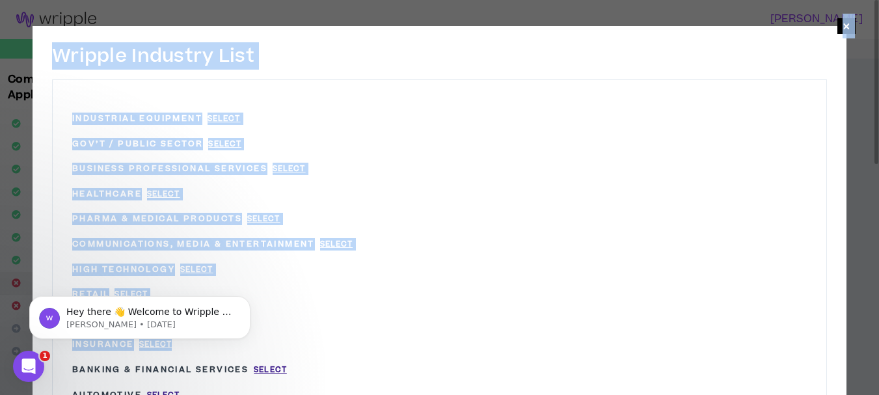
drag, startPoint x: 53, startPoint y: 50, endPoint x: 428, endPoint y: 279, distance: 439.1
click at [436, 65] on h2 "Wripple Industry List" at bounding box center [439, 55] width 775 height 27
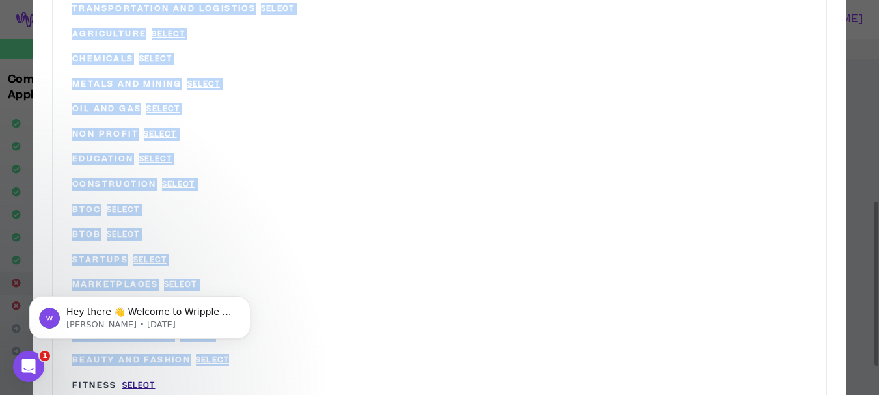
drag, startPoint x: 243, startPoint y: 362, endPoint x: 67, endPoint y: 8, distance: 394.7
click at [67, 8] on div "Industrial Equipment Select Gov’t / Public Sector Select Business Professional …" at bounding box center [439, 8] width 773 height 830
click at [721, 135] on div "Industrial Equipment Select Gov’t / Public Sector Select Business Professional …" at bounding box center [439, 8] width 773 height 830
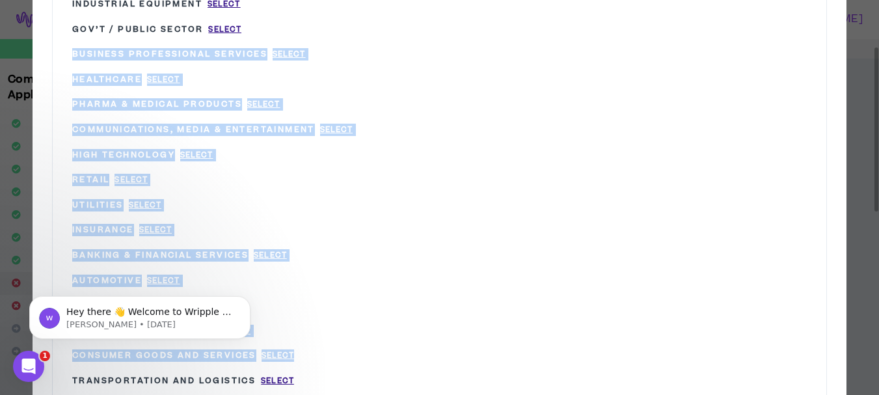
drag, startPoint x: 311, startPoint y: 357, endPoint x: 62, endPoint y: 46, distance: 398.4
click at [62, 46] on div "Industrial Equipment Select Gov’t / Public Sector Select Business Professional …" at bounding box center [439, 381] width 773 height 830
click at [283, 50] on span "Select" at bounding box center [289, 54] width 33 height 11
type input "Business Professional Services"
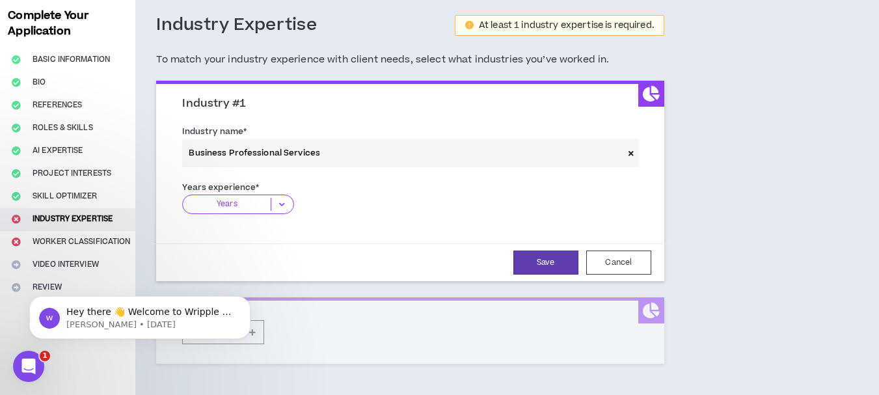
scroll to position [62, 0]
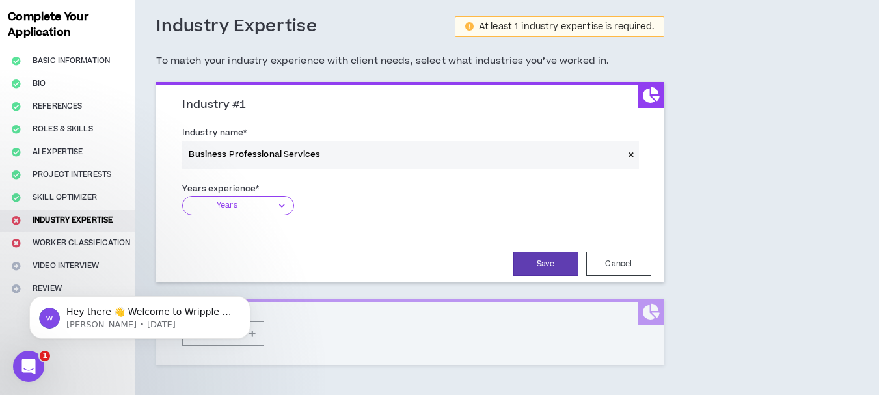
click at [285, 201] on icon at bounding box center [281, 205] width 21 height 13
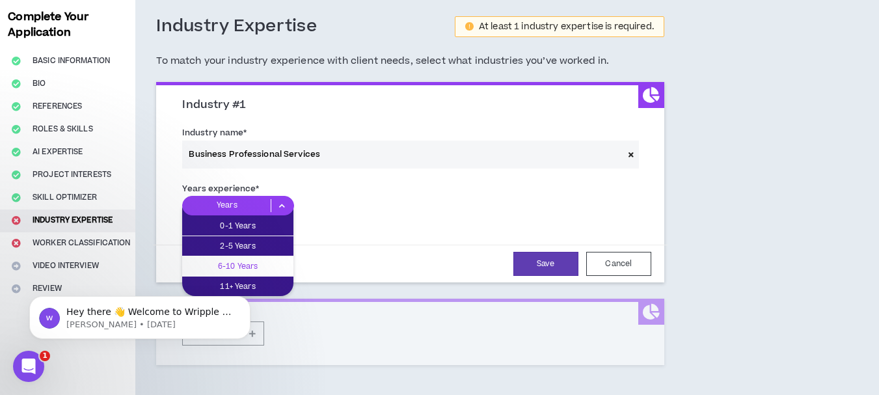
click at [260, 266] on p "6-10 Years" at bounding box center [237, 266] width 111 height 14
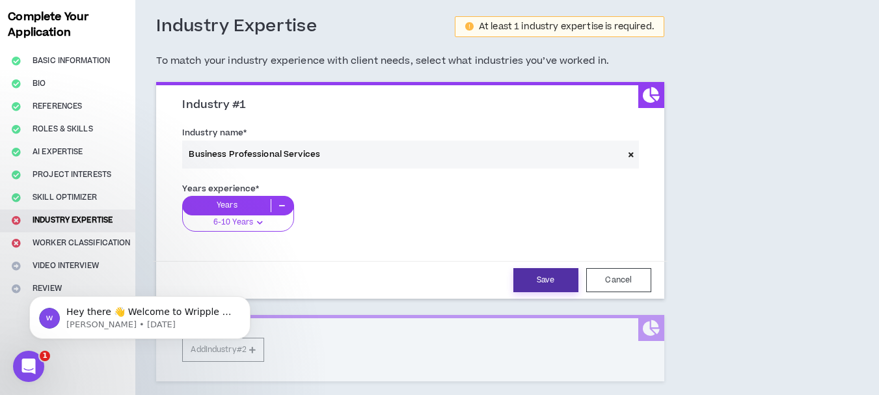
click at [544, 280] on button "Save" at bounding box center [545, 280] width 65 height 24
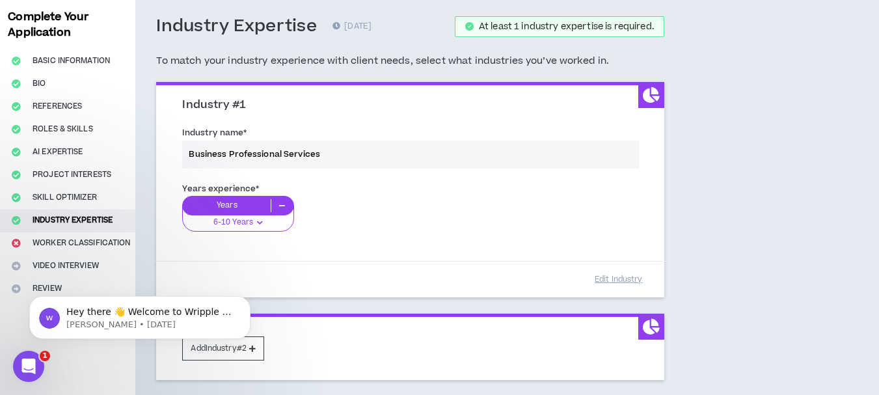
click at [256, 347] on body "Hey there 👋 Welcome to Wripple 🙌 Take a look around! If you have any questions,…" at bounding box center [140, 314] width 250 height 81
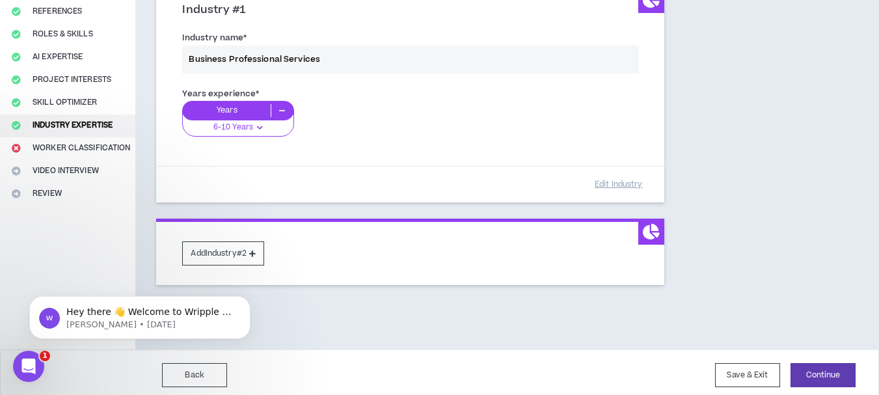
scroll to position [163, 0]
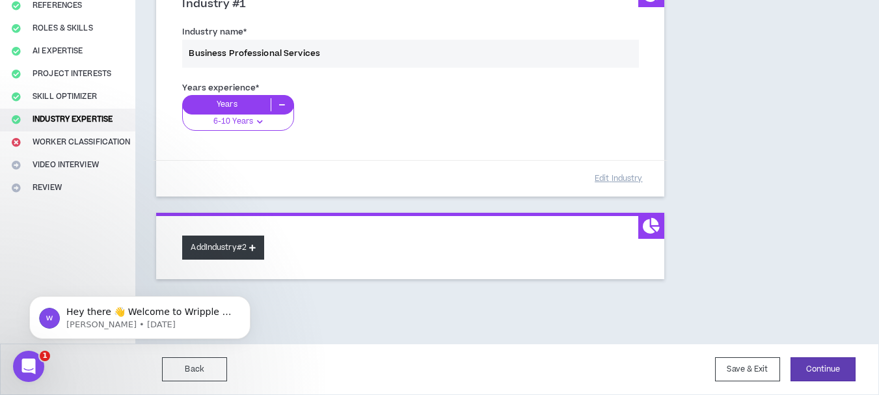
click at [256, 247] on icon at bounding box center [252, 247] width 7 height 7
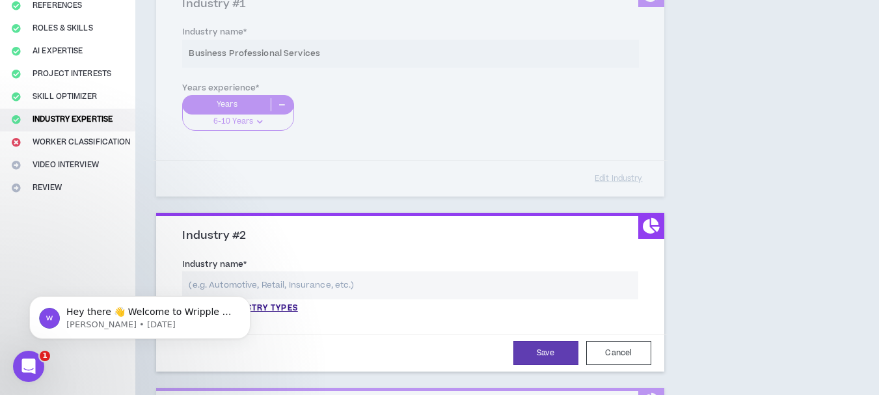
click at [286, 283] on input "text" at bounding box center [409, 285] width 455 height 28
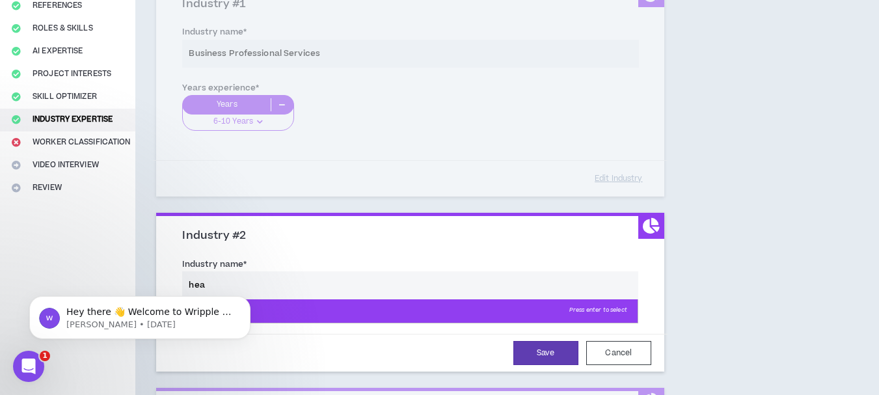
click at [317, 311] on p "Healthcare Press enter to select" at bounding box center [410, 310] width 454 height 23
type input "Healthcare"
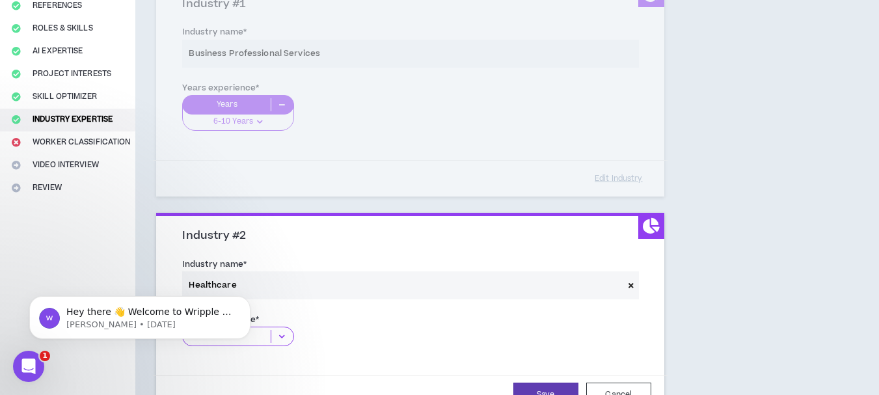
click at [285, 335] on icon at bounding box center [281, 336] width 21 height 13
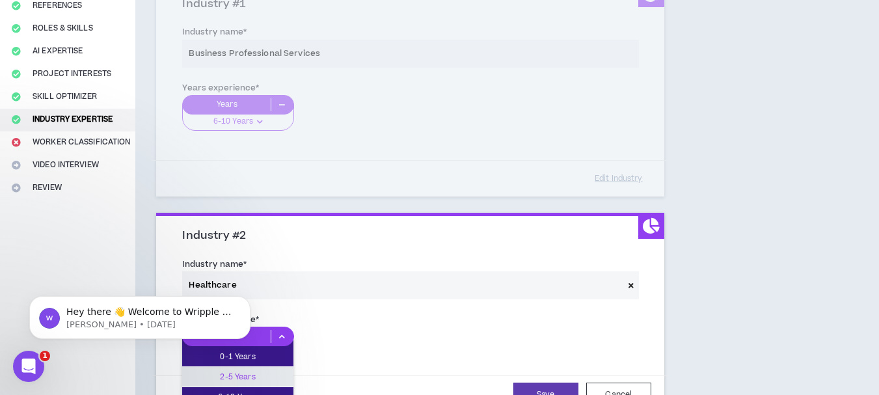
click at [271, 378] on p "2-5 Years" at bounding box center [237, 376] width 111 height 14
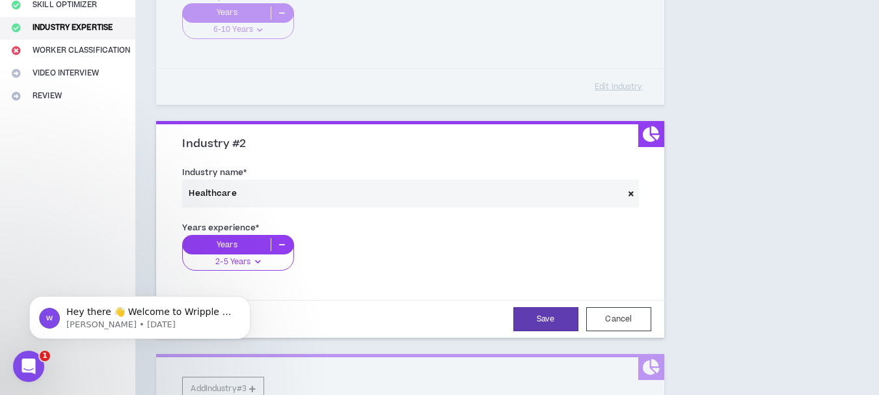
scroll to position [256, 0]
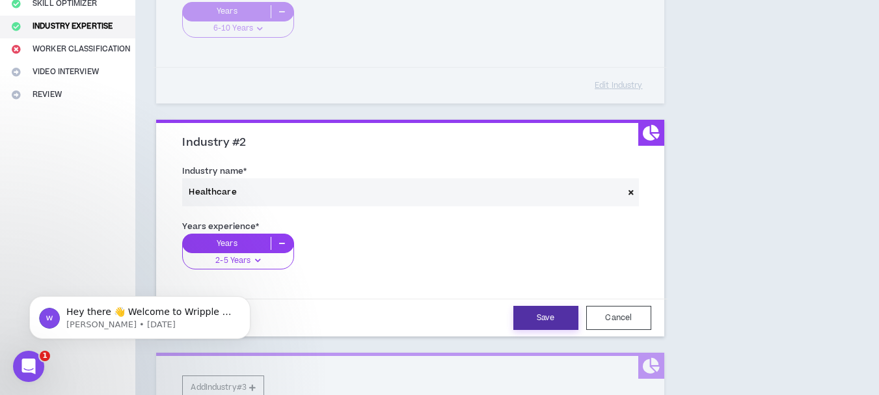
click at [548, 317] on button "Save" at bounding box center [545, 318] width 65 height 24
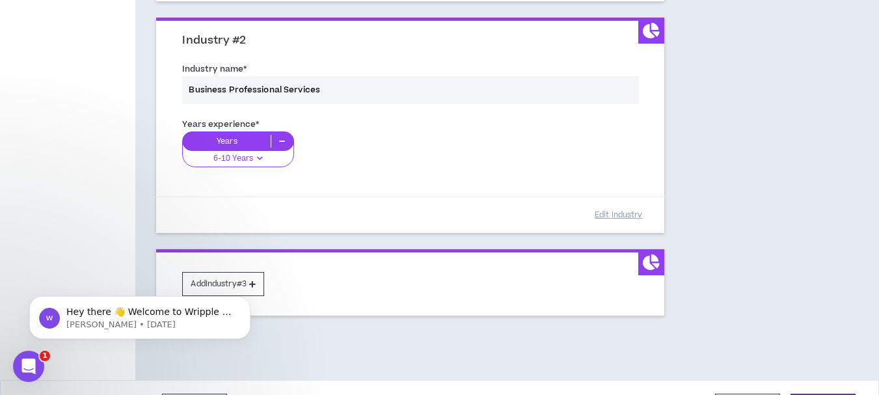
scroll to position [395, 0]
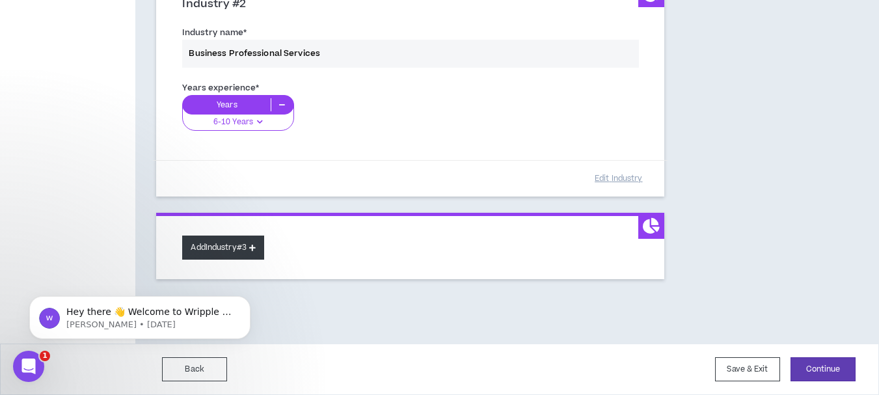
click at [256, 247] on icon at bounding box center [252, 247] width 7 height 7
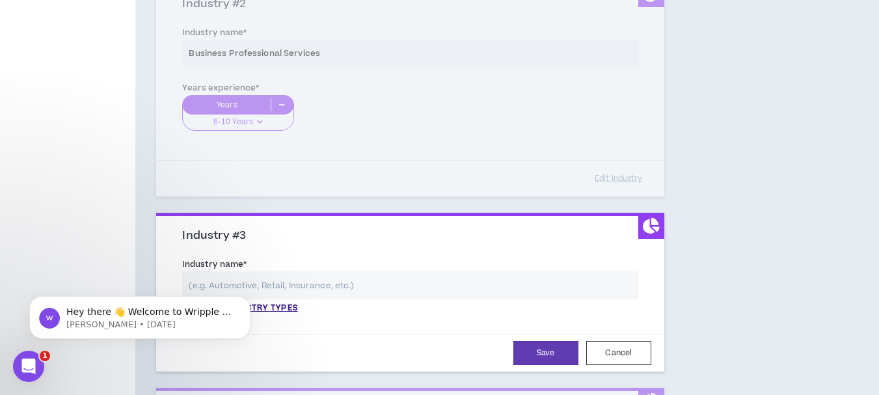
click at [334, 285] on input "text" at bounding box center [409, 285] width 455 height 28
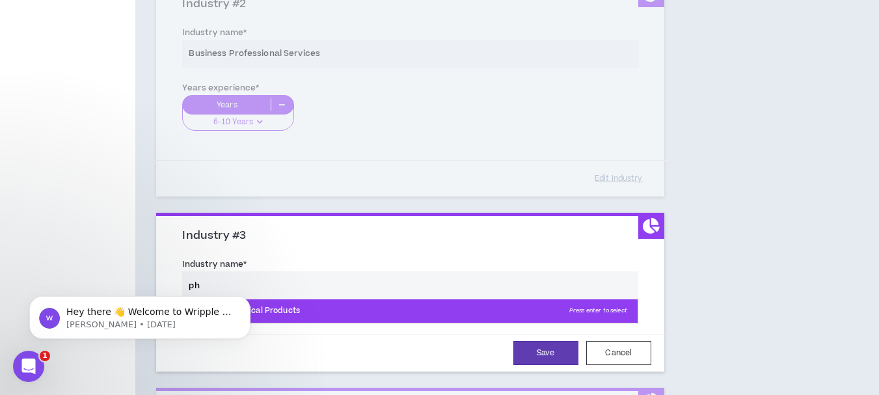
click at [323, 311] on p "Pharma & Medical Products Press enter to select" at bounding box center [410, 310] width 454 height 23
type input "Pharma & Medical Products"
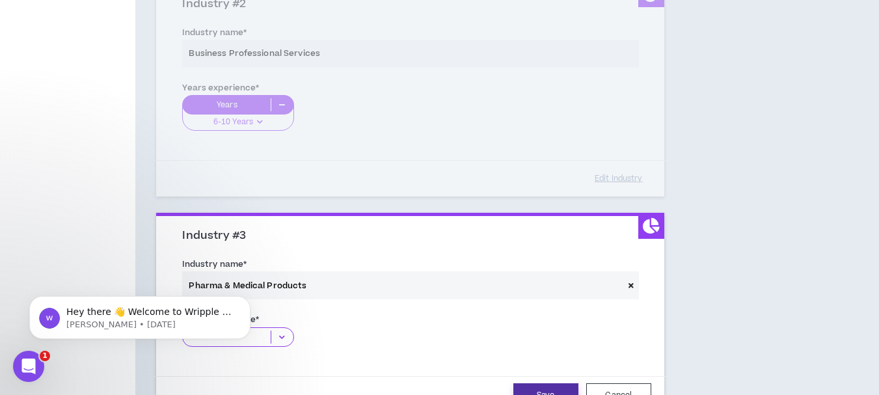
click at [542, 388] on button "Save" at bounding box center [545, 395] width 65 height 24
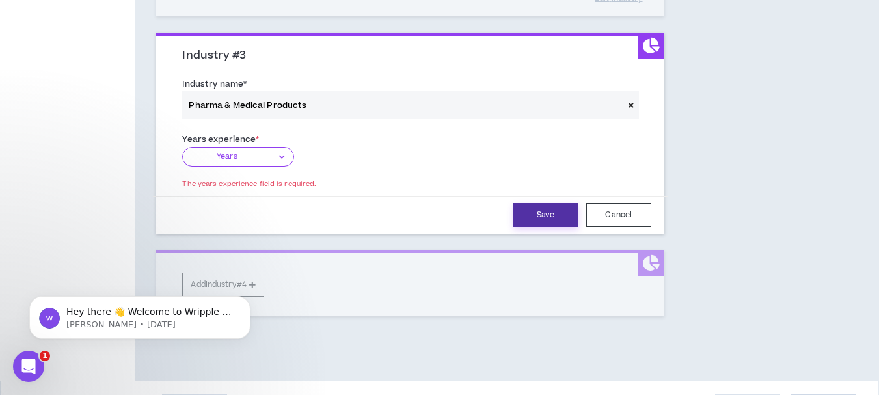
scroll to position [612, 0]
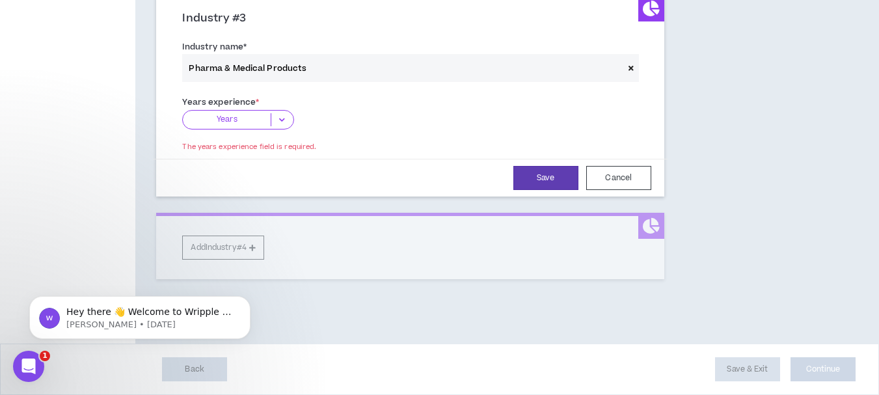
click at [277, 114] on icon at bounding box center [281, 119] width 21 height 13
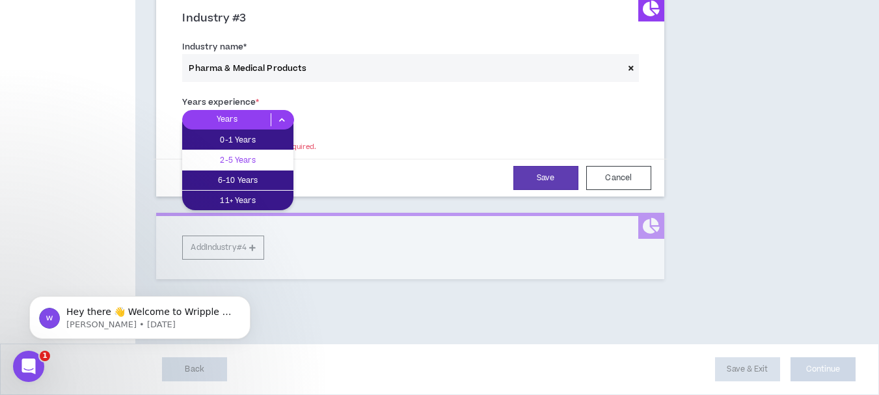
click at [273, 159] on p "2-5 Years" at bounding box center [237, 160] width 111 height 14
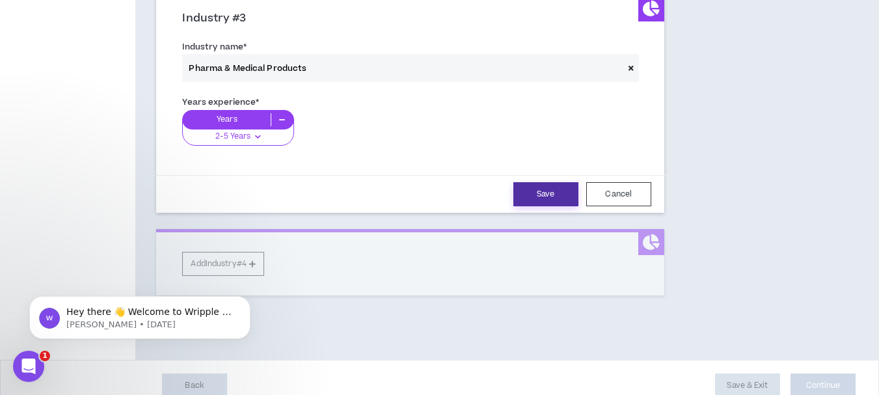
click at [531, 194] on button "Save" at bounding box center [545, 194] width 65 height 24
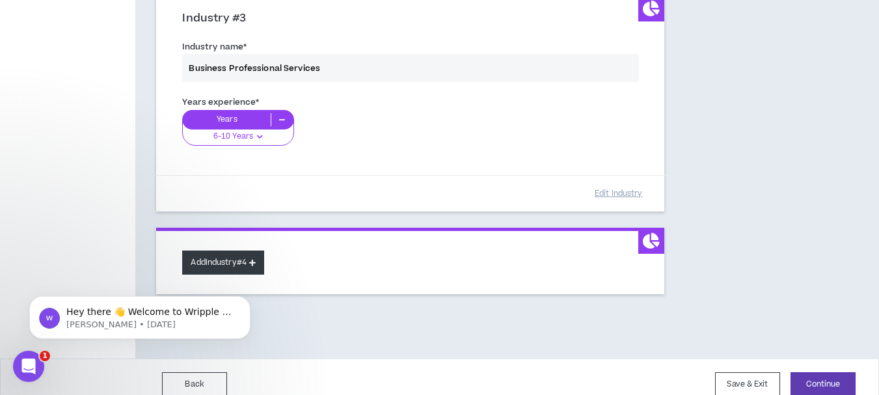
click at [237, 263] on button "Add Industry #4" at bounding box center [223, 262] width 82 height 24
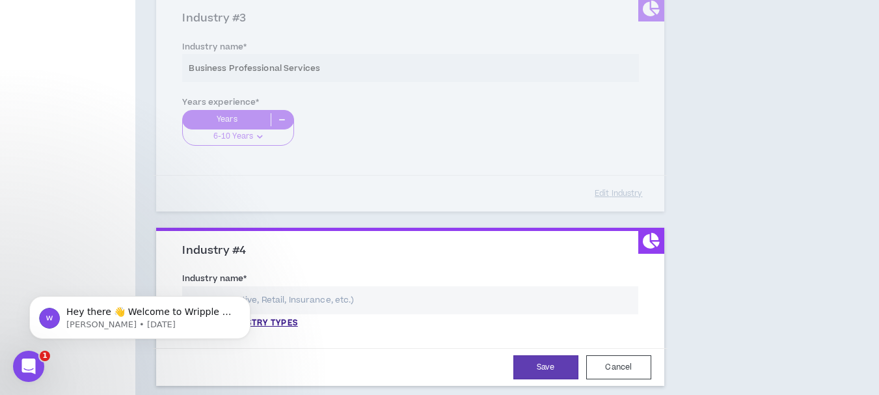
click at [313, 305] on input "text" at bounding box center [409, 300] width 455 height 28
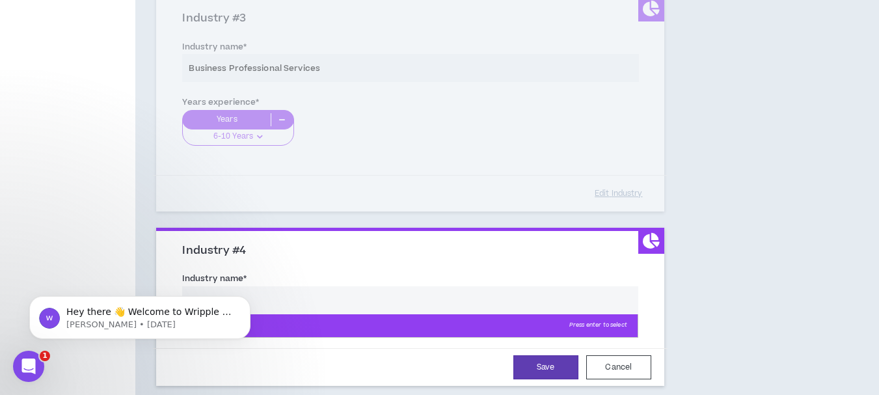
click at [325, 327] on p "Retail Press enter to select" at bounding box center [410, 325] width 454 height 23
type input "Retail"
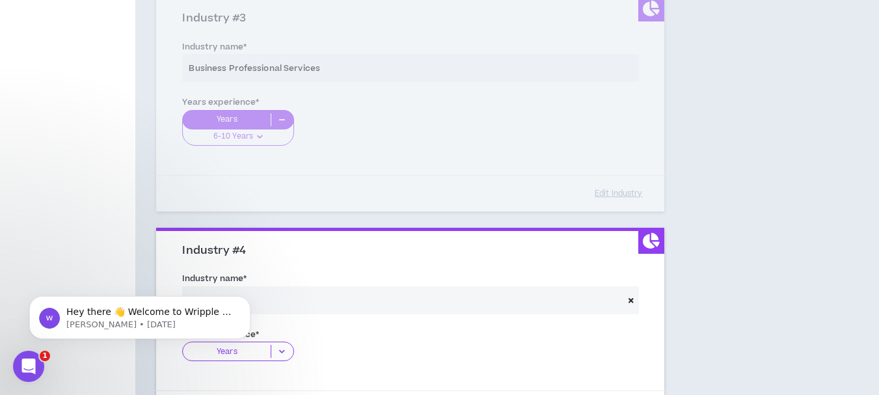
click at [282, 353] on icon at bounding box center [281, 351] width 21 height 13
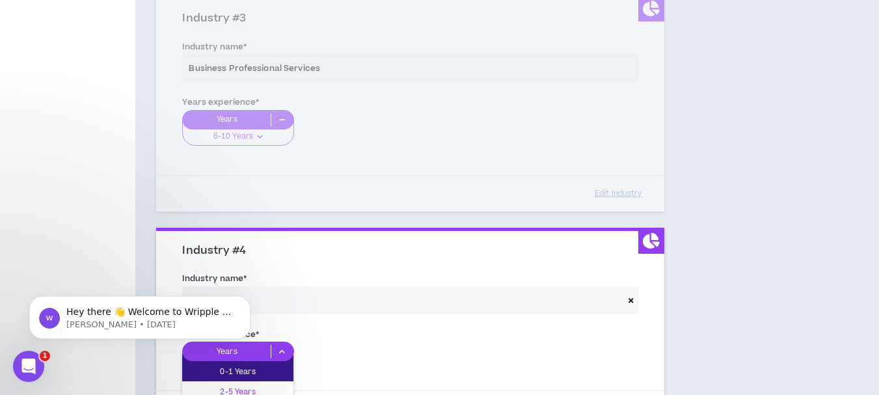
click at [271, 390] on p "2-5 Years" at bounding box center [237, 391] width 111 height 14
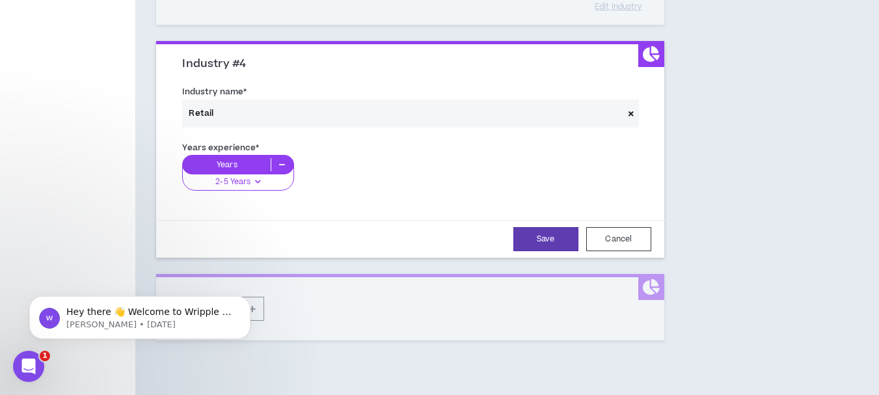
scroll to position [860, 0]
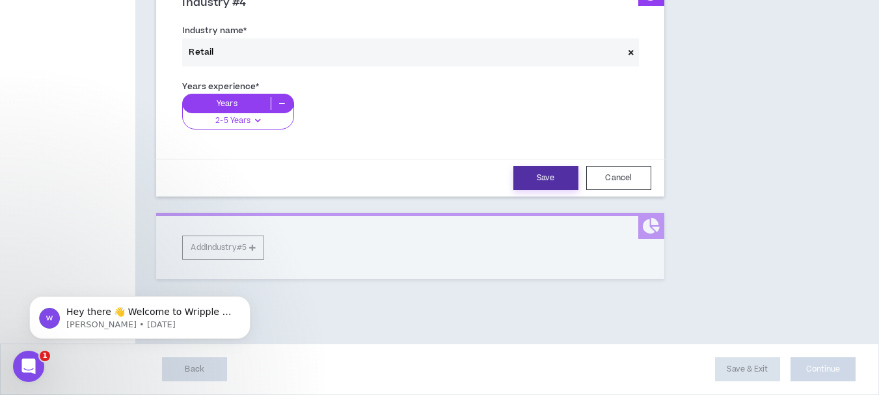
click at [540, 176] on button "Save" at bounding box center [545, 178] width 65 height 24
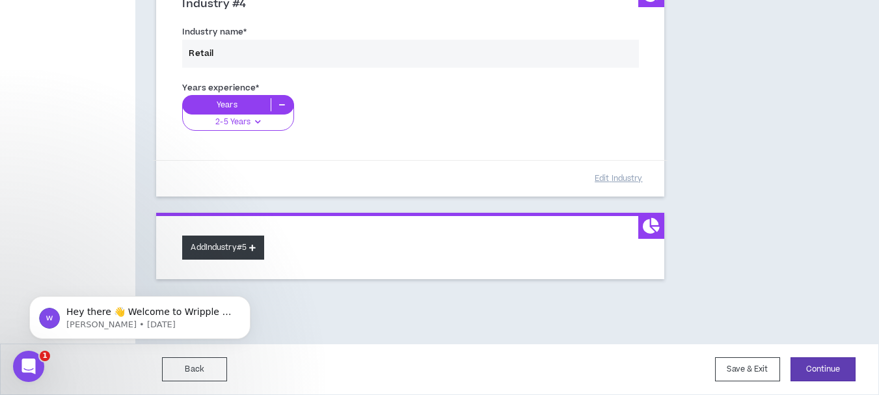
click at [256, 247] on icon at bounding box center [252, 247] width 7 height 7
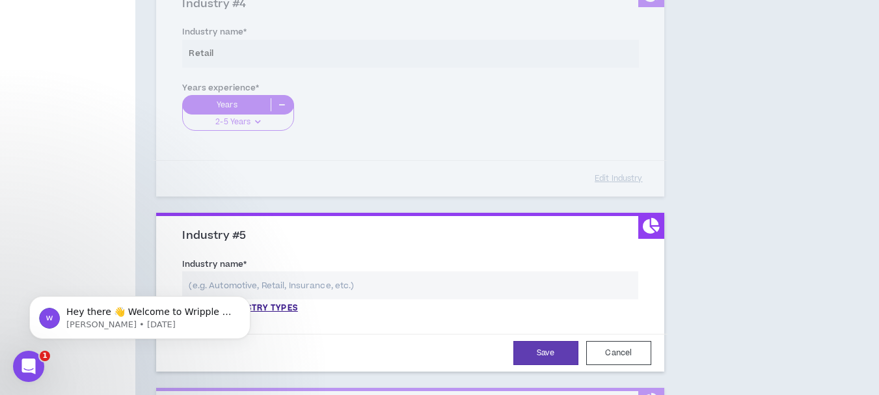
click at [275, 285] on input "text" at bounding box center [409, 285] width 455 height 28
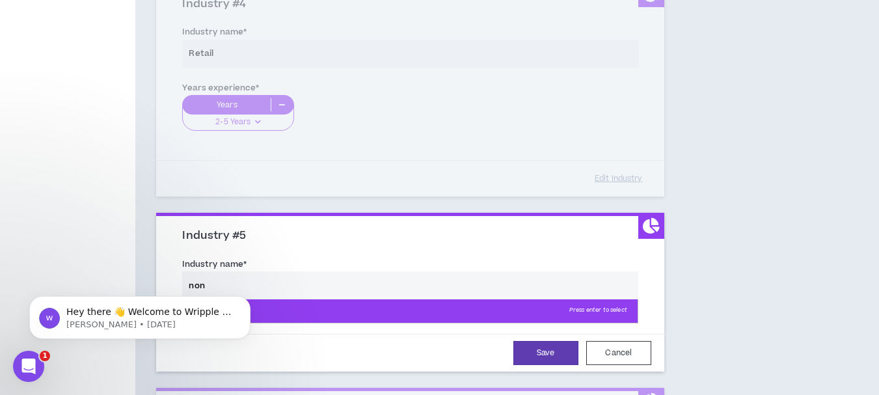
click at [299, 313] on p "Non Profit Press enter to select" at bounding box center [410, 310] width 454 height 23
type input "Non Profit"
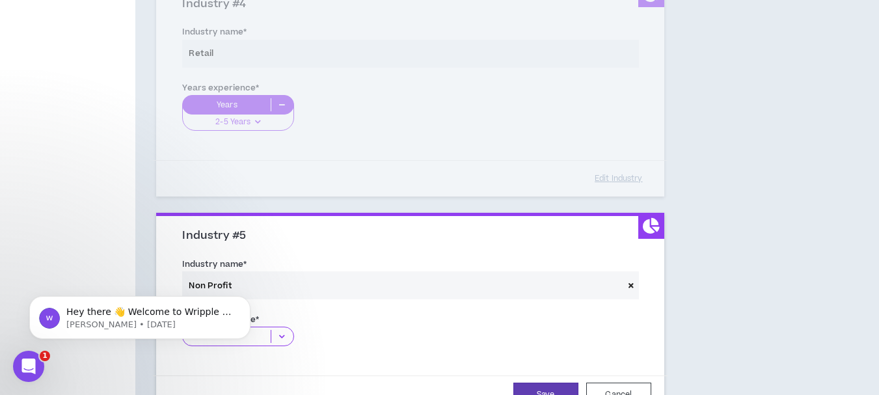
click at [284, 335] on icon at bounding box center [281, 336] width 21 height 13
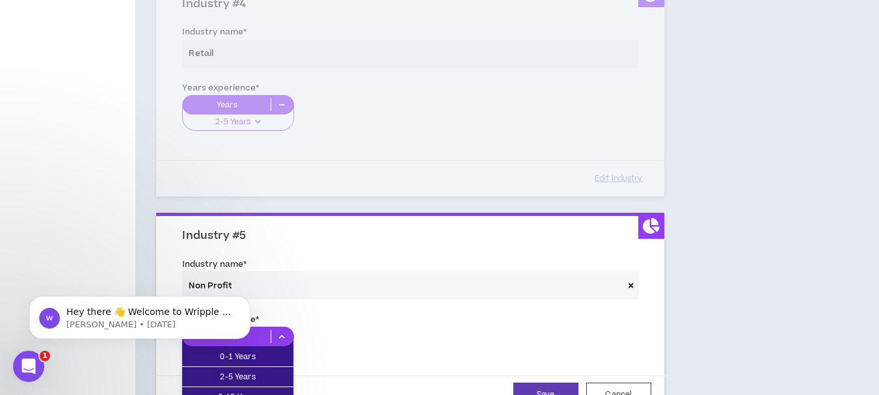
click html "Hey there 👋 Welcome to Wripple 🙌 Take a look around! If you have any questions,…"
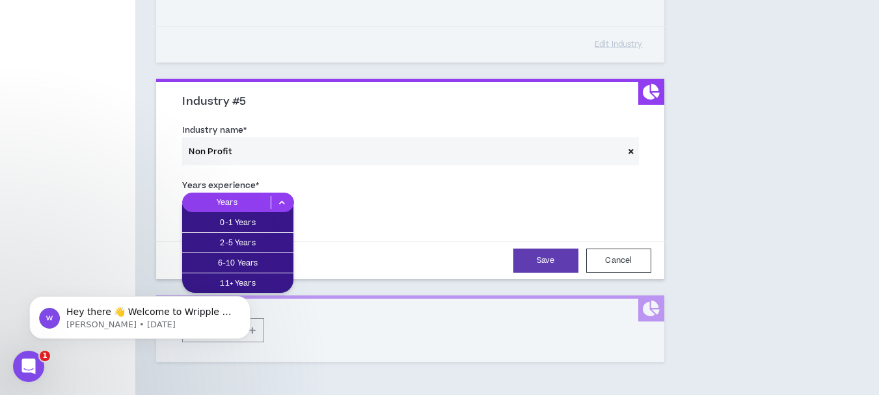
scroll to position [987, 0]
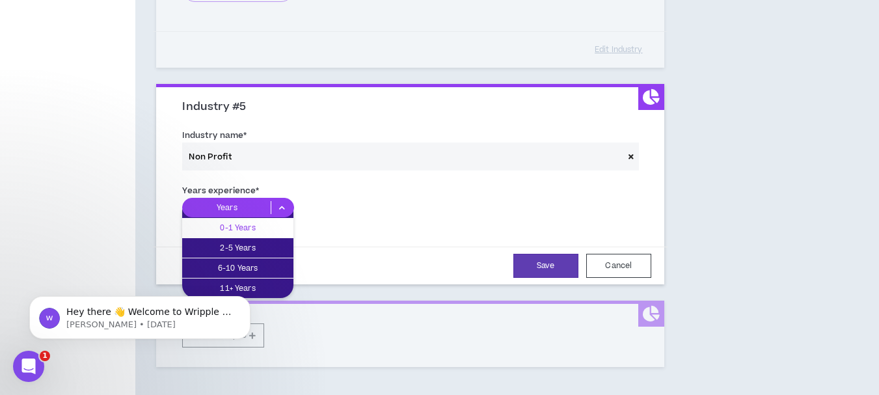
click at [227, 227] on p "0-1 Years" at bounding box center [237, 227] width 111 height 14
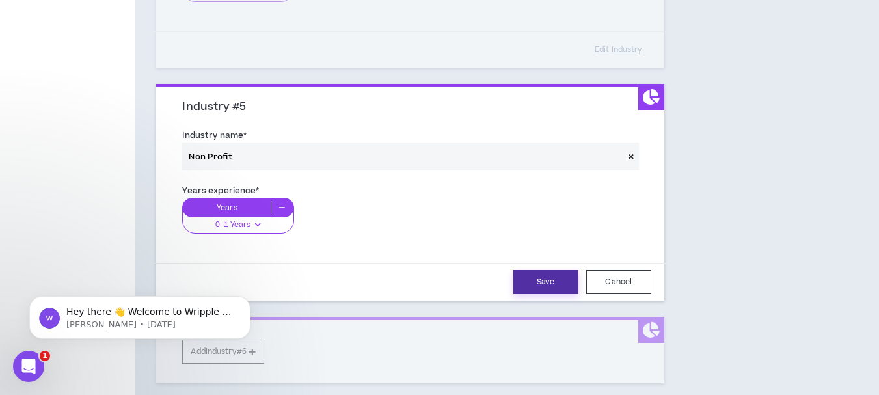
click at [537, 280] on button "Save" at bounding box center [545, 282] width 65 height 24
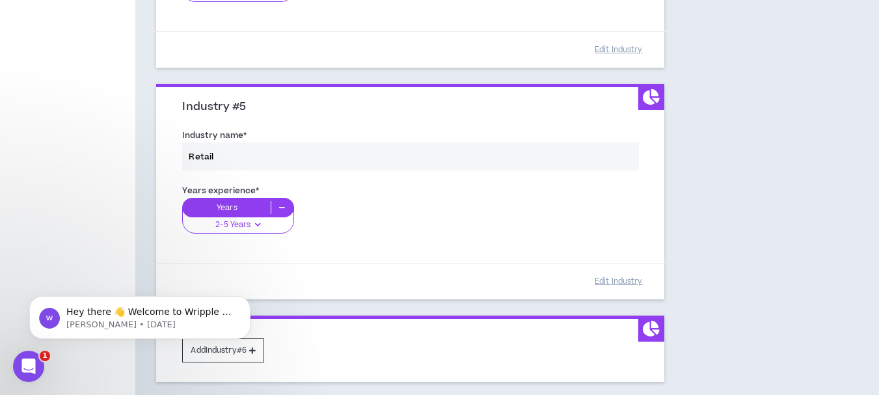
click at [258, 349] on body "Hey there 👋 Welcome to Wripple 🙌 Take a look around! If you have any questions,…" at bounding box center [140, 314] width 250 height 81
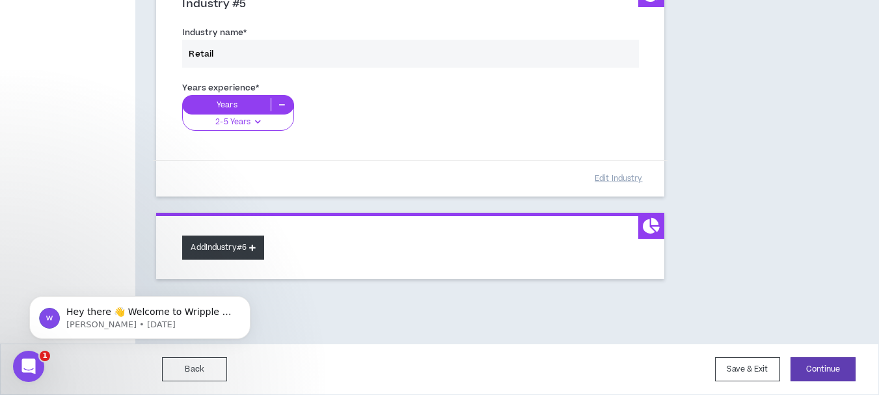
click at [256, 248] on icon at bounding box center [252, 247] width 7 height 7
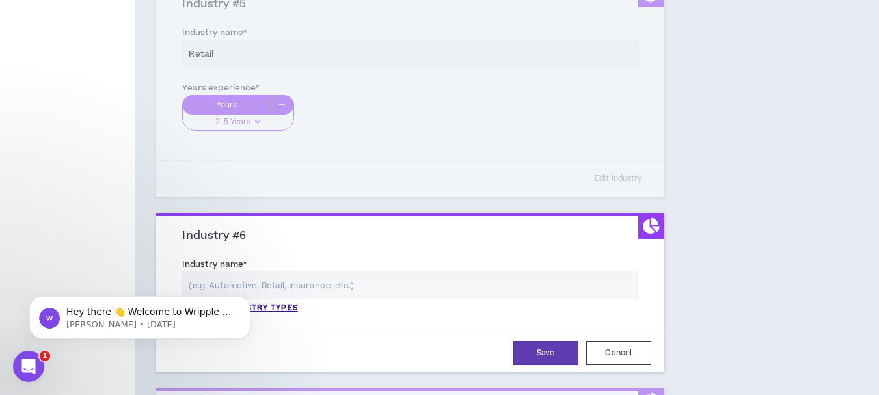
click at [304, 284] on input "text" at bounding box center [409, 285] width 455 height 28
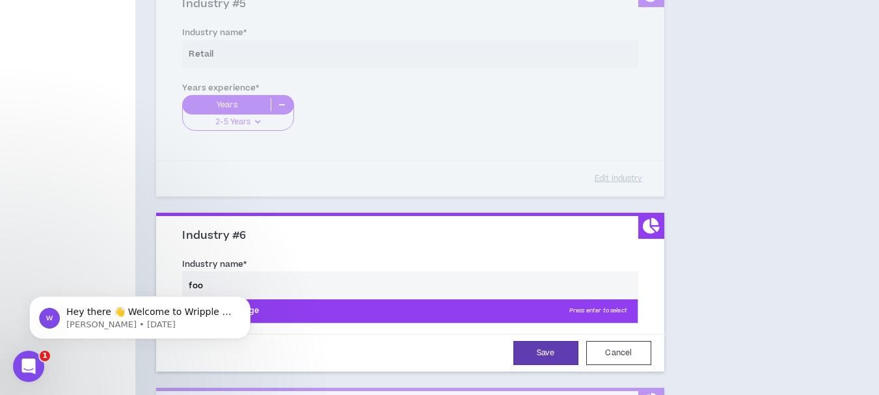
click at [330, 314] on p "Food & Beverage Press enter to select" at bounding box center [410, 310] width 454 height 23
type input "Food & Beverage"
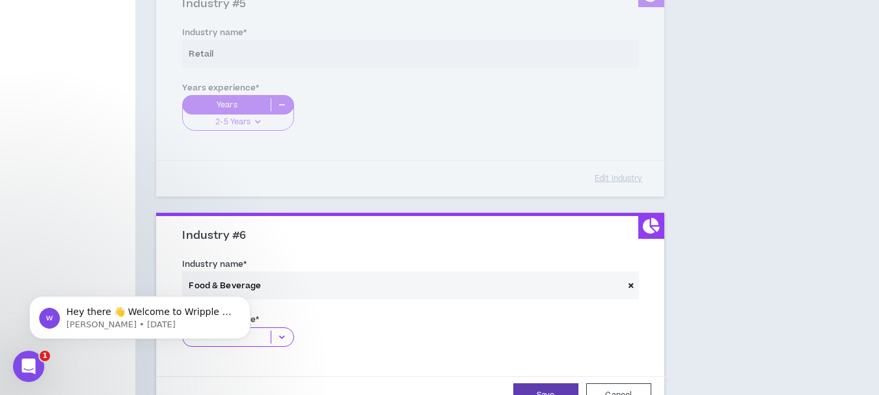
click at [281, 337] on icon at bounding box center [281, 336] width 21 height 13
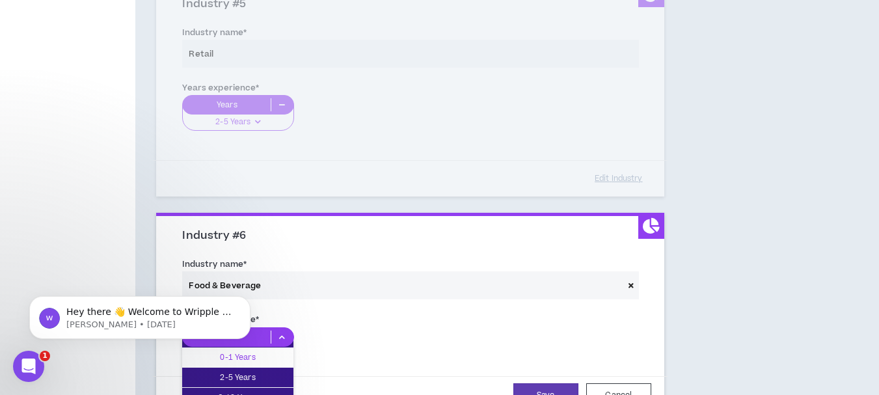
click at [271, 358] on p "0-1 Years" at bounding box center [237, 357] width 111 height 14
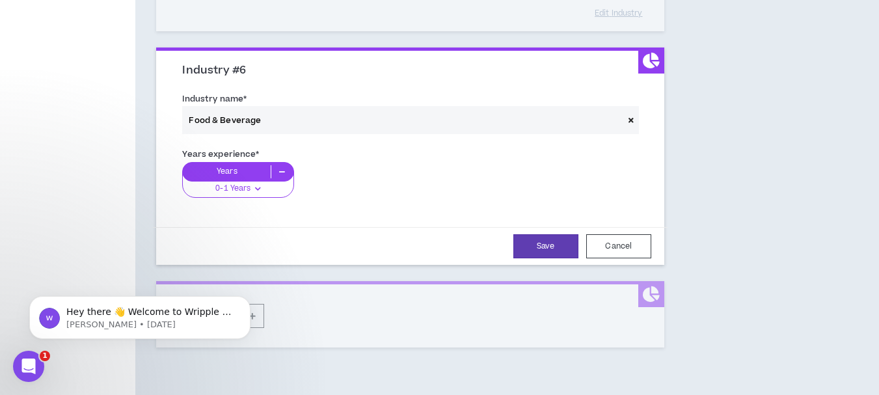
scroll to position [1324, 0]
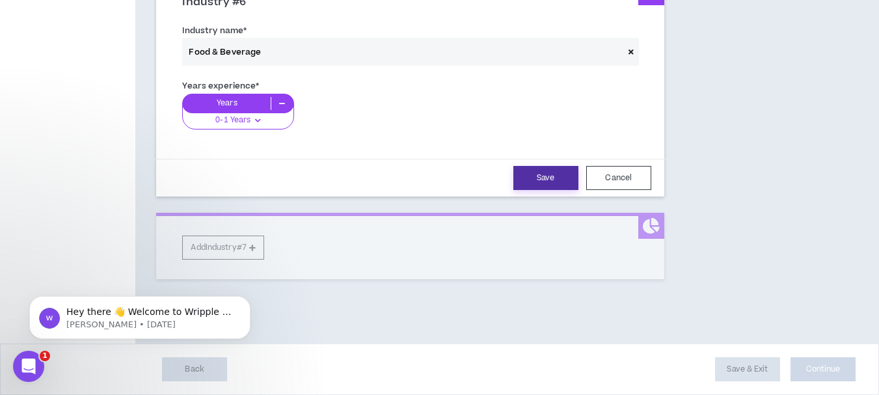
click at [540, 178] on button "Save" at bounding box center [545, 178] width 65 height 24
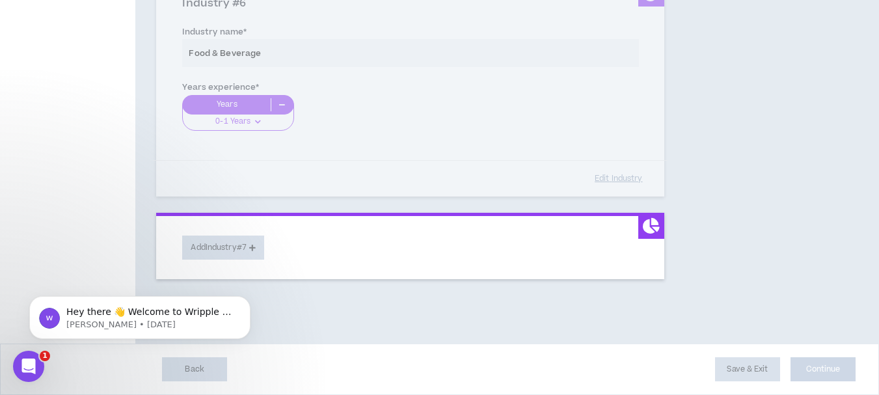
scroll to position [1322, 0]
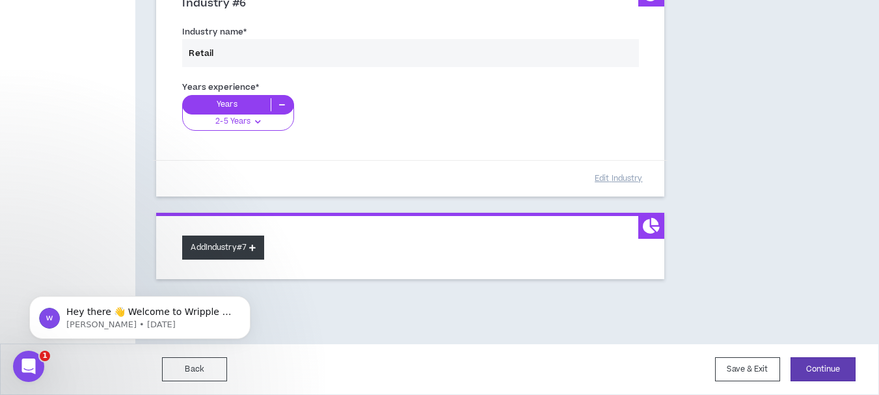
click at [256, 247] on icon at bounding box center [252, 247] width 7 height 7
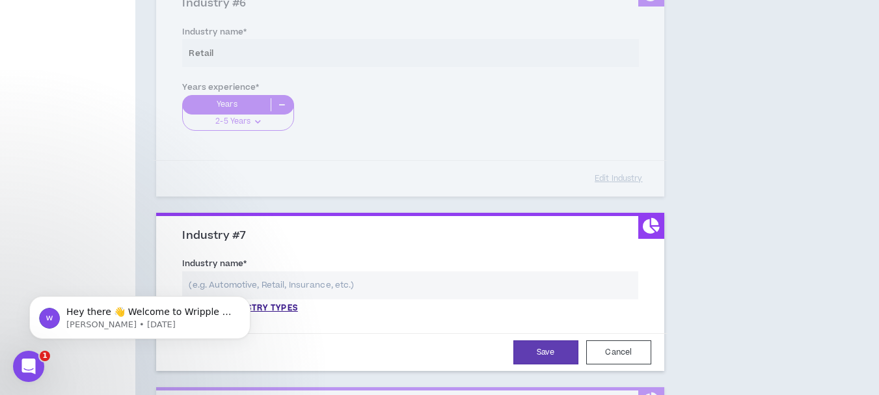
click at [302, 286] on input "text" at bounding box center [409, 285] width 455 height 28
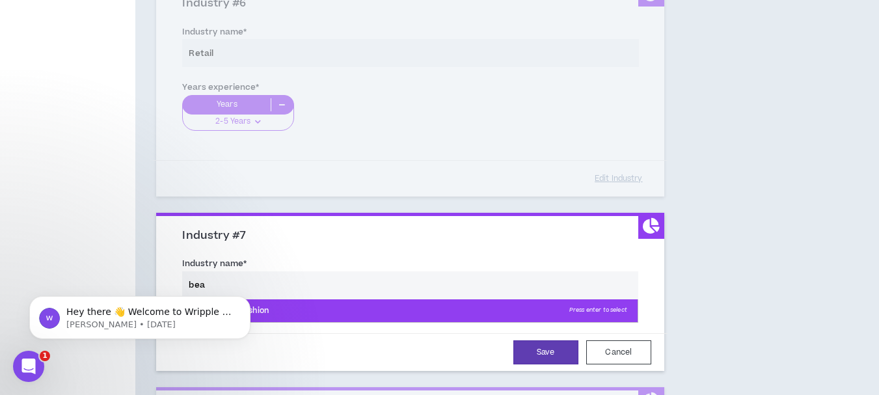
click at [314, 309] on p "Beauty and Fashion Press enter to select" at bounding box center [410, 310] width 454 height 23
type input "Beauty and Fashion"
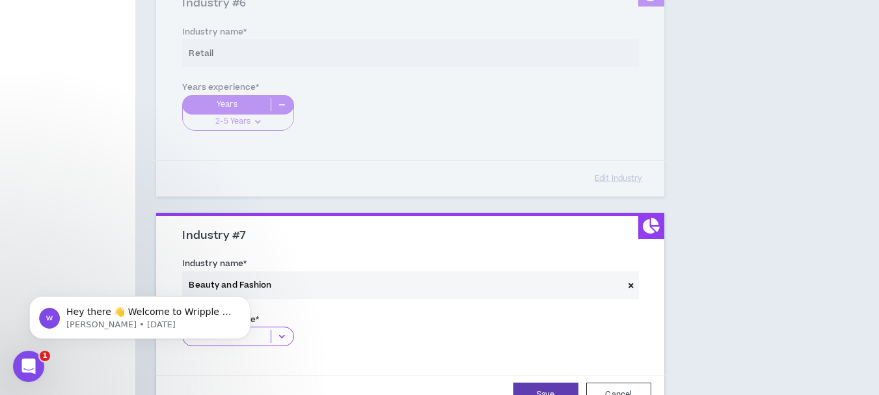
click at [280, 338] on icon at bounding box center [281, 336] width 21 height 13
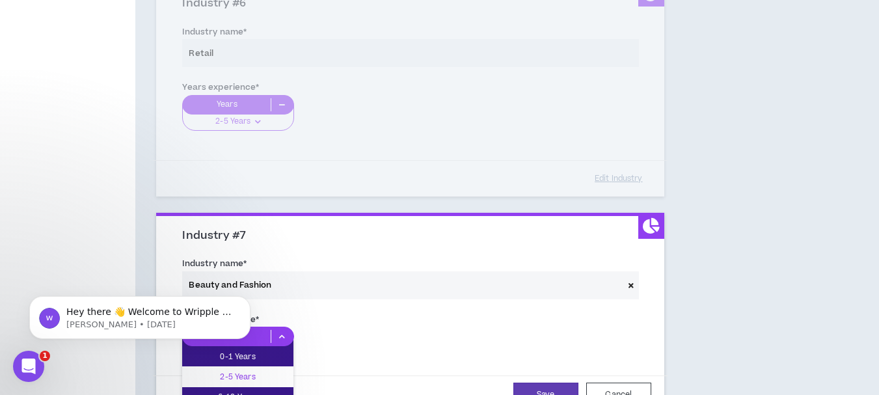
click at [270, 377] on p "2-5 Years" at bounding box center [237, 376] width 111 height 14
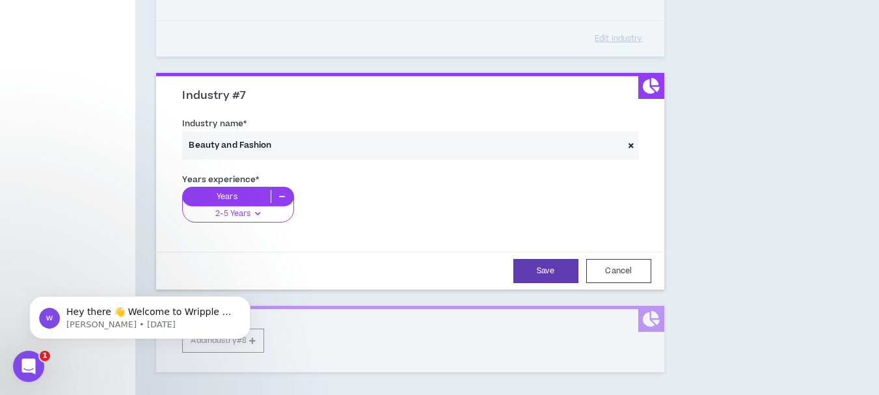
scroll to position [1469, 0]
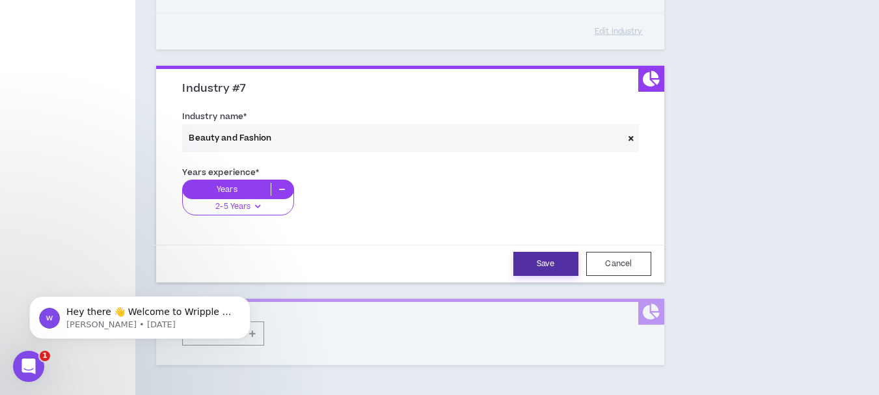
click at [545, 260] on button "Save" at bounding box center [545, 264] width 65 height 24
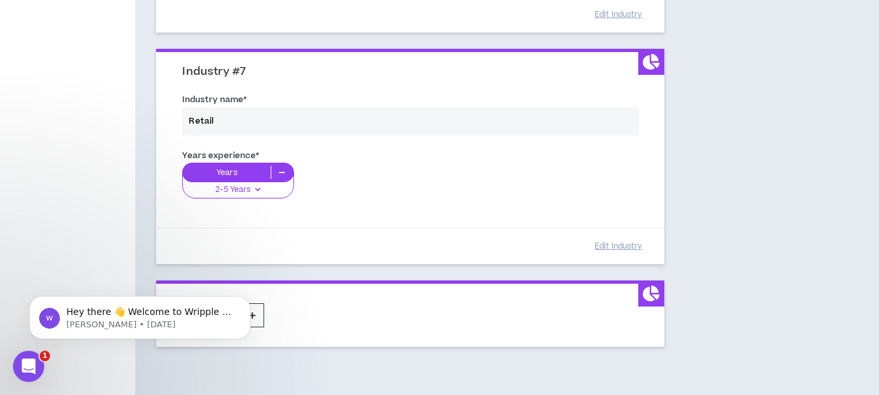
scroll to position [1554, 0]
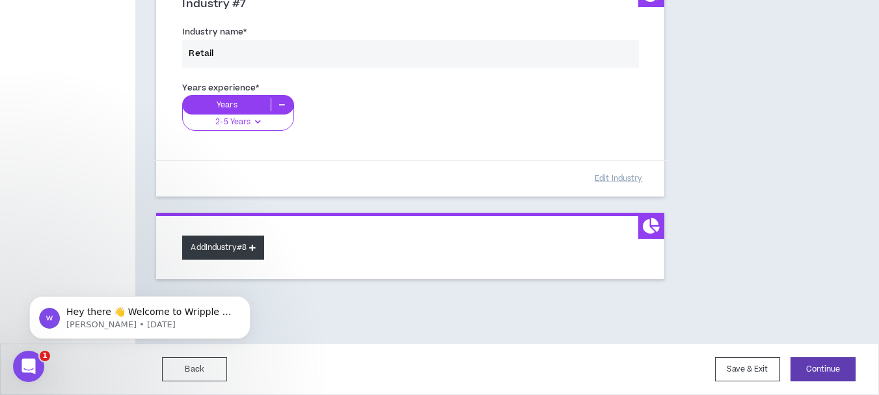
click at [251, 249] on button "Add Industry #8" at bounding box center [223, 247] width 82 height 24
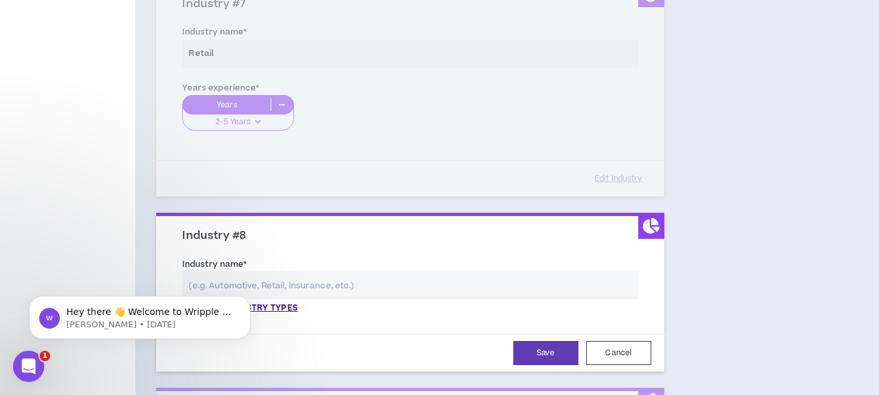
click at [331, 286] on input "text" at bounding box center [409, 285] width 455 height 28
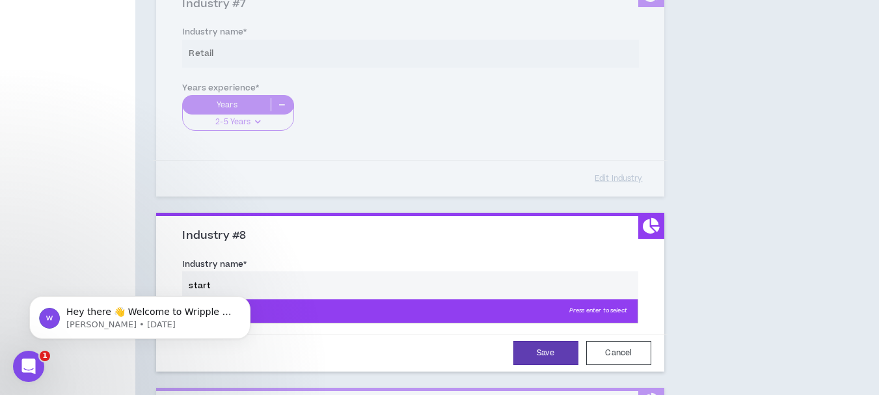
click at [360, 312] on p "Startups Press enter to select" at bounding box center [410, 310] width 454 height 23
type input "Startups"
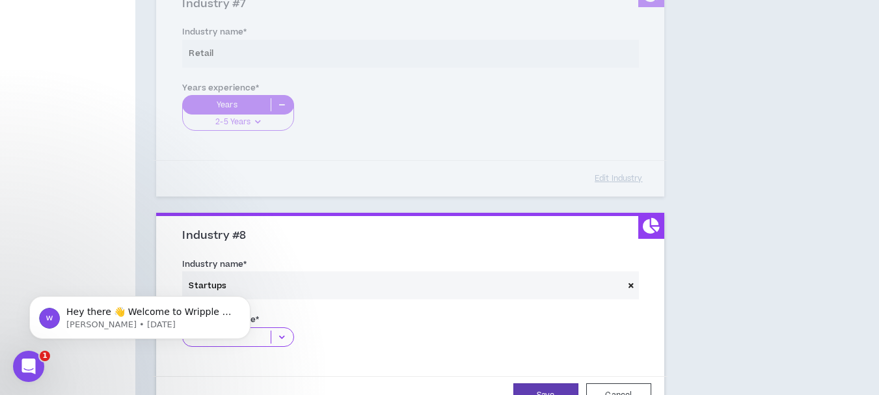
click at [285, 336] on icon at bounding box center [281, 336] width 21 height 13
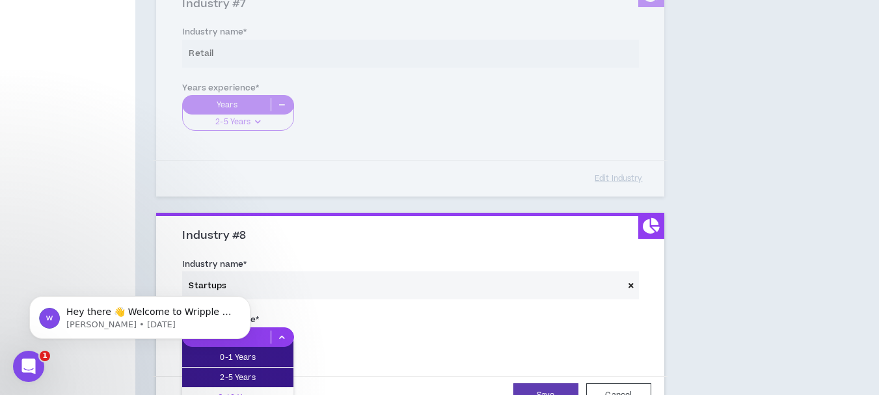
click at [263, 392] on p "6-10 Years" at bounding box center [237, 397] width 111 height 14
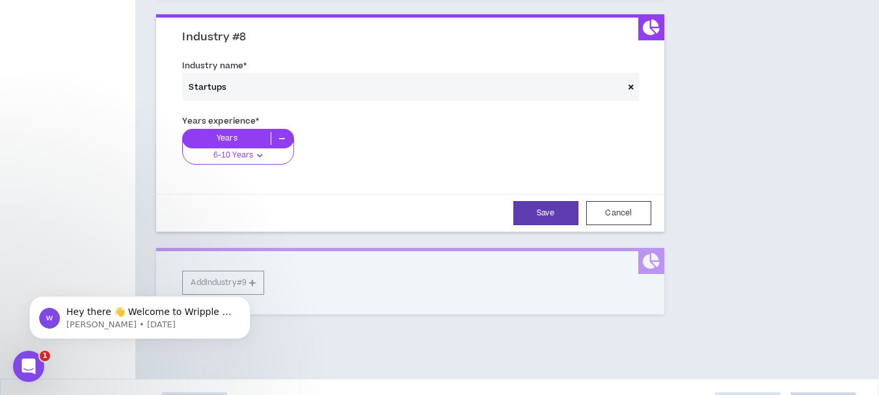
scroll to position [1776, 0]
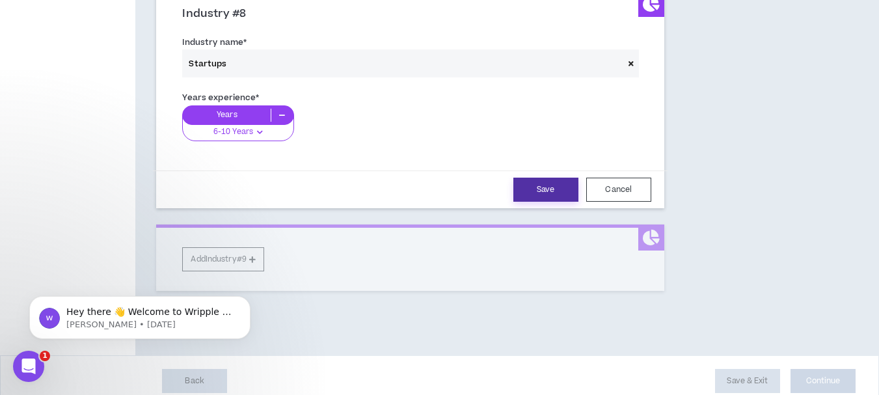
click at [522, 192] on button "Save" at bounding box center [545, 190] width 65 height 24
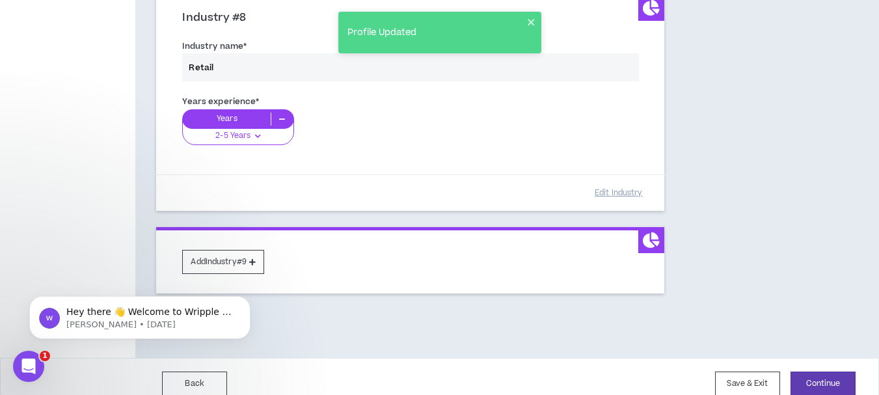
scroll to position [1786, 0]
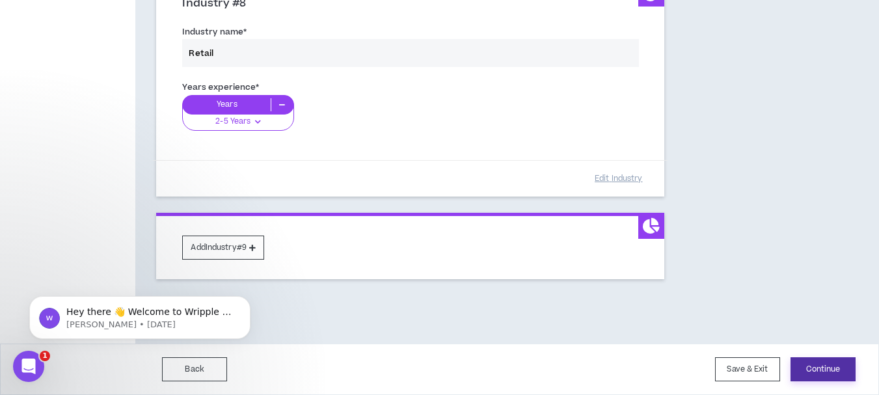
click at [821, 369] on button "Continue" at bounding box center [822, 369] width 65 height 24
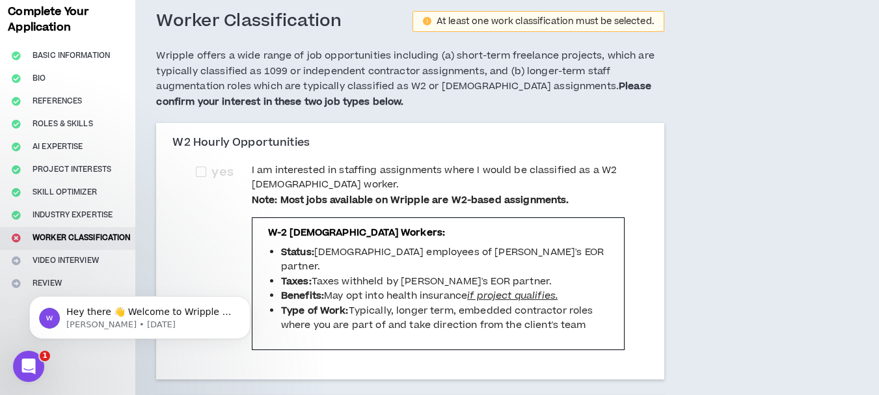
scroll to position [66, 0]
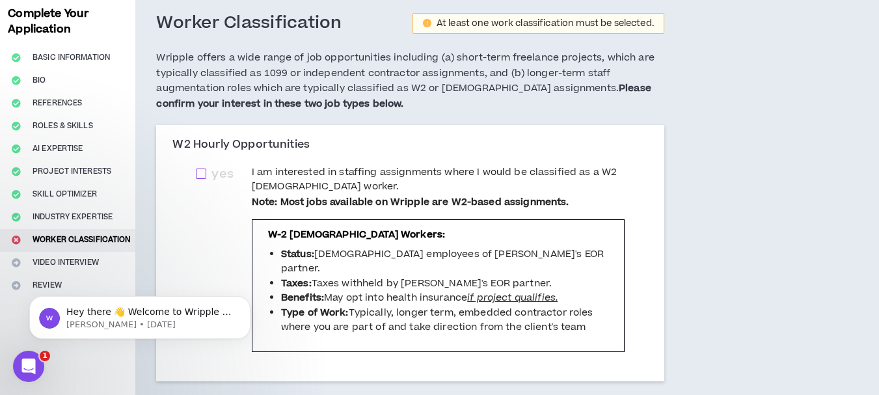
click at [200, 174] on span at bounding box center [201, 173] width 10 height 10
checkbox input "****"
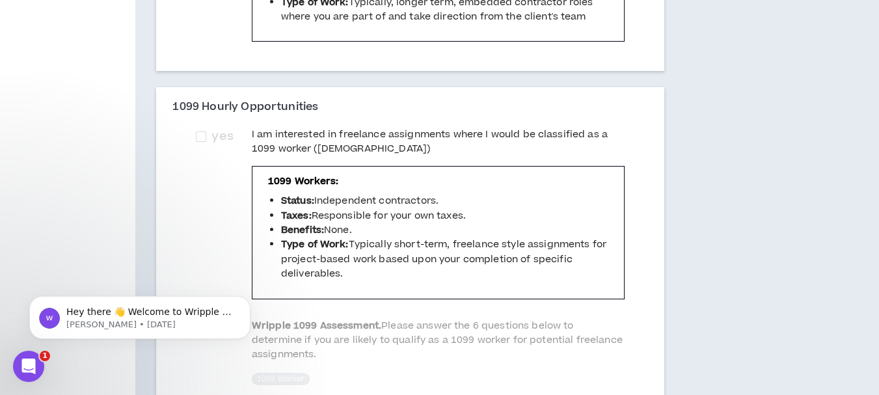
scroll to position [389, 0]
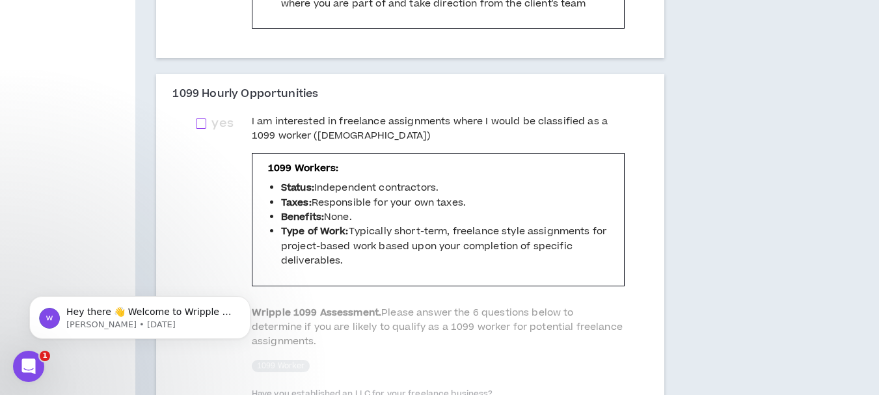
click at [203, 127] on span at bounding box center [201, 123] width 10 height 10
checkbox input "****"
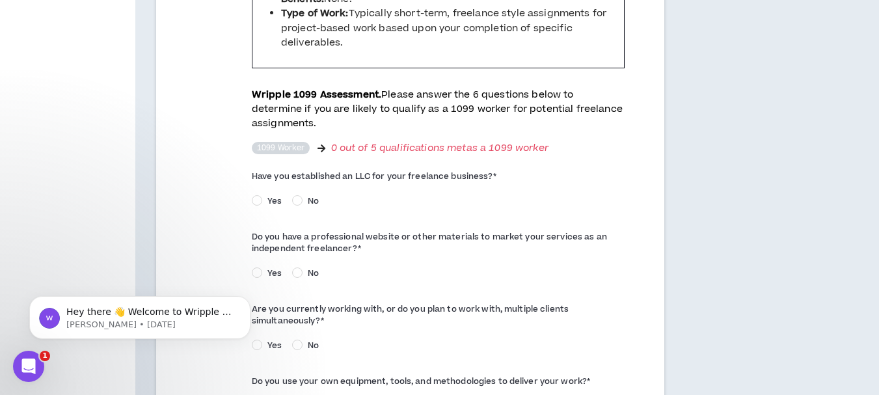
scroll to position [613, 0]
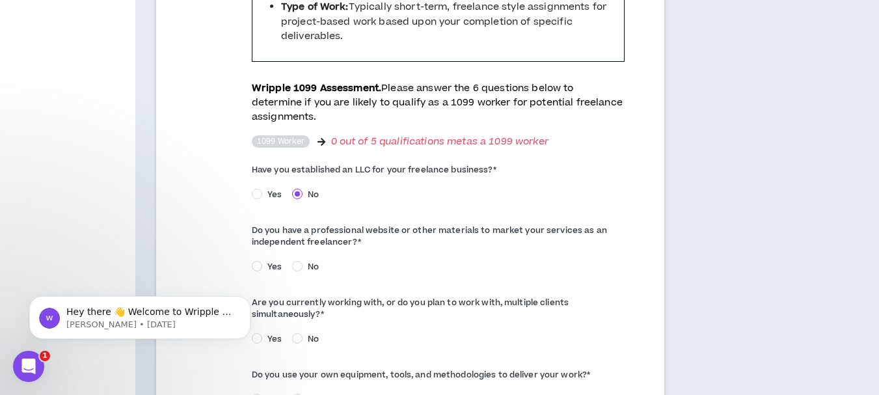
click at [256, 322] on div "Hey there 👋 Welcome to Wripple 🙌 Take a look around! If you have any questions,…" at bounding box center [139, 257] width 239 height 163
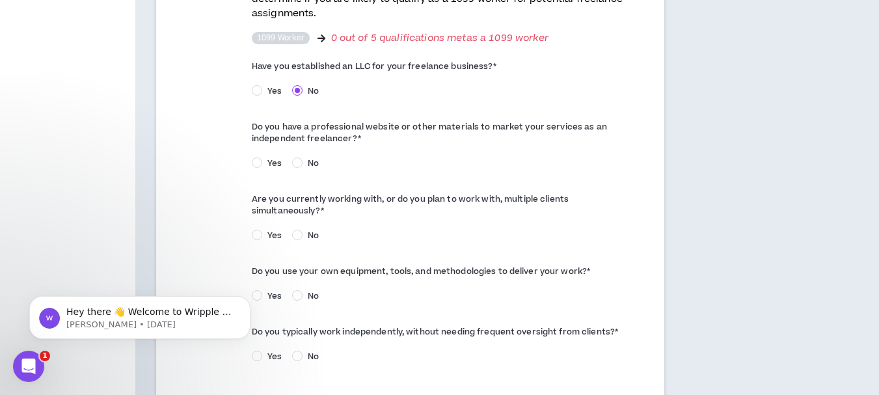
scroll to position [719, 0]
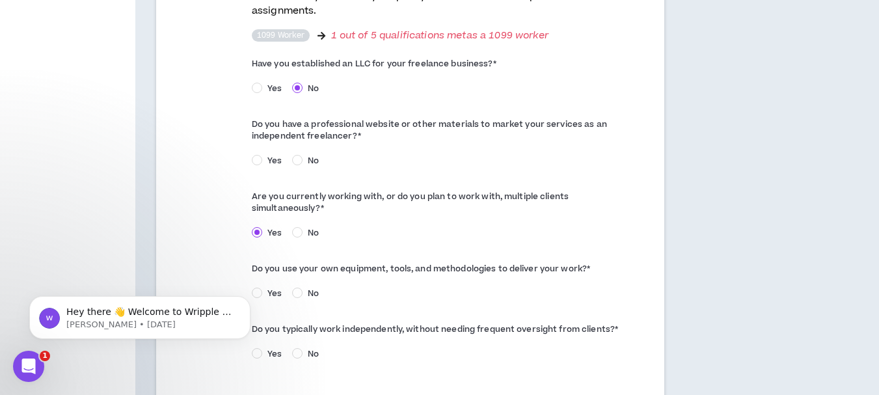
click at [257, 276] on body "Hey there 👋 Welcome to Wripple 🙌 Take a look around! If you have any questions,…" at bounding box center [140, 314] width 250 height 81
click at [255, 277] on body "Hey there 👋 Welcome to Wripple 🙌 Take a look around! If you have any questions,…" at bounding box center [140, 314] width 250 height 81
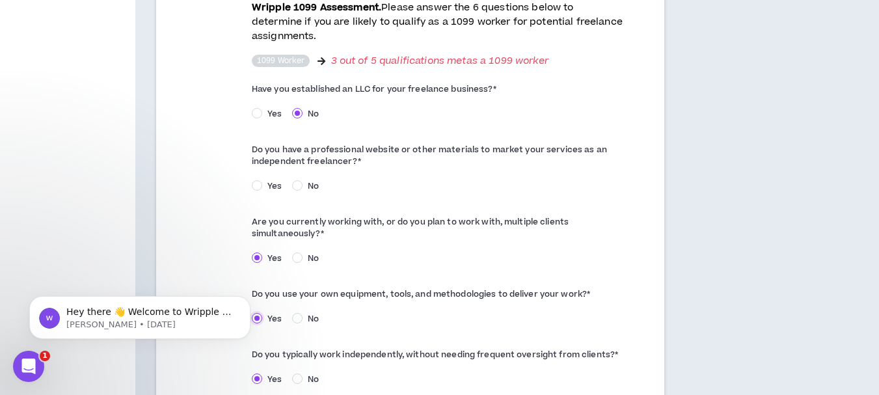
scroll to position [696, 0]
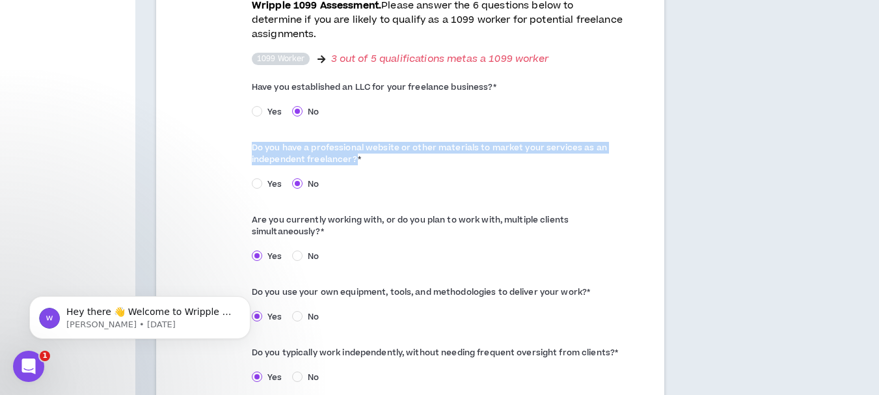
drag, startPoint x: 355, startPoint y: 166, endPoint x: 247, endPoint y: 154, distance: 109.2
click at [247, 154] on div "yes I am interested in freelance assignments where I would be classified as a 1…" at bounding box center [409, 103] width 449 height 592
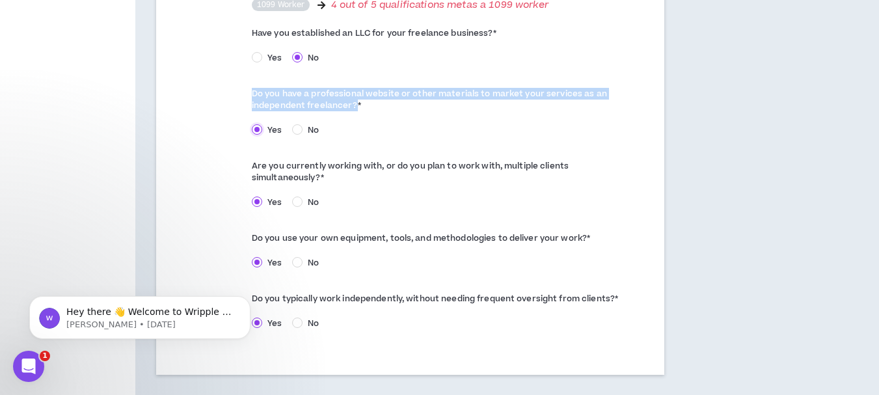
scroll to position [837, 0]
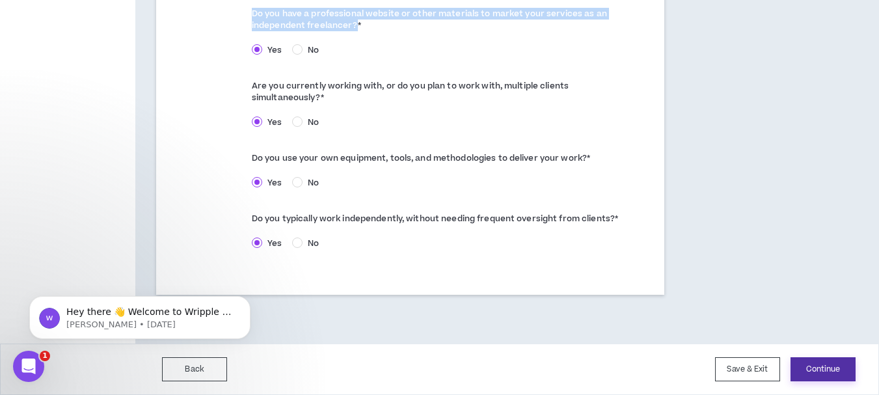
click at [825, 371] on button "Continue" at bounding box center [822, 369] width 65 height 24
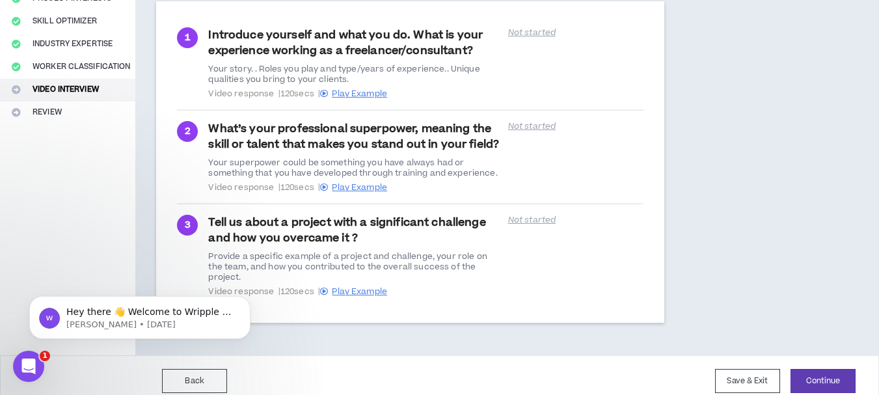
scroll to position [240, 0]
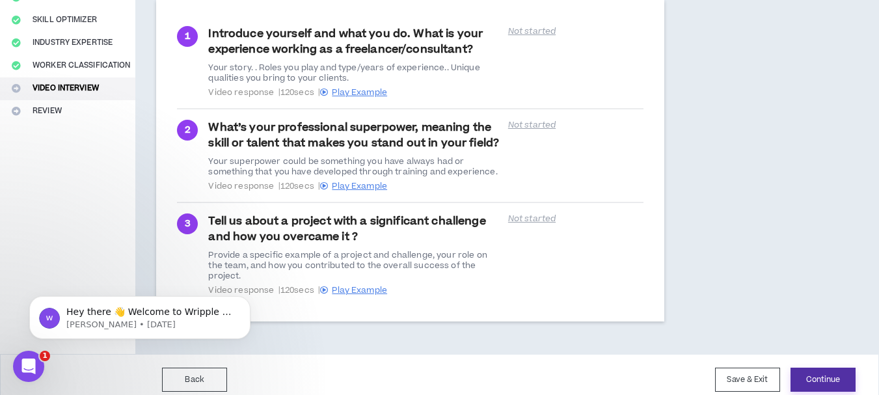
click at [818, 367] on button "Continue" at bounding box center [822, 379] width 65 height 24
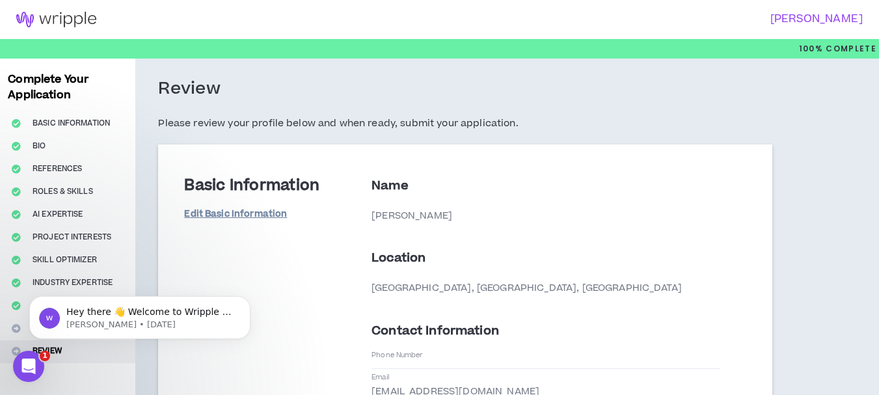
click at [256, 216] on link "Edit Basic Information" at bounding box center [235, 214] width 103 height 23
select select "*"
select select "NG"
select select "*******"
select select "*"
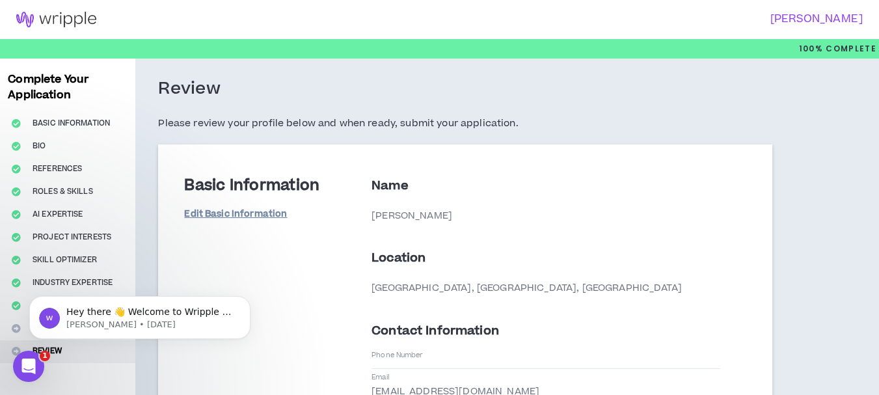
select select "**********"
select select "*****"
select select "**********"
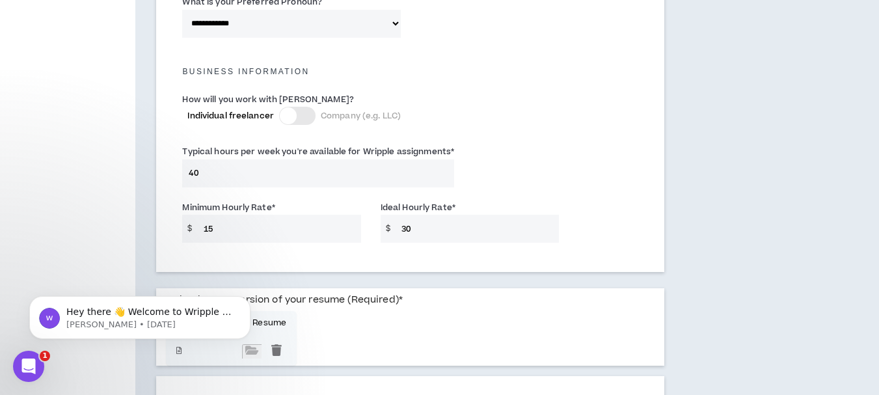
scroll to position [889, 0]
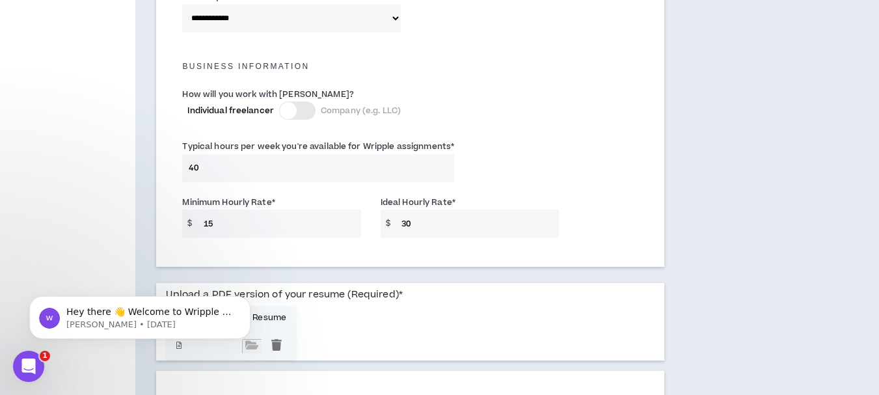
drag, startPoint x: 220, startPoint y: 222, endPoint x: 196, endPoint y: 221, distance: 24.1
click at [197, 221] on input "15" at bounding box center [279, 223] width 164 height 28
click at [197, 220] on input "15" at bounding box center [279, 223] width 164 height 28
type input "25"
drag, startPoint x: 431, startPoint y: 228, endPoint x: 397, endPoint y: 225, distance: 33.9
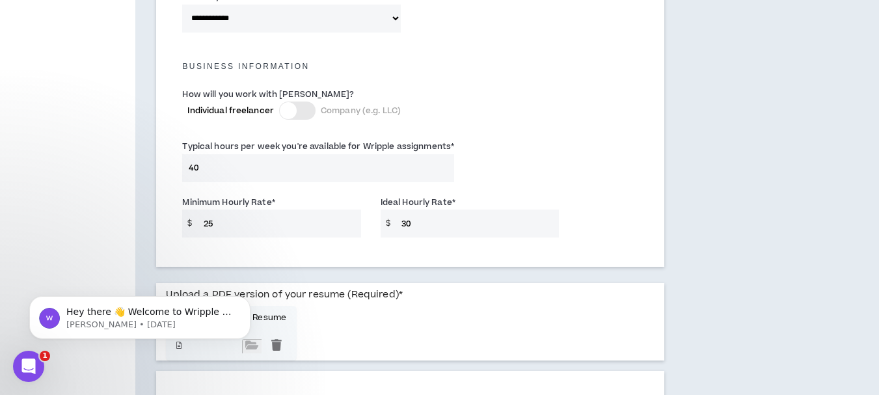
click at [397, 225] on input "30" at bounding box center [477, 223] width 164 height 28
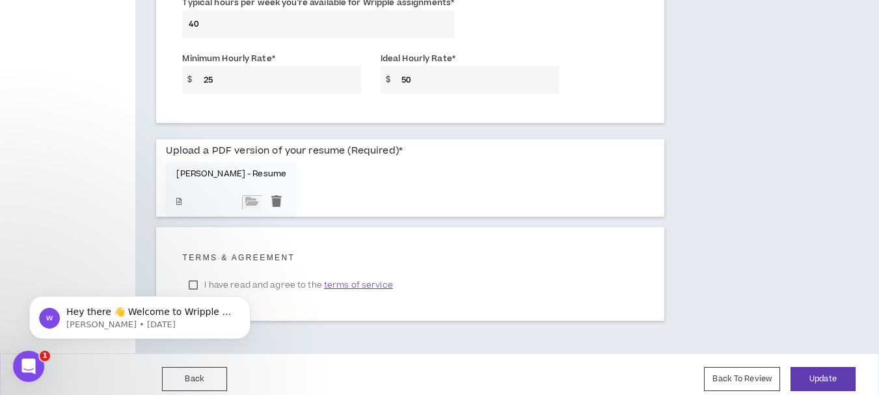
scroll to position [1043, 0]
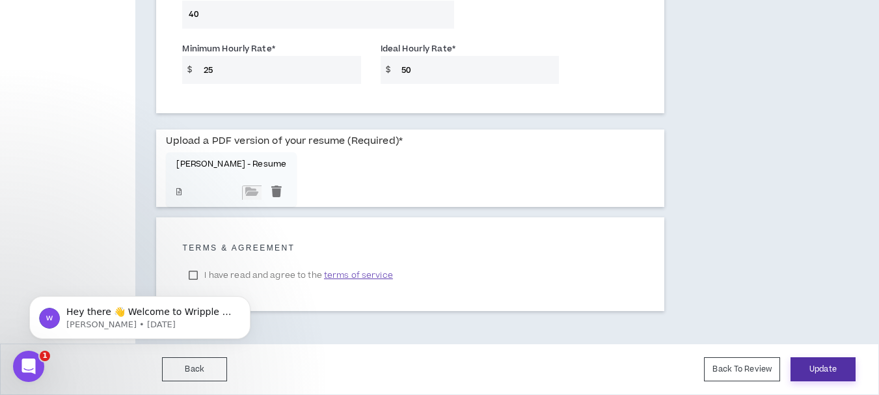
type input "50"
click at [836, 368] on button "Update" at bounding box center [822, 369] width 65 height 24
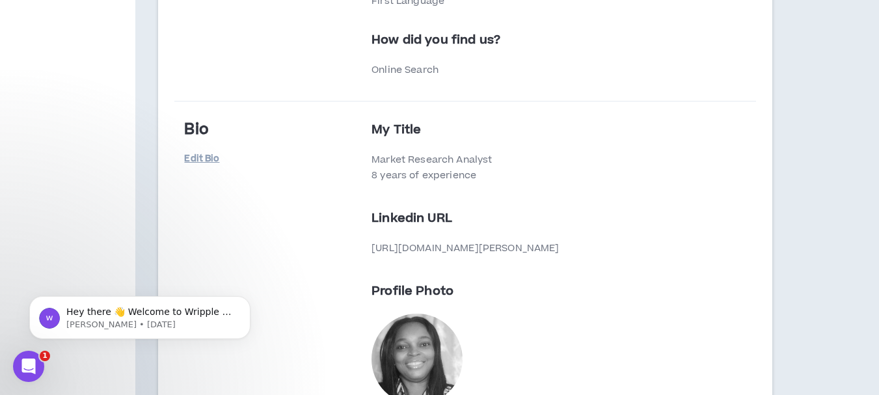
scroll to position [590, 0]
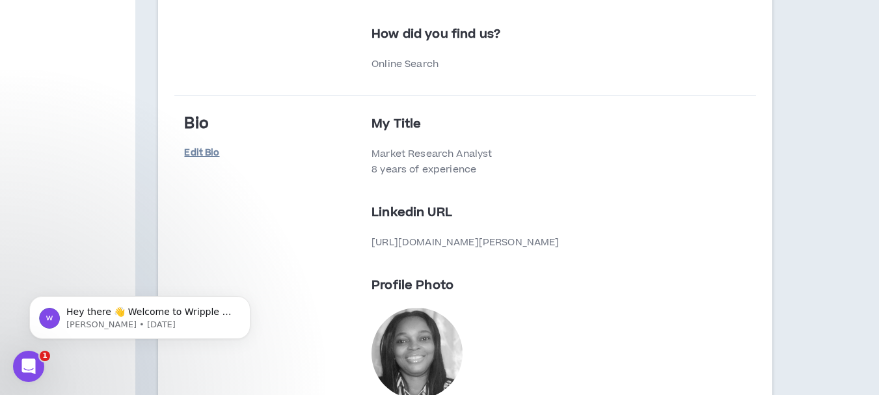
click at [199, 150] on link "Edit Bio" at bounding box center [216, 153] width 65 height 23
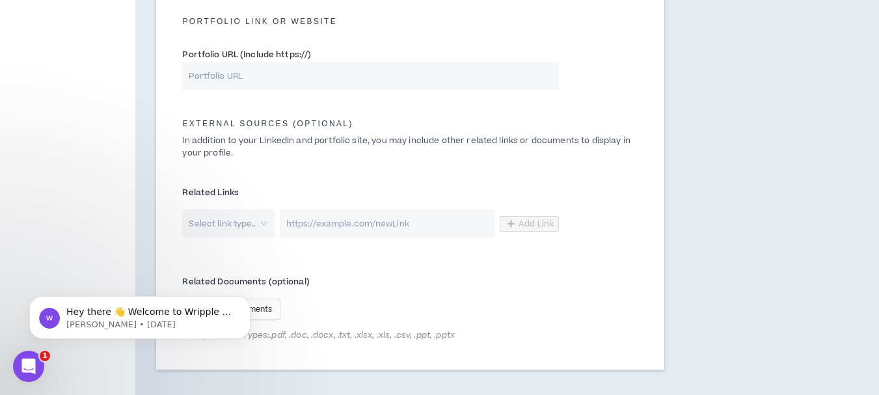
scroll to position [659, 0]
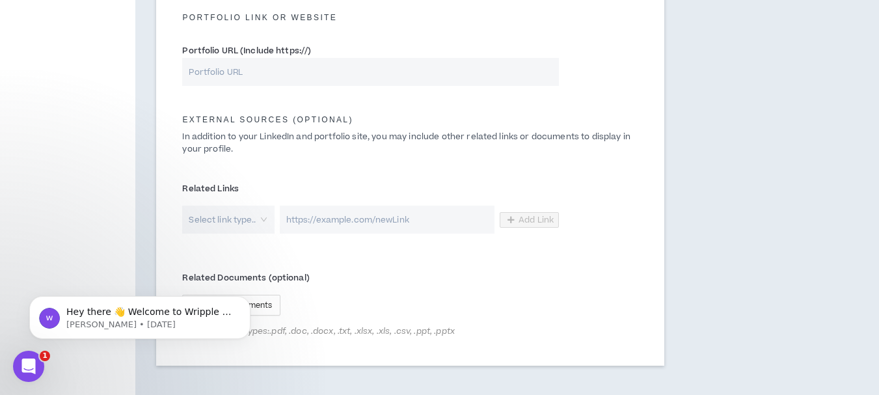
click at [271, 67] on input "Portfolio URL (Include https://)" at bounding box center [370, 72] width 377 height 28
paste input "[URL][DOMAIN_NAME]"
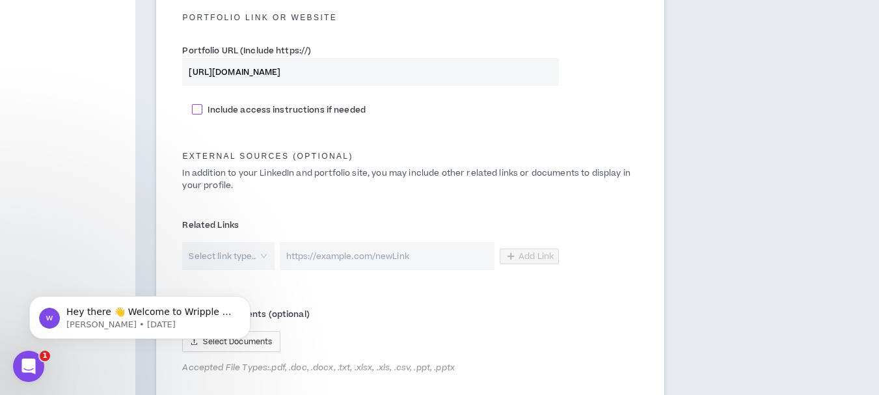
type input "[URL][DOMAIN_NAME]"
click at [200, 107] on span at bounding box center [197, 109] width 10 height 10
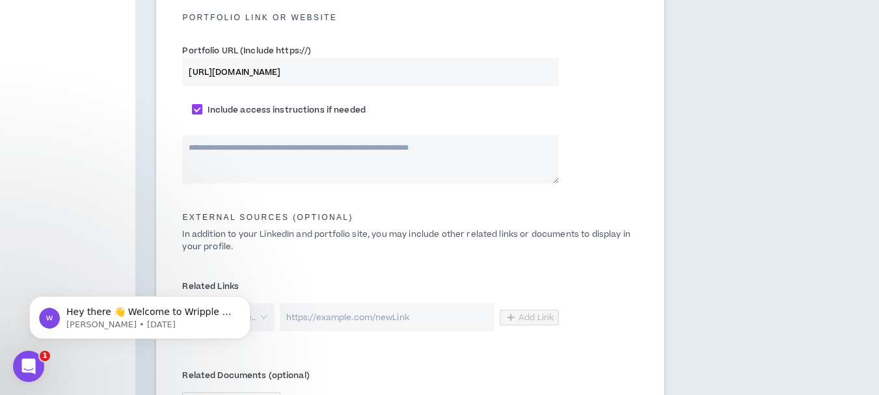
click at [196, 105] on span at bounding box center [197, 109] width 10 height 10
checkbox input "*****"
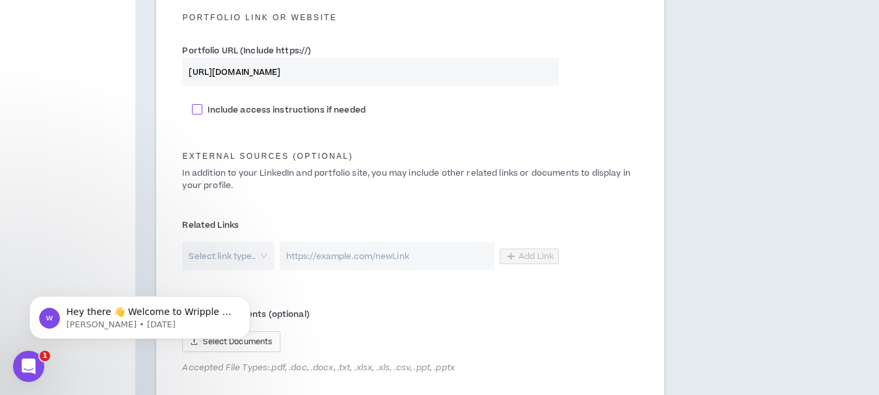
scroll to position [766, 0]
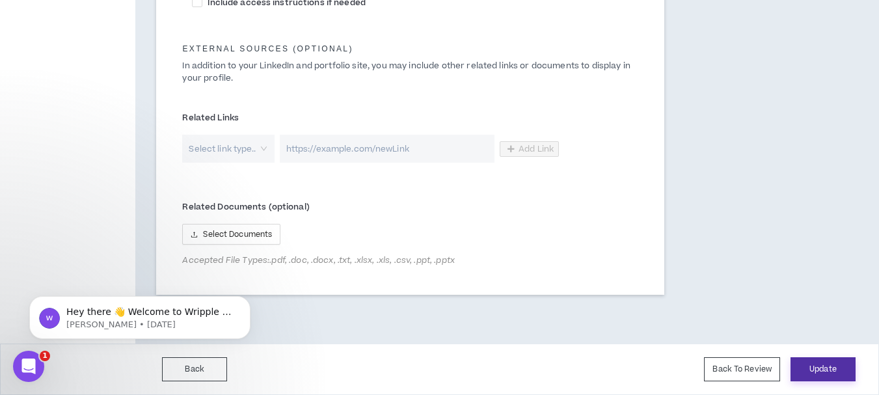
click at [829, 366] on button "Update" at bounding box center [822, 369] width 65 height 24
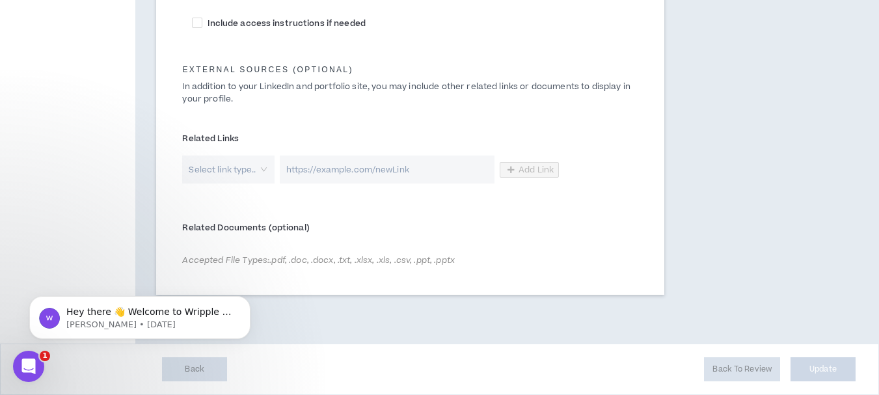
scroll to position [745, 0]
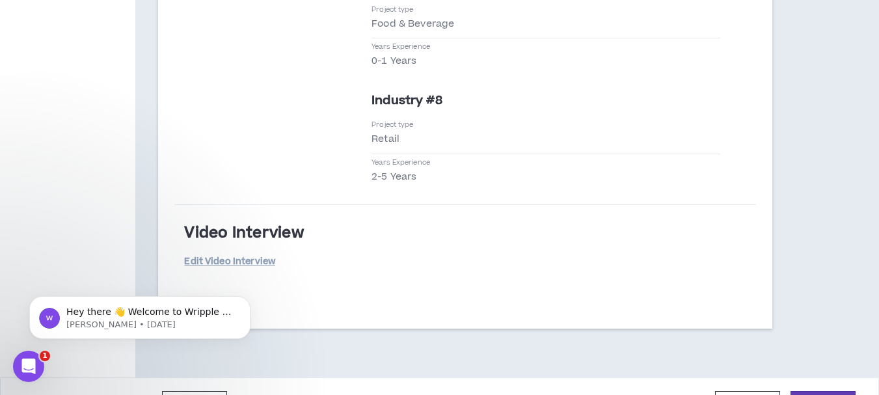
scroll to position [3149, 0]
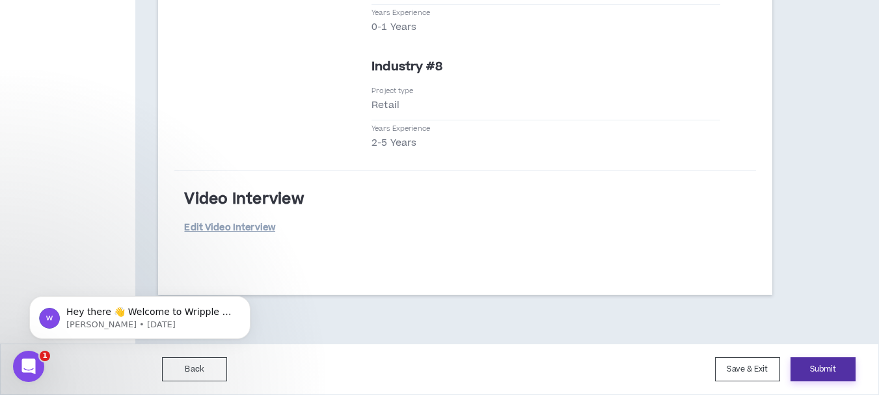
click at [816, 366] on button "Submit" at bounding box center [822, 369] width 65 height 24
